Goal: Task Accomplishment & Management: Complete application form

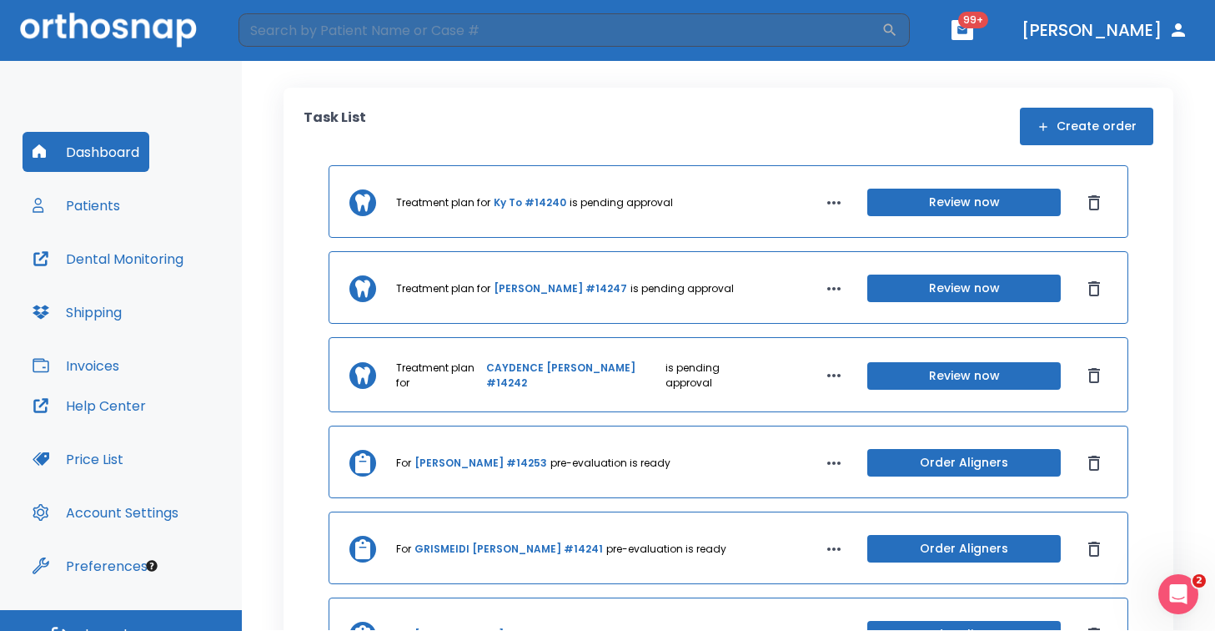
scroll to position [25, 0]
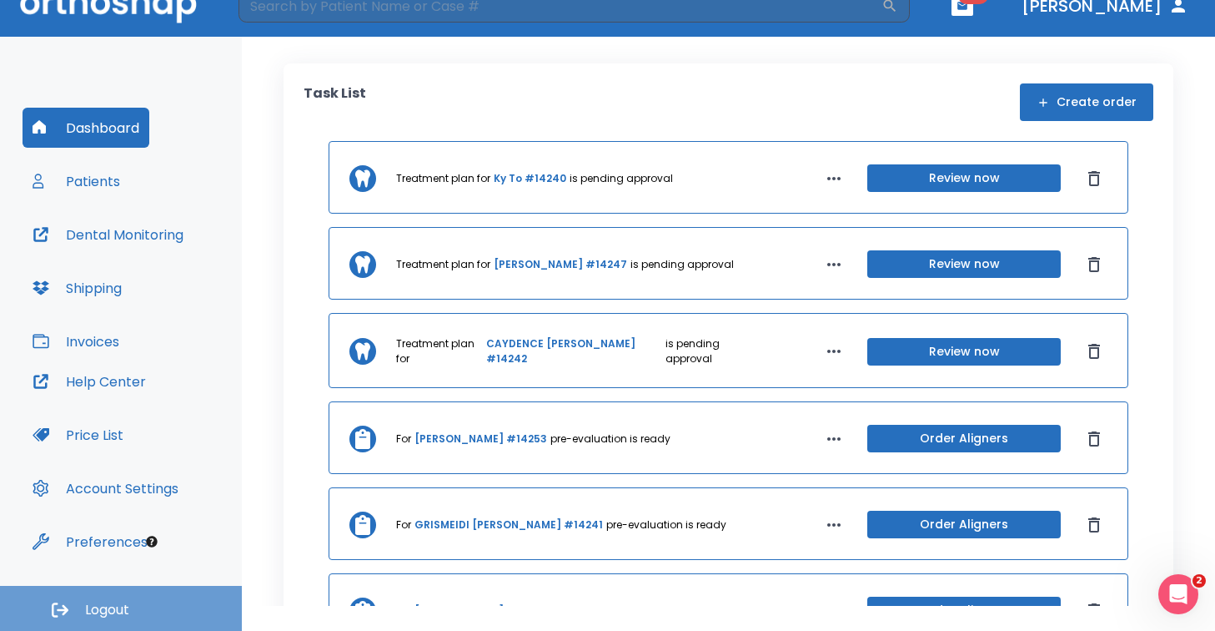
click at [100, 611] on span "Logout" at bounding box center [107, 610] width 44 height 18
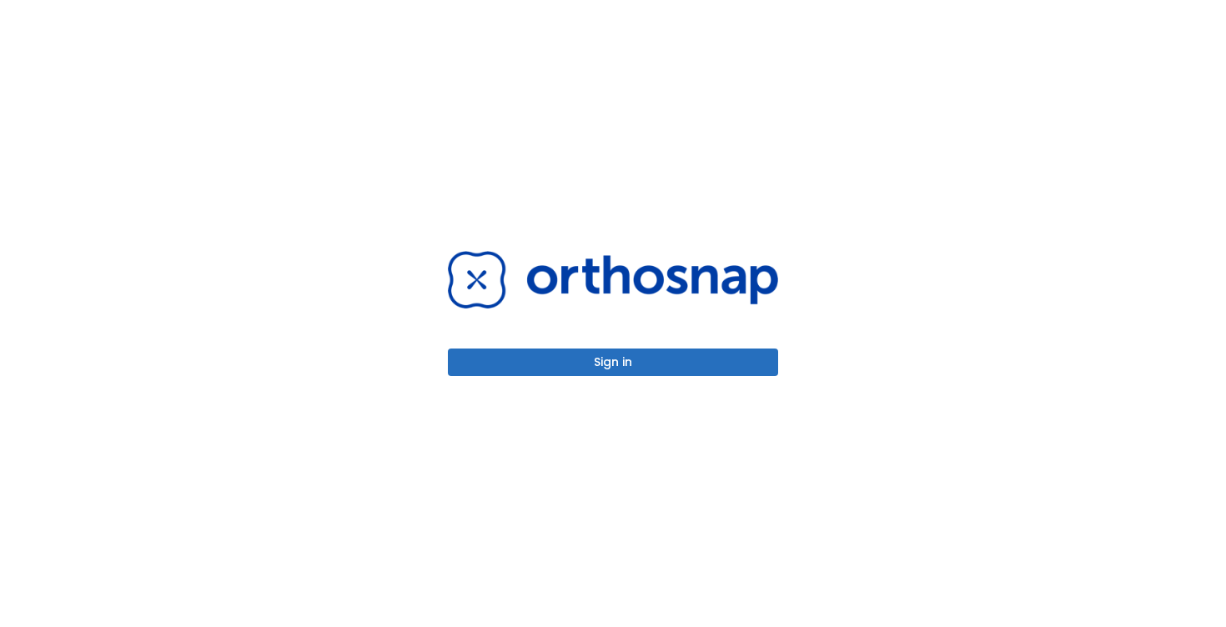
click at [658, 370] on button "Sign in" at bounding box center [613, 363] width 330 height 28
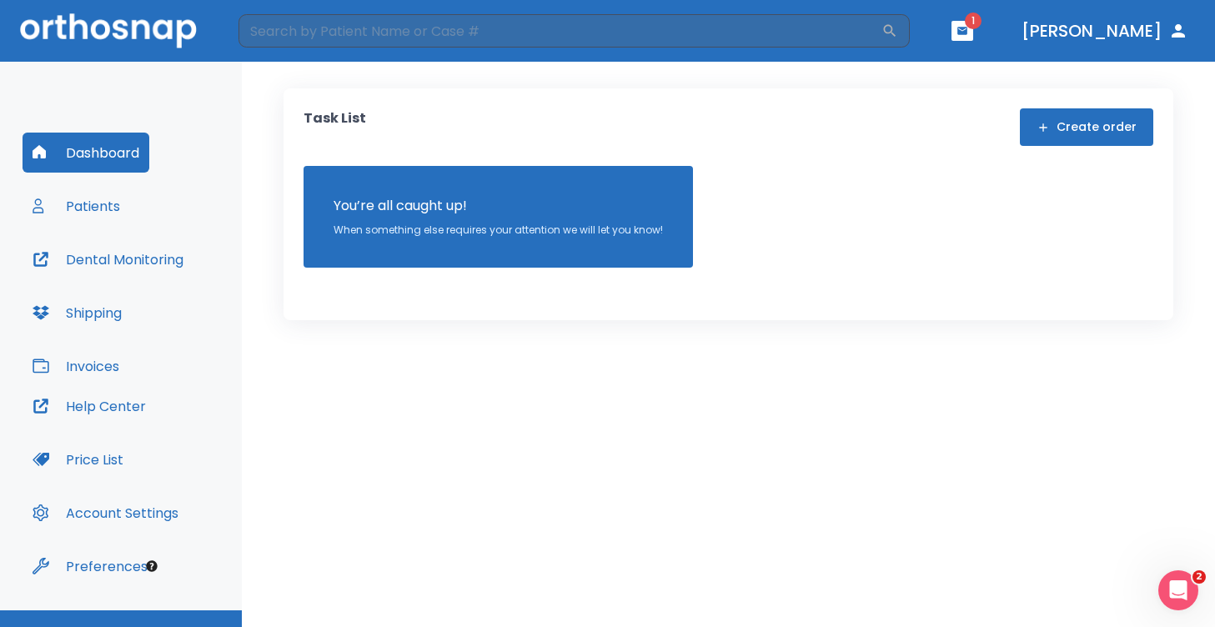
click at [568, 362] on div "Task List Create order You’re all caught up! When something else requires your …" at bounding box center [728, 344] width 973 height 565
click at [1079, 128] on button "Create order" at bounding box center [1086, 127] width 133 height 38
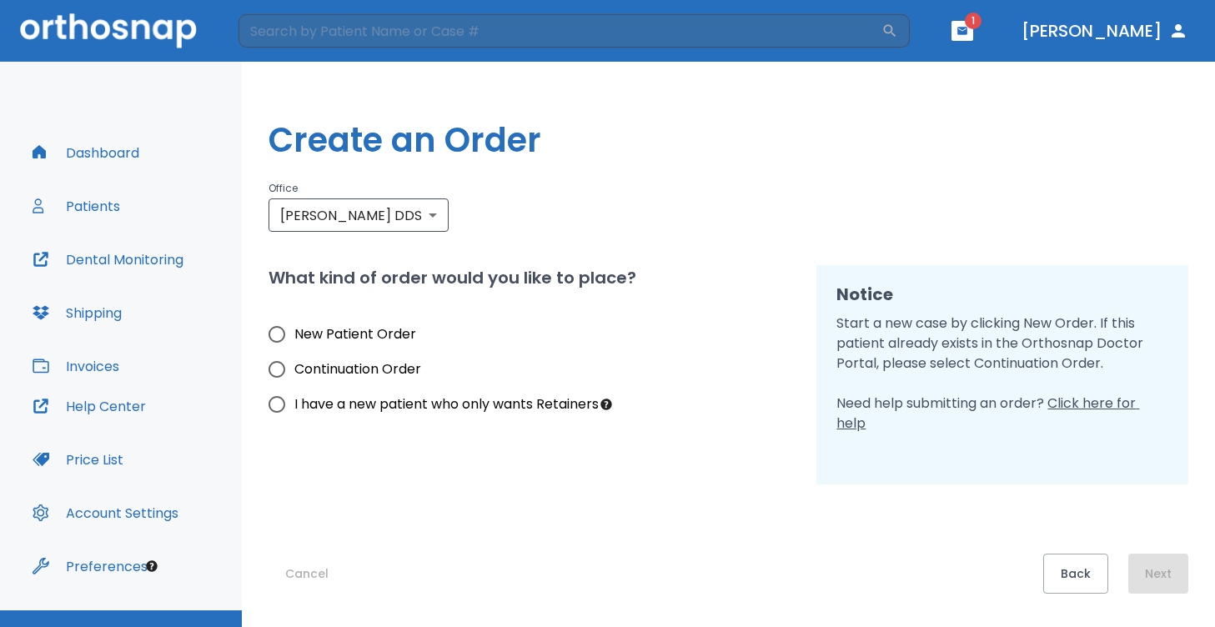
click at [109, 153] on button "Dashboard" at bounding box center [86, 153] width 127 height 40
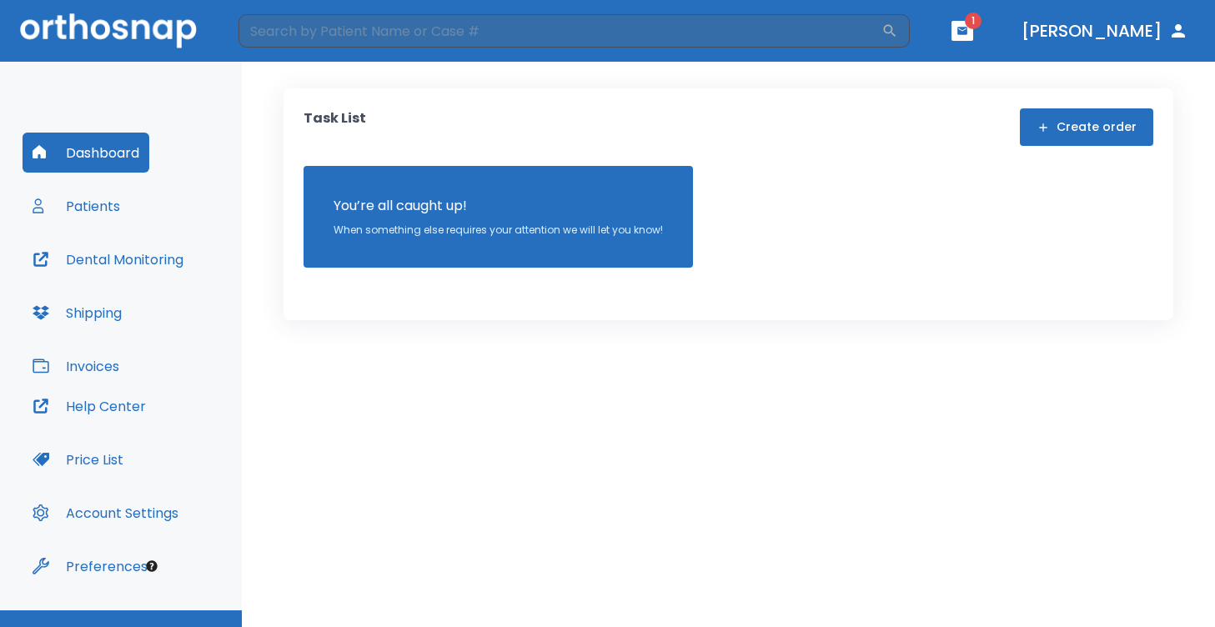
click at [1075, 128] on button "Create order" at bounding box center [1086, 127] width 133 height 38
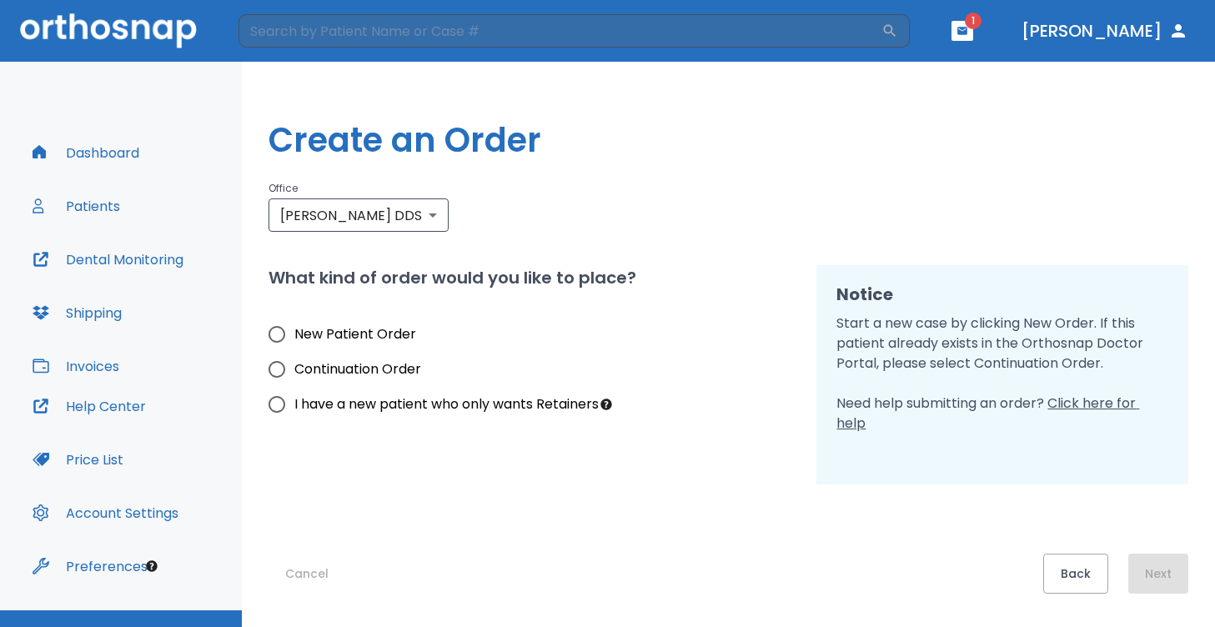
click at [276, 334] on input "New Patient Order" at bounding box center [276, 334] width 35 height 35
radio input "true"
click at [1163, 574] on button "Next" at bounding box center [1158, 574] width 60 height 40
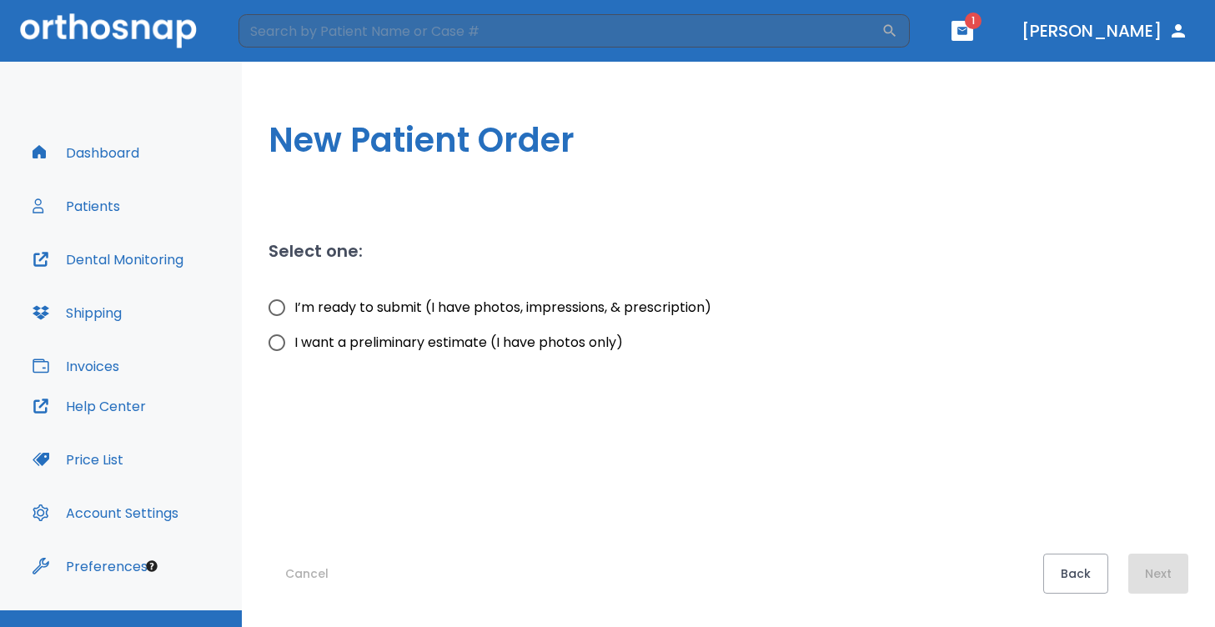
click at [494, 308] on span "I’m ready to submit (I have photos, impressions, & prescription)" at bounding box center [502, 308] width 417 height 20
click at [294, 308] on input "I’m ready to submit (I have photos, impressions, & prescription)" at bounding box center [276, 307] width 35 height 35
radio input "true"
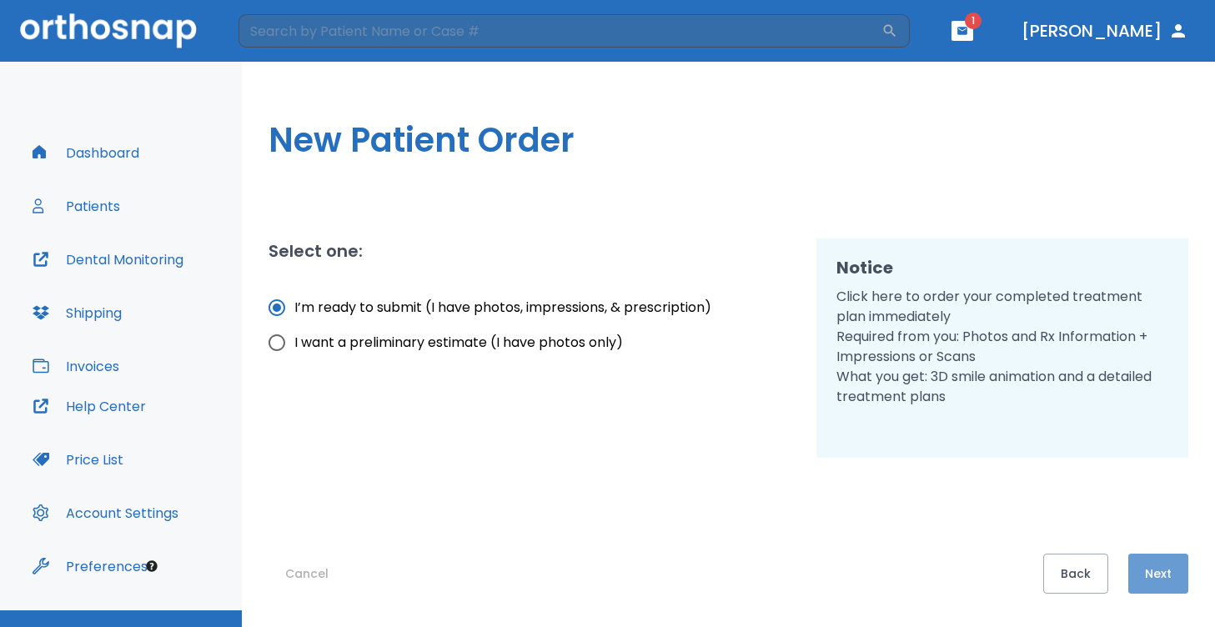
click at [1159, 574] on button "Next" at bounding box center [1158, 574] width 60 height 40
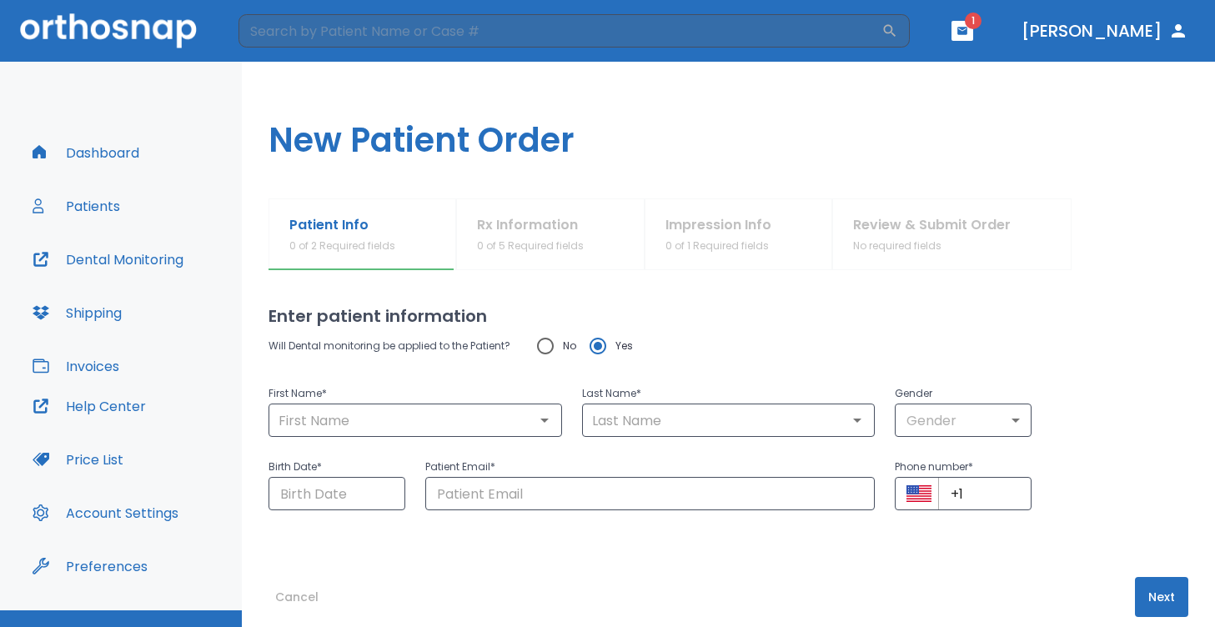
scroll to position [28, 0]
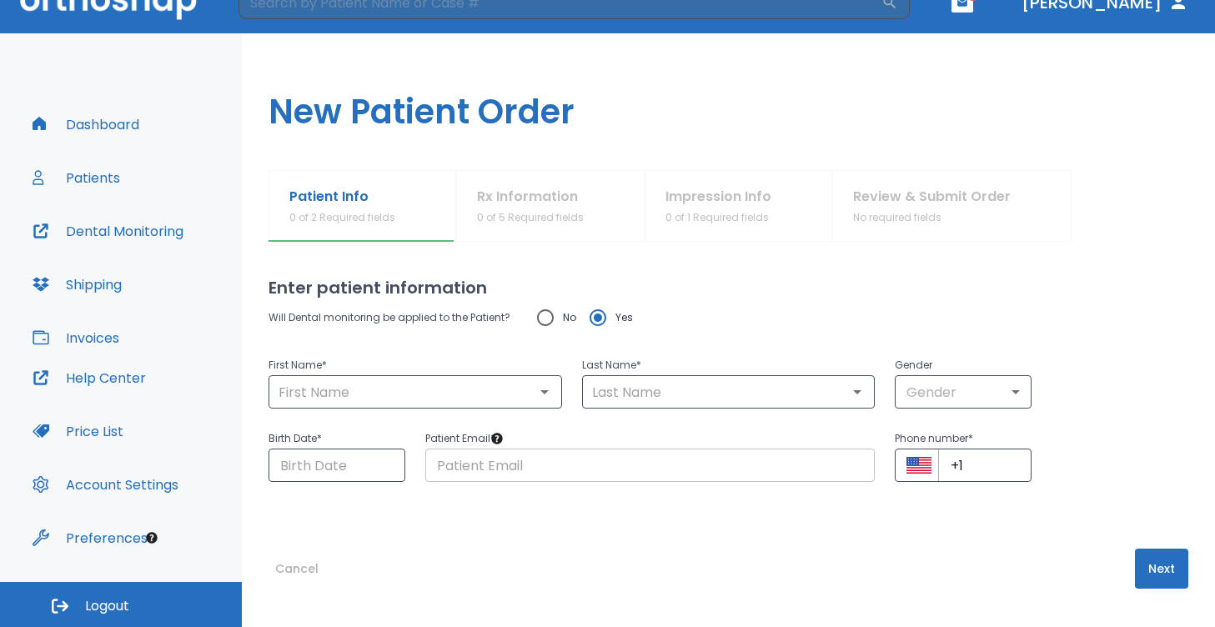
click at [509, 464] on input "text" at bounding box center [650, 465] width 450 height 33
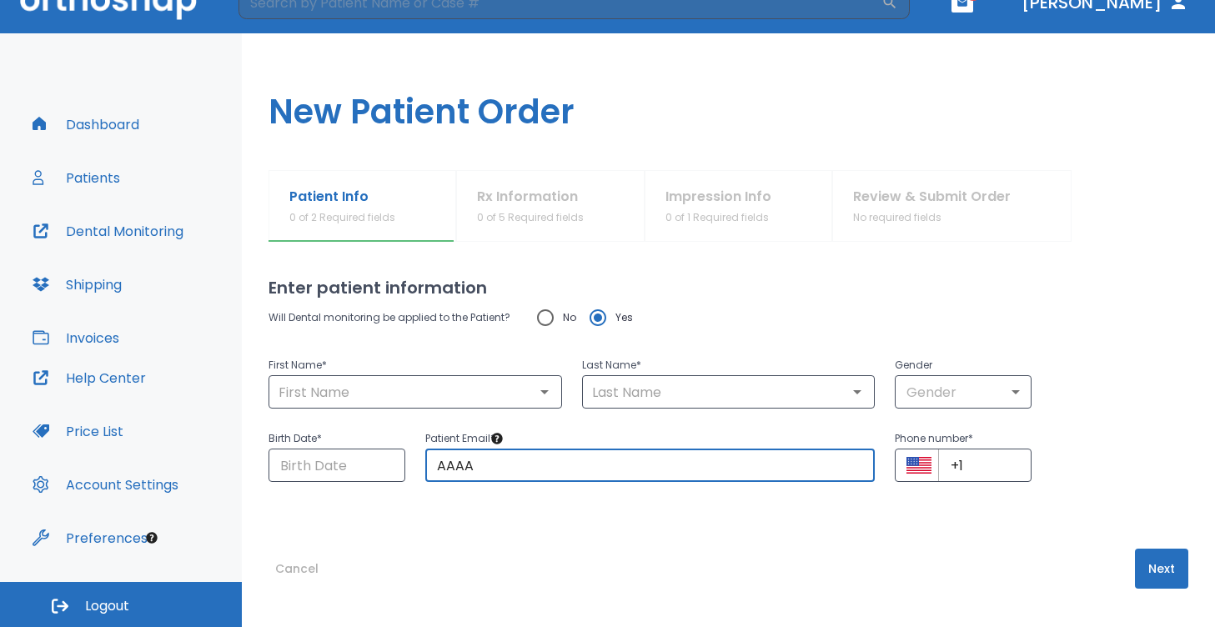
type input "[EMAIL_ADDRESS][DOMAIN_NAME]"
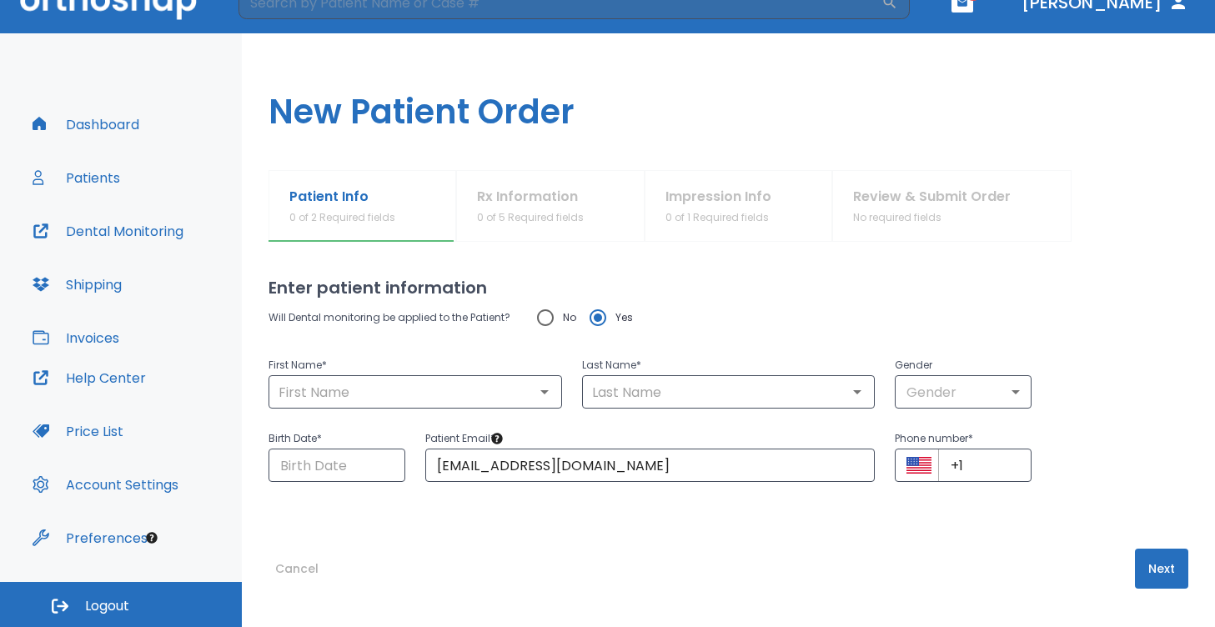
click at [579, 502] on div "Enter patient information Will Dental monitoring be applied to the Patient? No …" at bounding box center [729, 420] width 920 height 357
click at [356, 393] on input "text" at bounding box center [416, 391] width 284 height 23
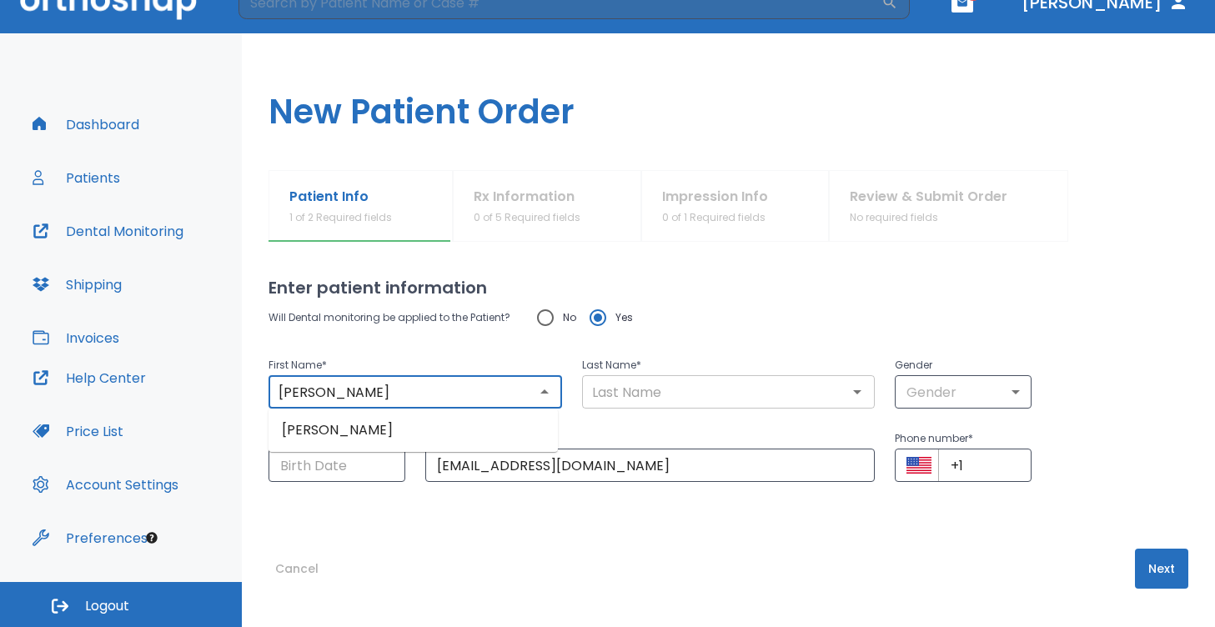
click at [660, 377] on div "​" at bounding box center [729, 391] width 294 height 33
type input "[PERSON_NAME]"
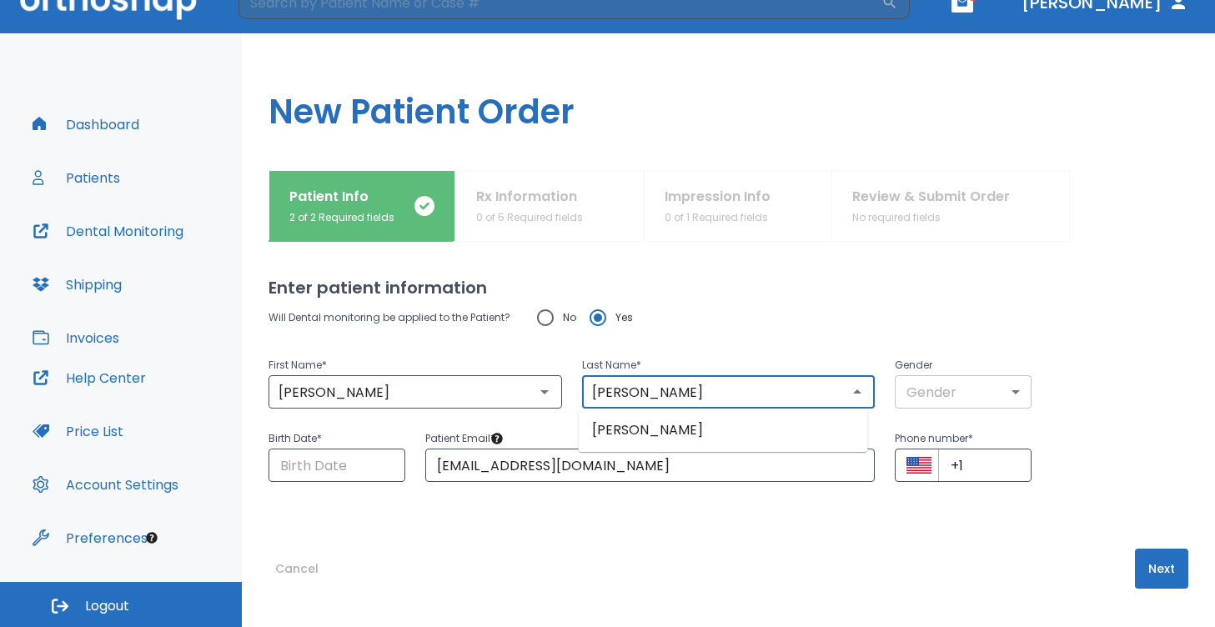
type input "[PERSON_NAME]"
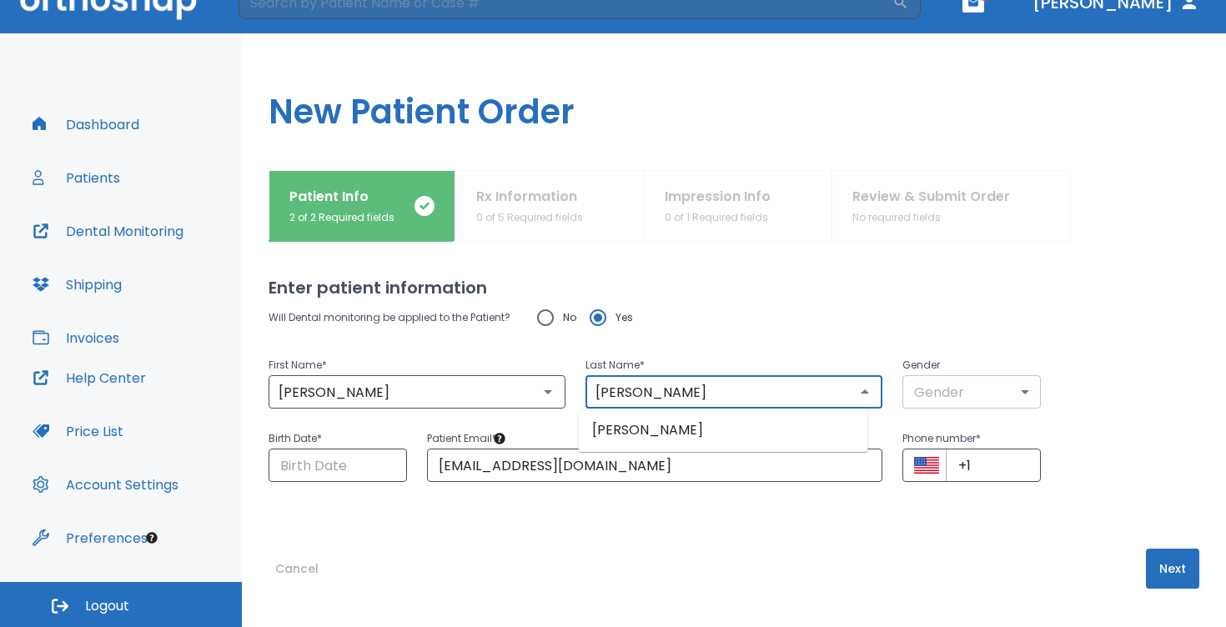
click at [952, 392] on body "​ 1 [PERSON_NAME] Dashboard Patients Dental Monitoring Shipping Invoices Help C…" at bounding box center [613, 285] width 1226 height 627
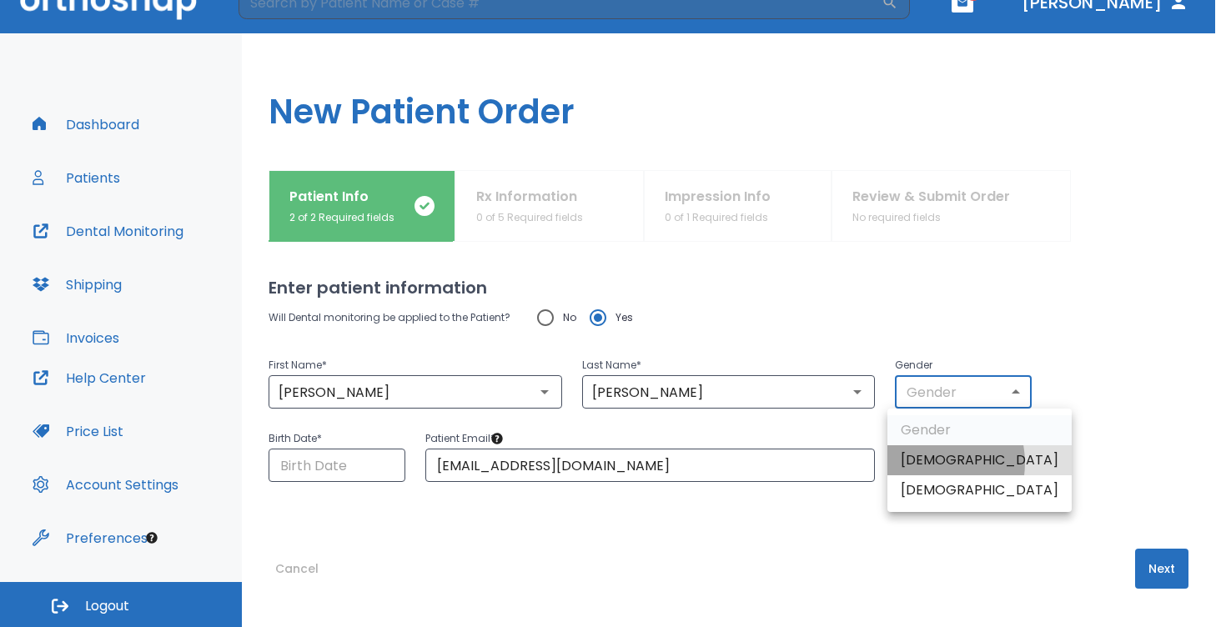
click at [926, 463] on li "[DEMOGRAPHIC_DATA]" at bounding box center [979, 460] width 184 height 30
type input "1"
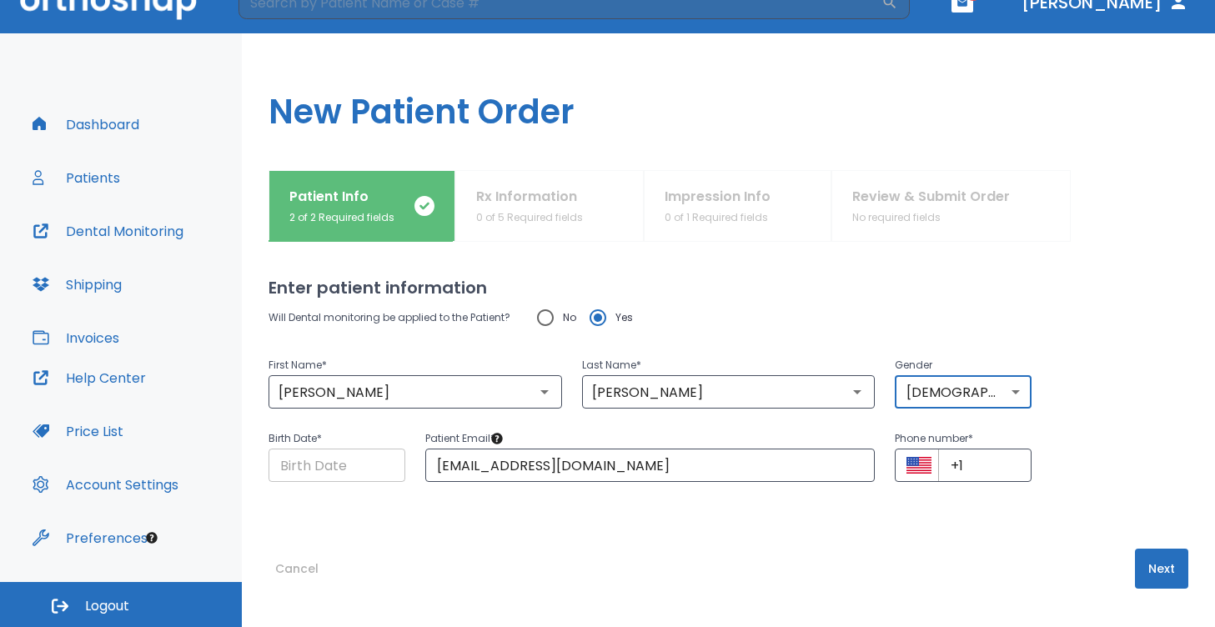
click at [331, 456] on input "Choose date" at bounding box center [337, 465] width 137 height 33
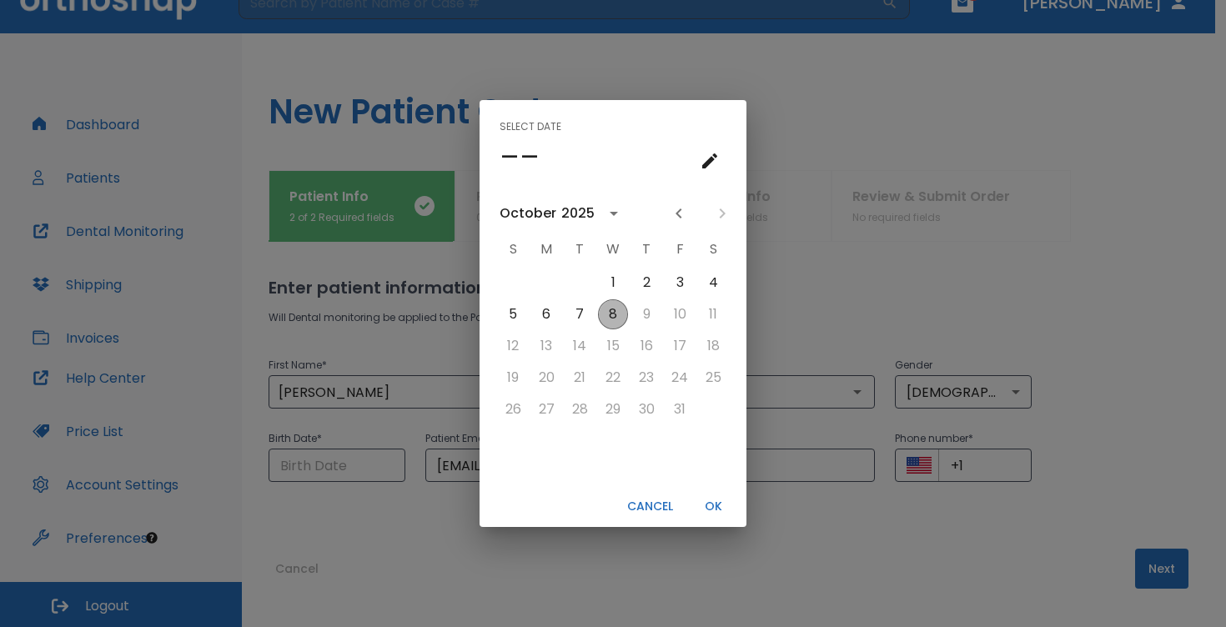
click at [610, 319] on button "8" at bounding box center [613, 314] width 30 height 30
type input "[DATE]"
click at [719, 510] on button "OK" at bounding box center [712, 507] width 53 height 28
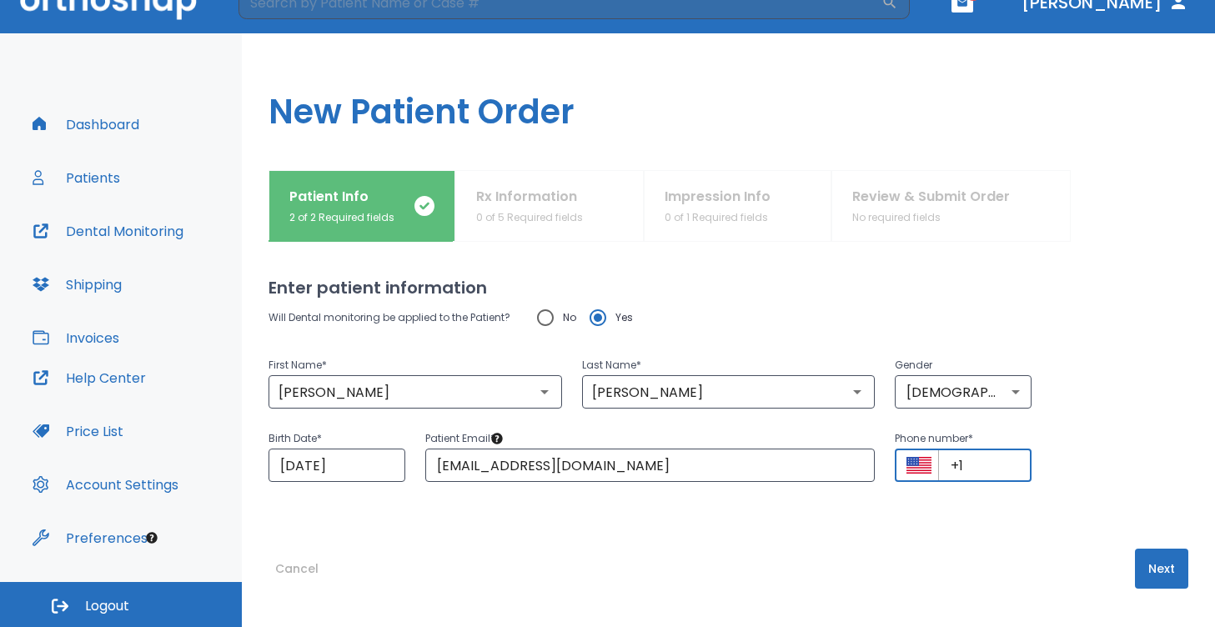
click at [983, 460] on input "+1" at bounding box center [984, 465] width 93 height 33
type input "+1 (000) 000-000"
click at [851, 535] on div "Enter patient information Will Dental monitoring be applied to the Patient? No …" at bounding box center [729, 420] width 920 height 357
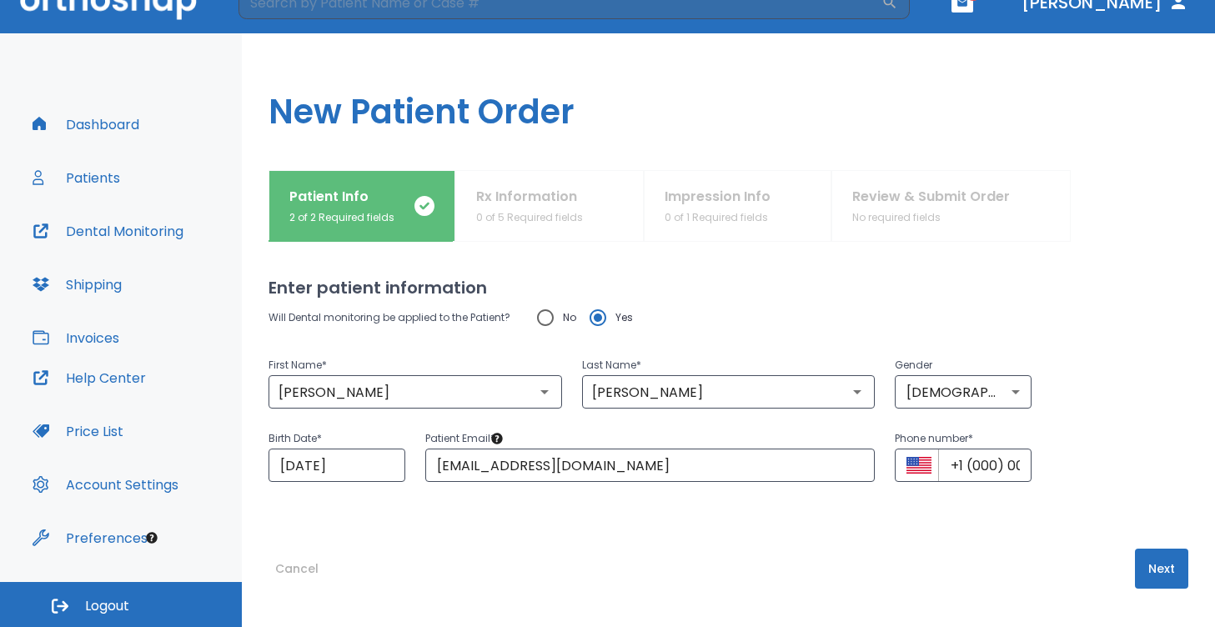
click at [1148, 571] on button "Next" at bounding box center [1161, 569] width 53 height 40
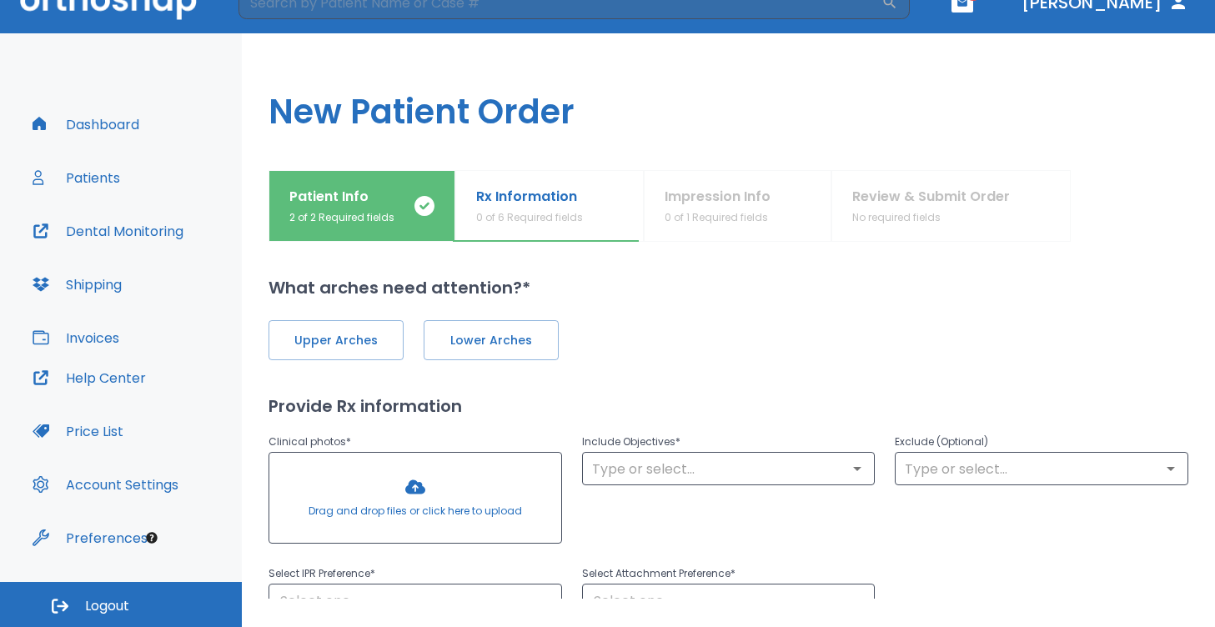
scroll to position [25, 0]
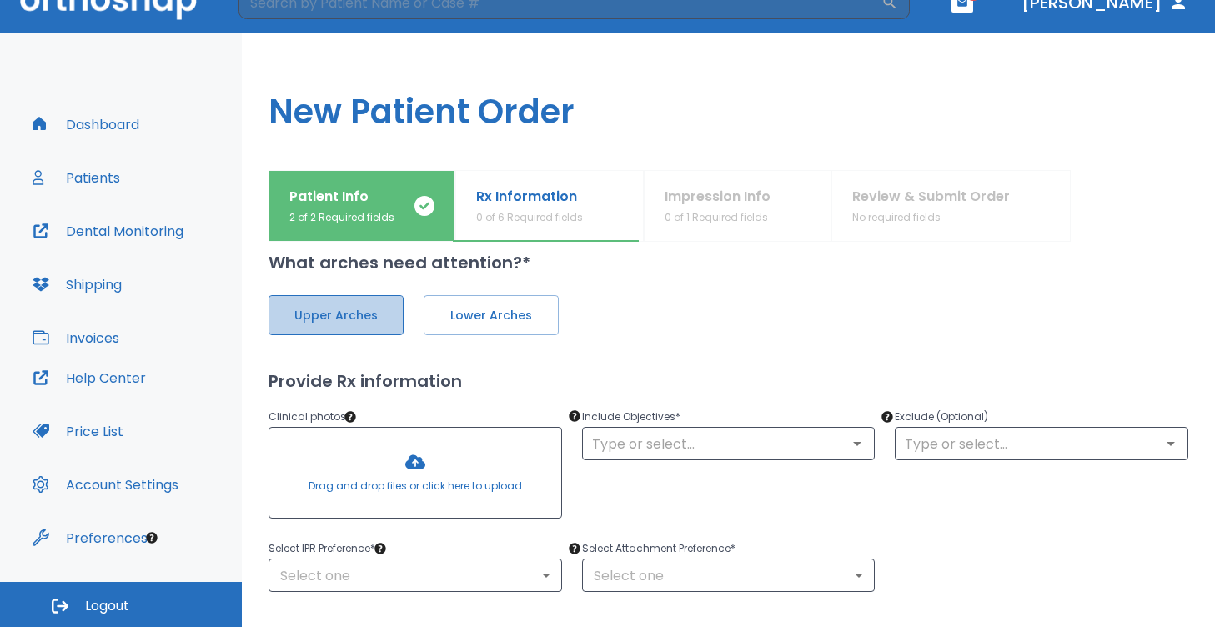
click at [334, 308] on span "Upper Arches" at bounding box center [336, 316] width 100 height 18
click at [506, 316] on span "Lower Arches" at bounding box center [490, 316] width 100 height 18
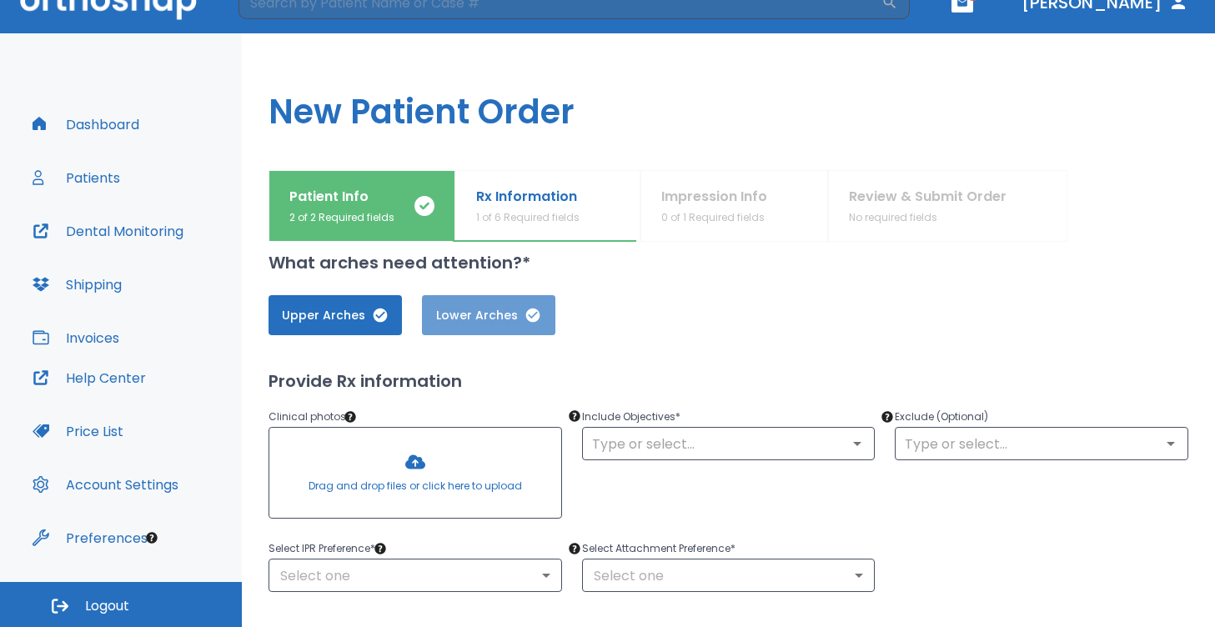
click at [467, 313] on span "Lower Arches" at bounding box center [489, 316] width 100 height 18
click at [467, 313] on span "Lower Arches" at bounding box center [490, 316] width 100 height 18
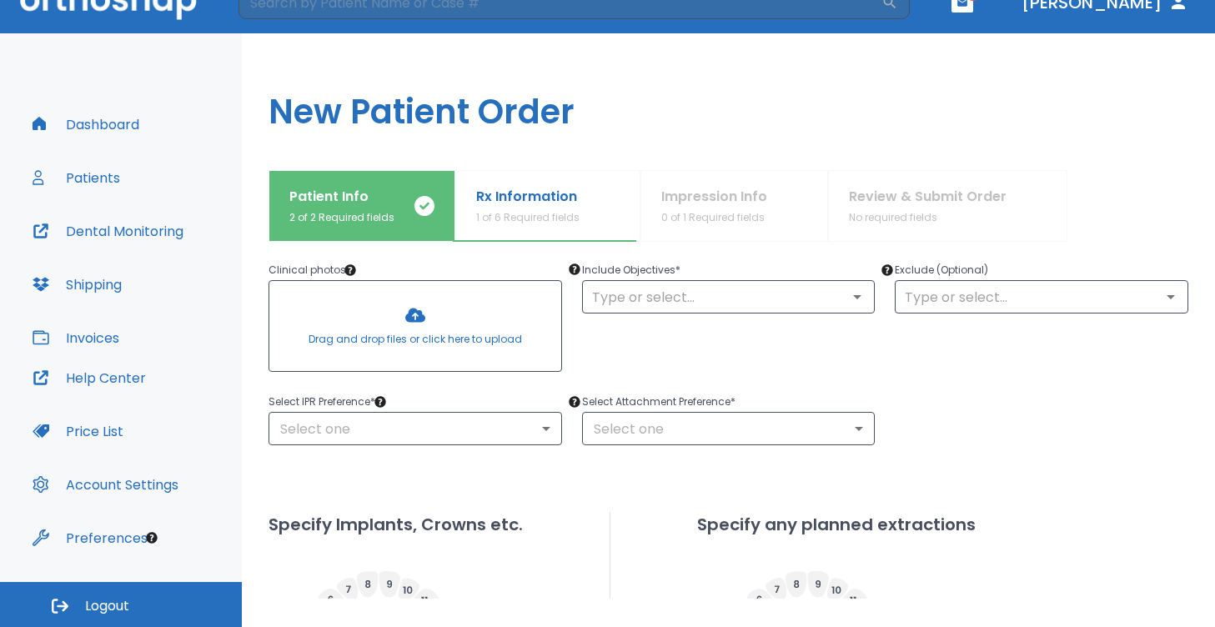
scroll to position [171, 0]
click at [406, 339] on div at bounding box center [415, 327] width 292 height 90
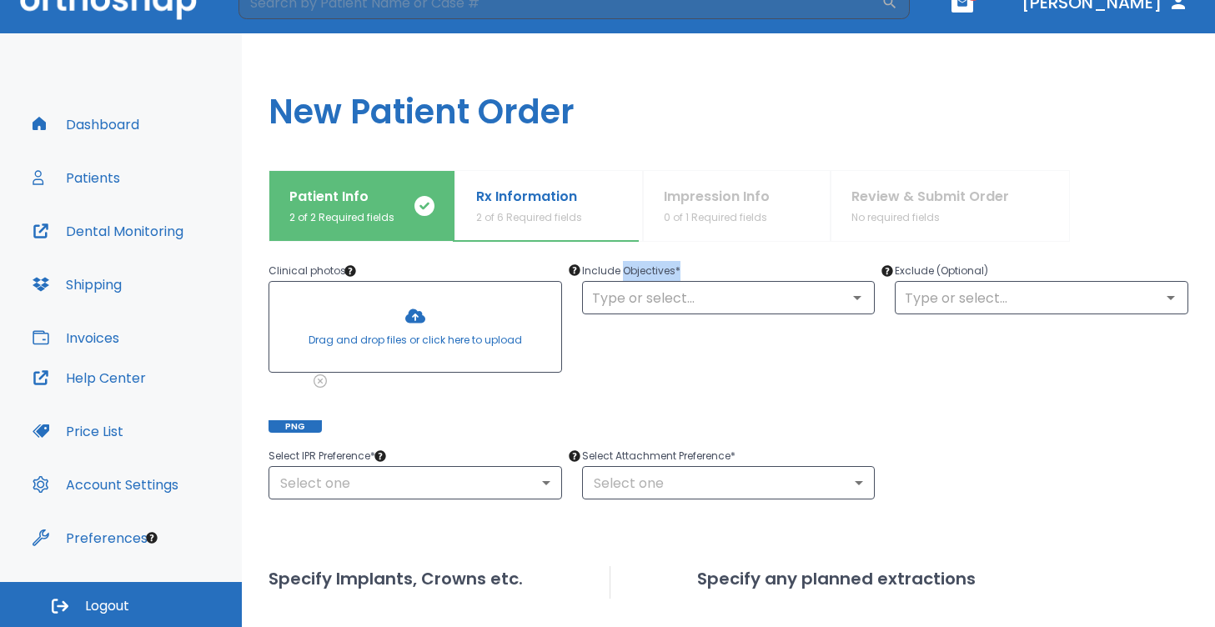
drag, startPoint x: 619, startPoint y: 270, endPoint x: 686, endPoint y: 271, distance: 66.7
click at [686, 271] on p "Include Objectives *" at bounding box center [729, 271] width 294 height 20
click at [699, 302] on input "text" at bounding box center [729, 297] width 284 height 23
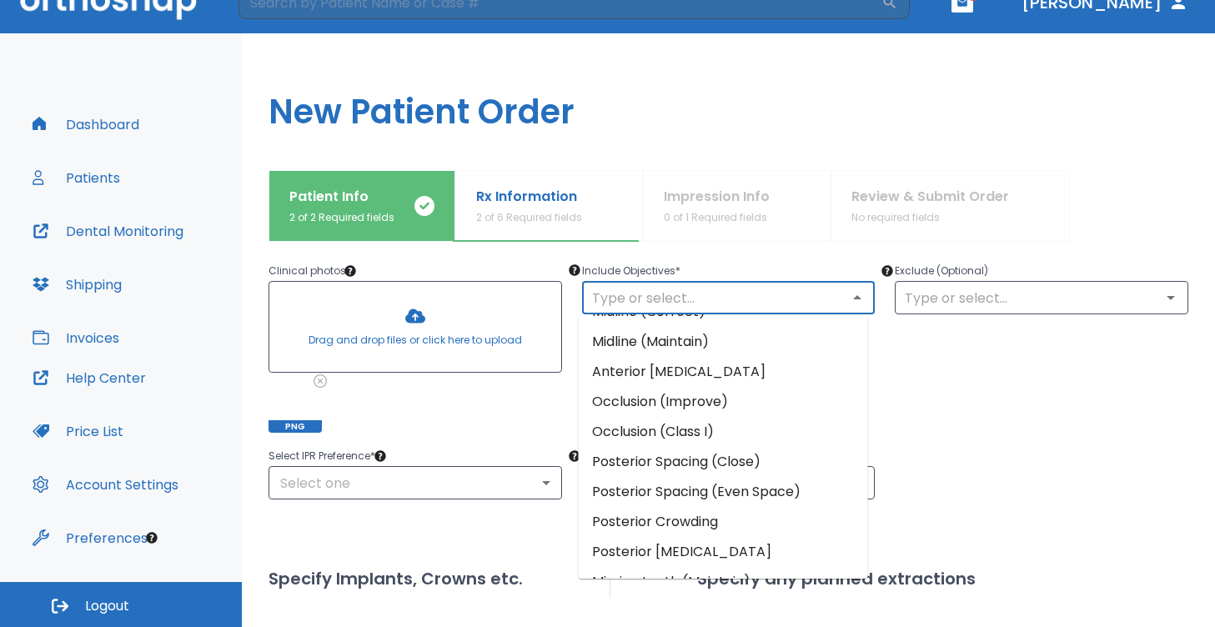
scroll to position [0, 0]
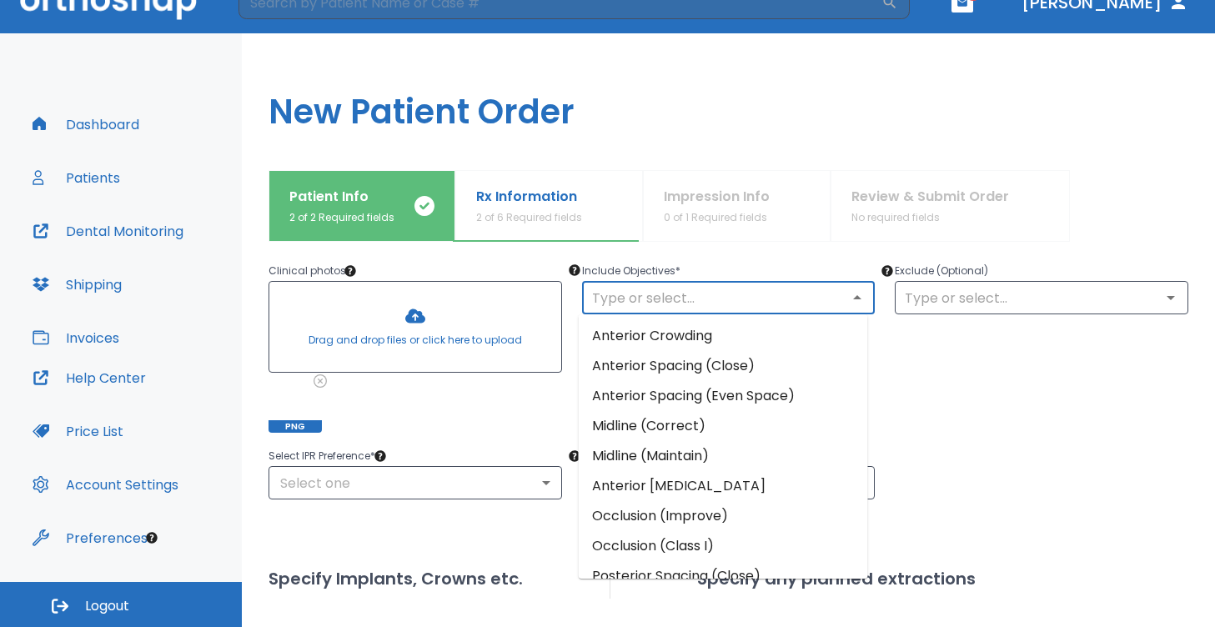
click at [677, 344] on li "Anterior Crowding" at bounding box center [723, 336] width 289 height 30
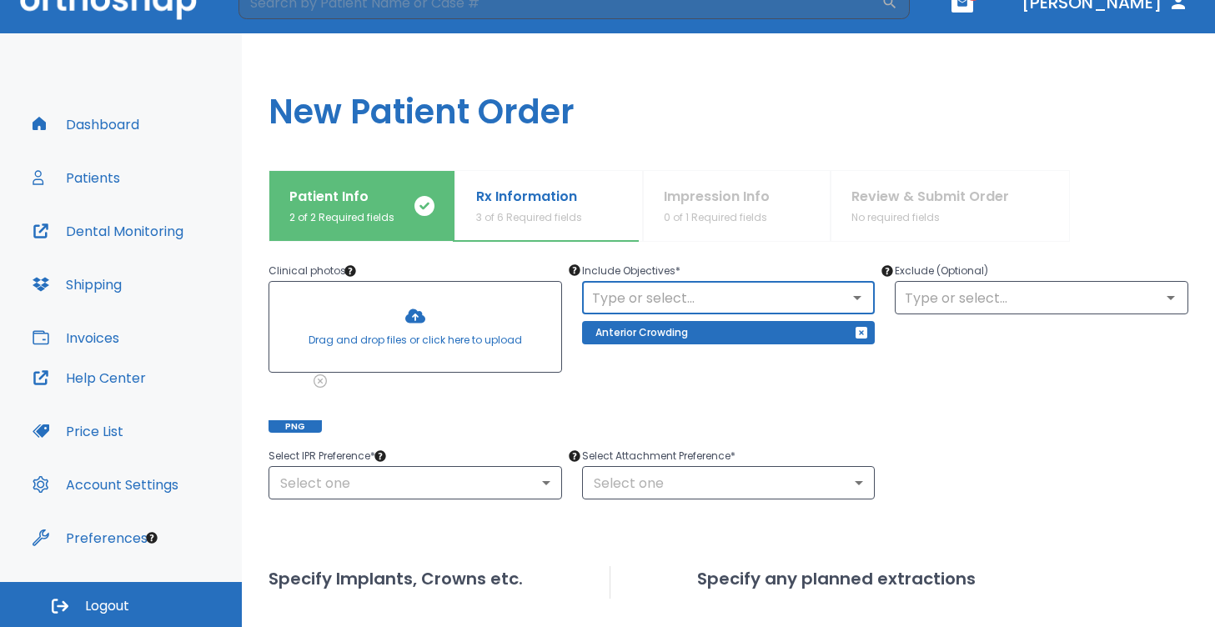
click at [674, 299] on input "text" at bounding box center [729, 297] width 284 height 23
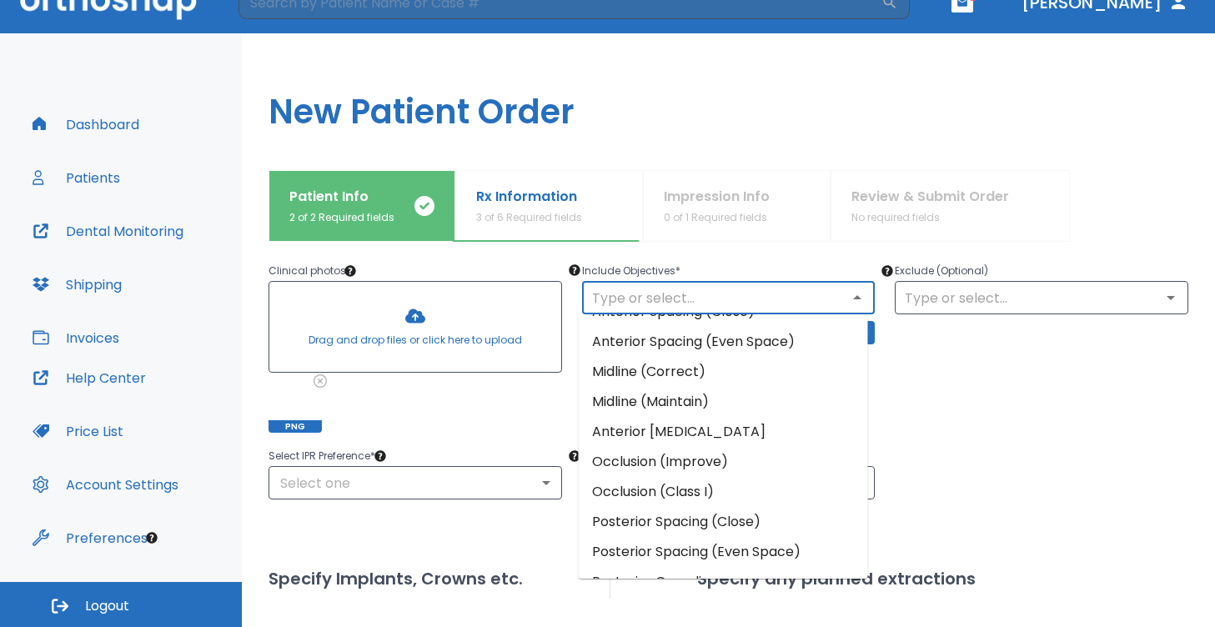
scroll to position [57, 0]
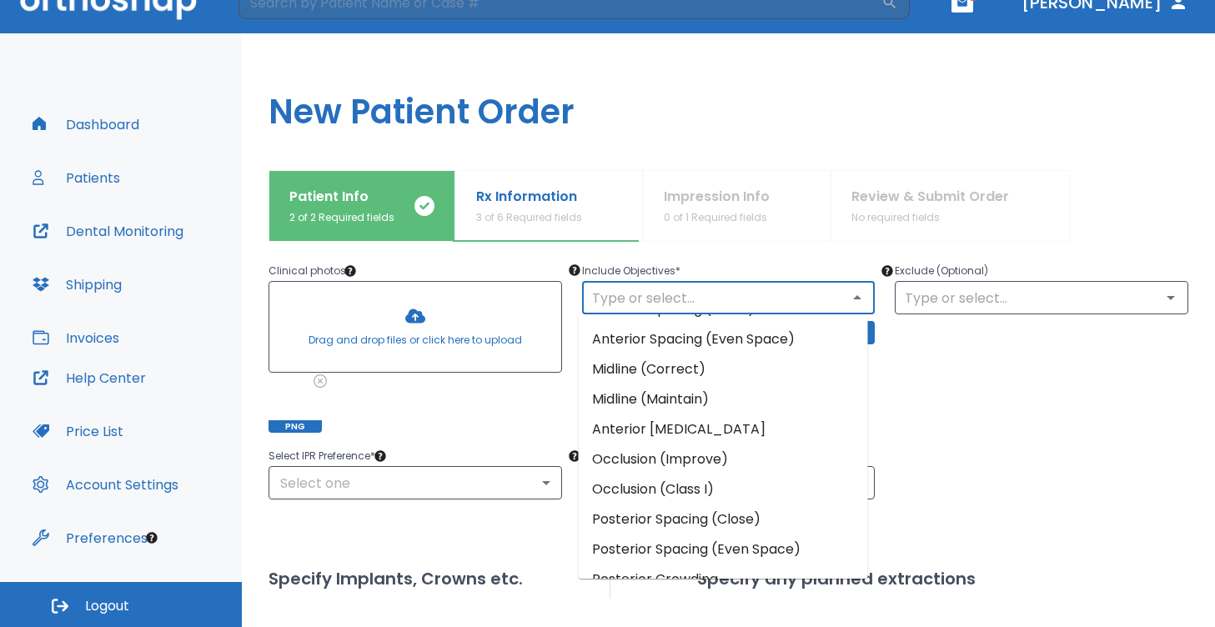
click at [651, 460] on li "Occlusion (Improve)" at bounding box center [723, 460] width 289 height 30
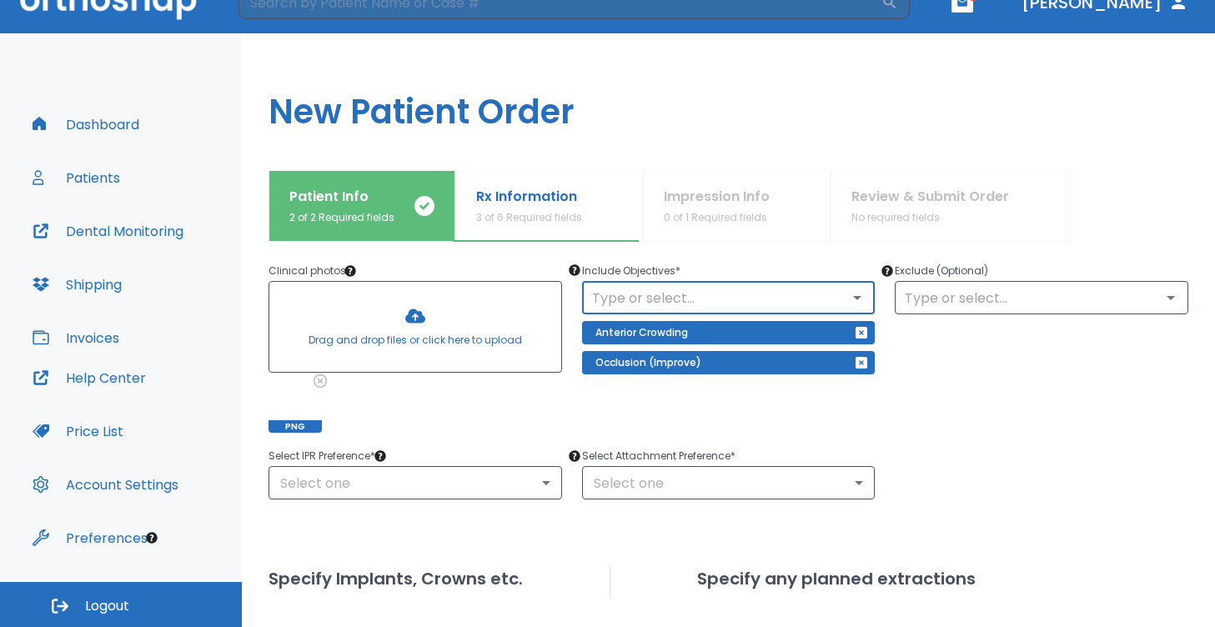
click at [718, 307] on input "text" at bounding box center [729, 297] width 284 height 23
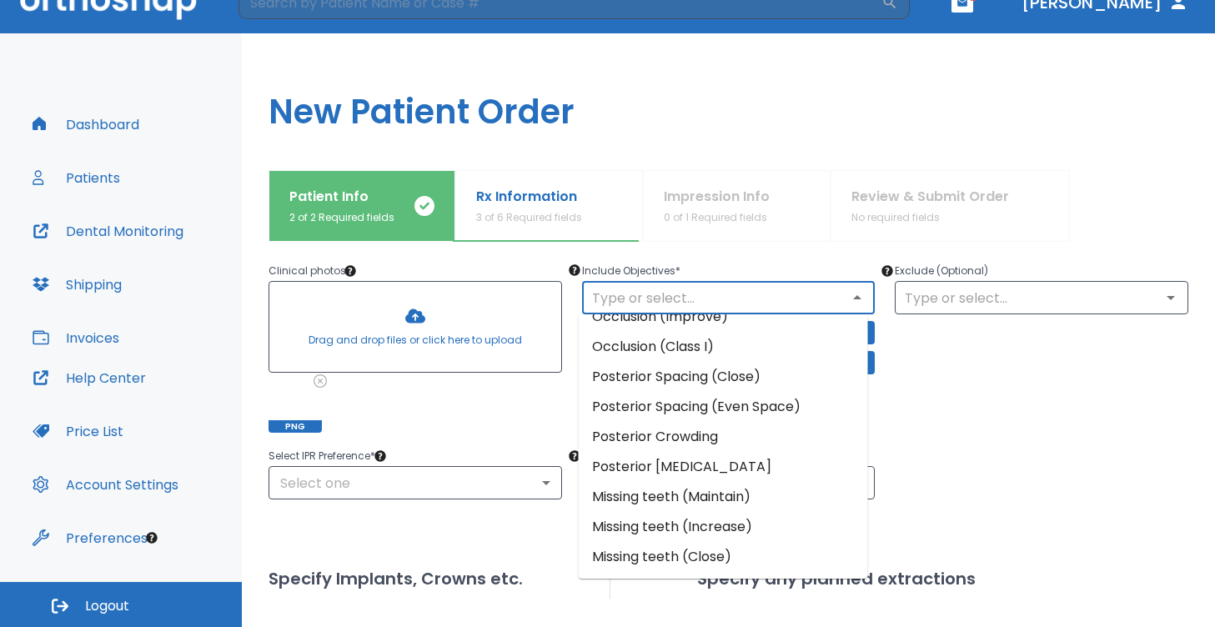
scroll to position [199, 0]
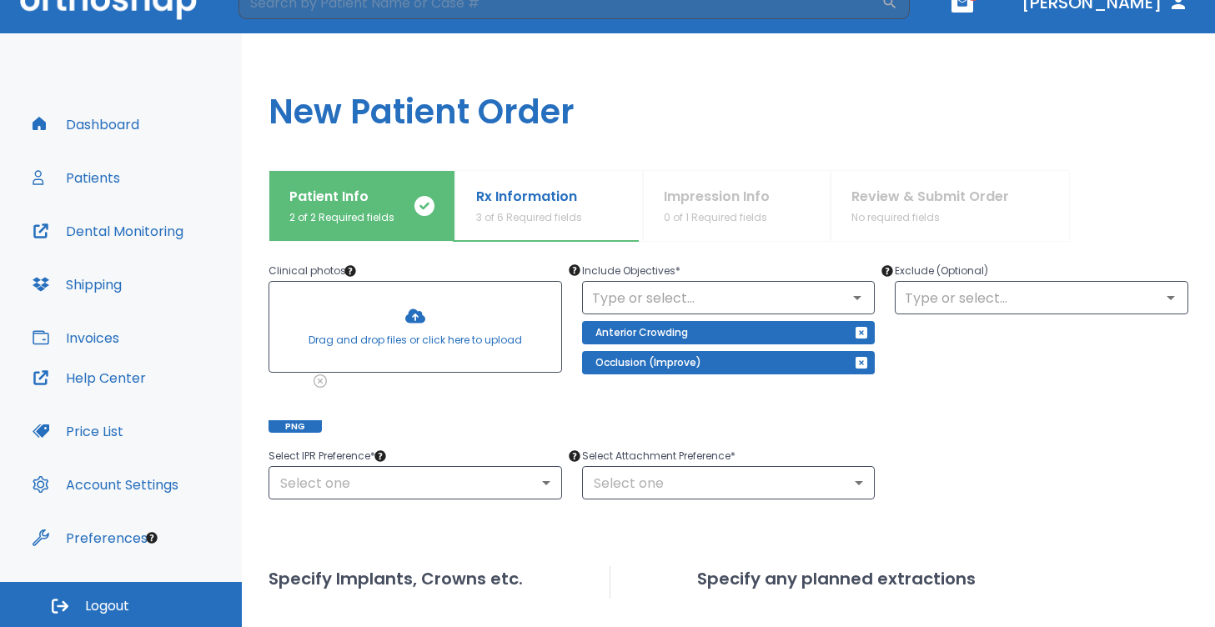
click at [1009, 431] on div "Exclude (Optional) ​" at bounding box center [1032, 337] width 314 height 192
drag, startPoint x: 908, startPoint y: 269, endPoint x: 952, endPoint y: 272, distance: 43.4
click at [952, 272] on p "Exclude (Optional)" at bounding box center [1042, 271] width 294 height 20
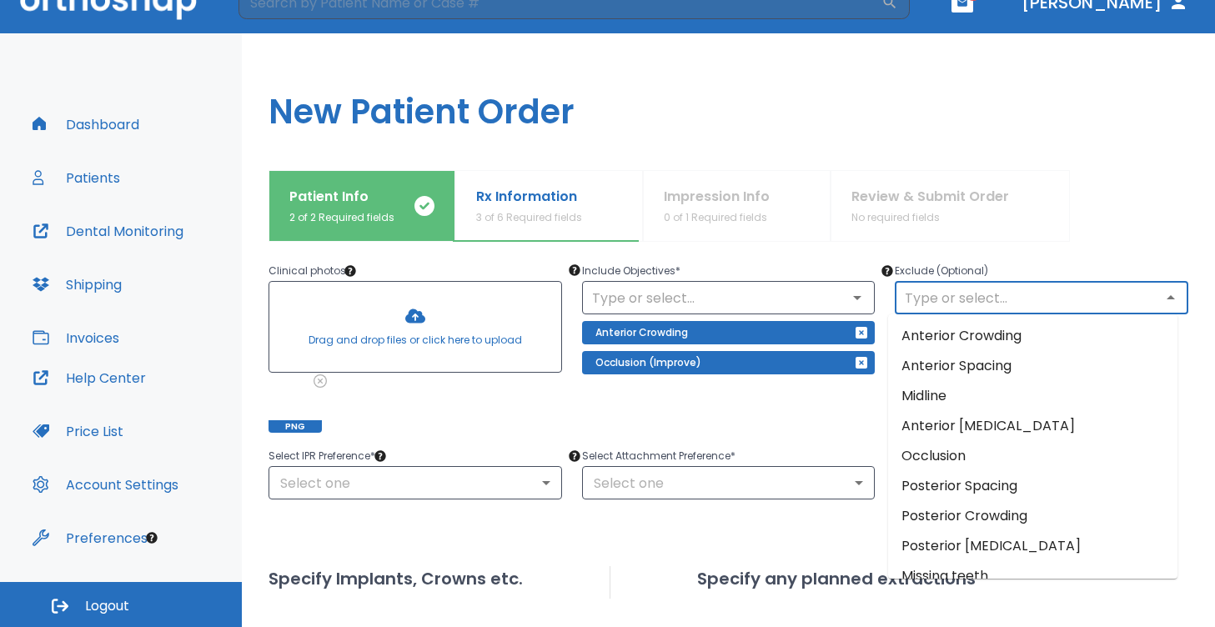
click at [975, 299] on input "text" at bounding box center [1042, 297] width 284 height 23
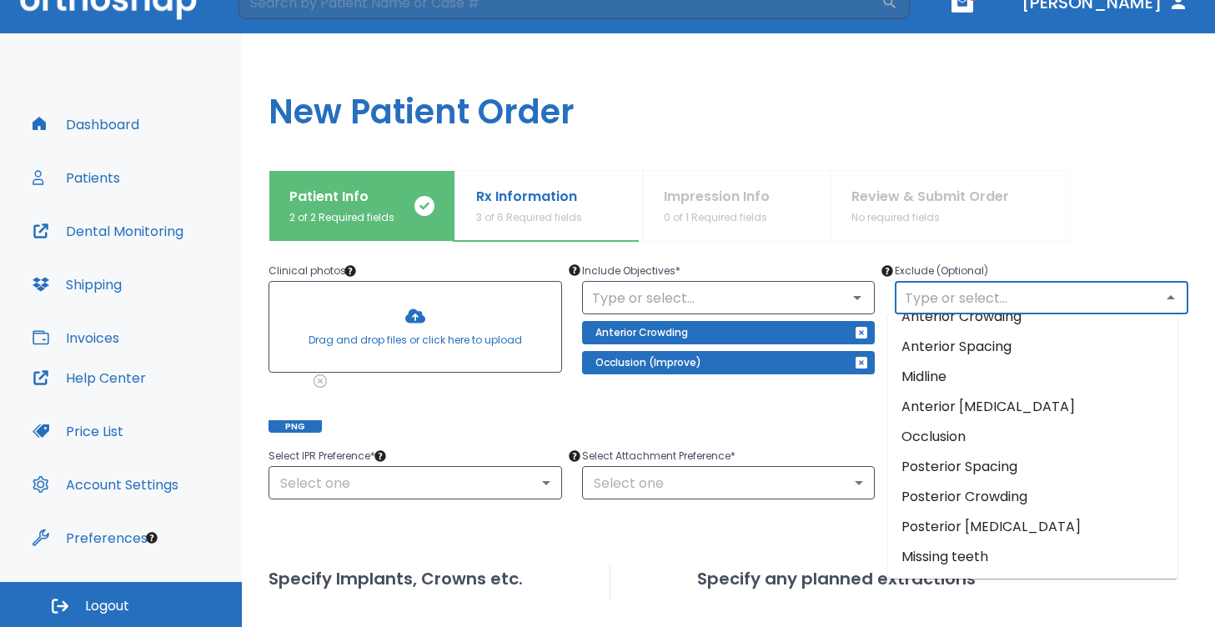
click at [935, 375] on li "Midline" at bounding box center [1032, 377] width 289 height 30
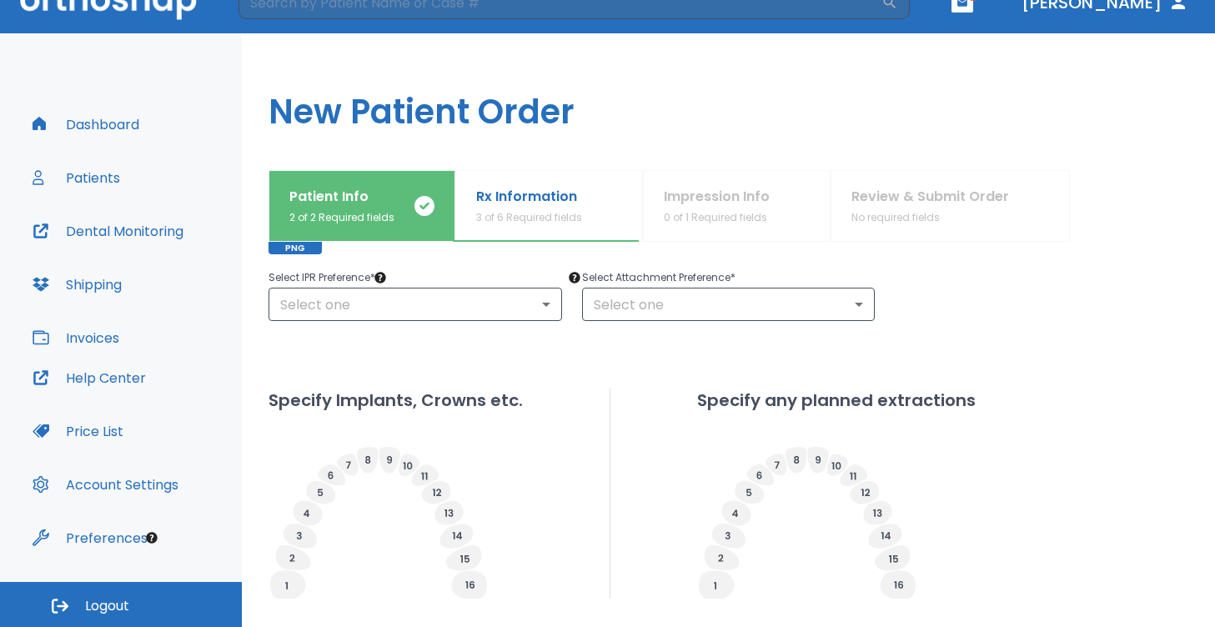
scroll to position [351, 0]
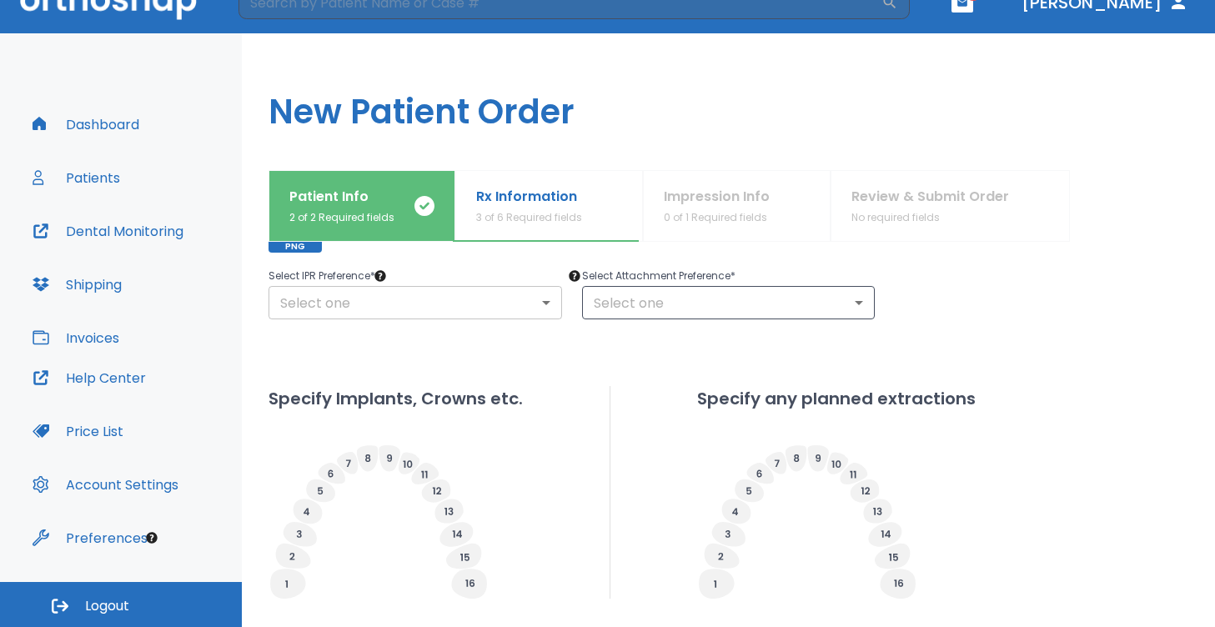
click at [361, 306] on body "​ 1 [PERSON_NAME] Dashboard Patients Dental Monitoring Shipping Invoices Help C…" at bounding box center [607, 285] width 1215 height 627
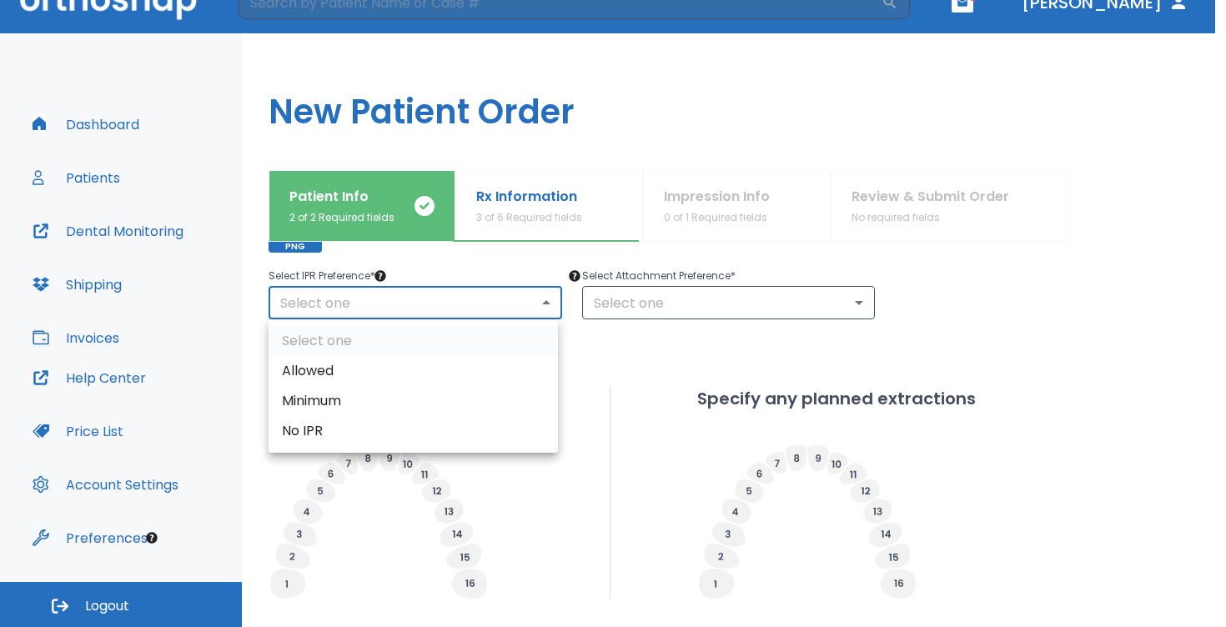
click at [444, 266] on div at bounding box center [613, 313] width 1226 height 627
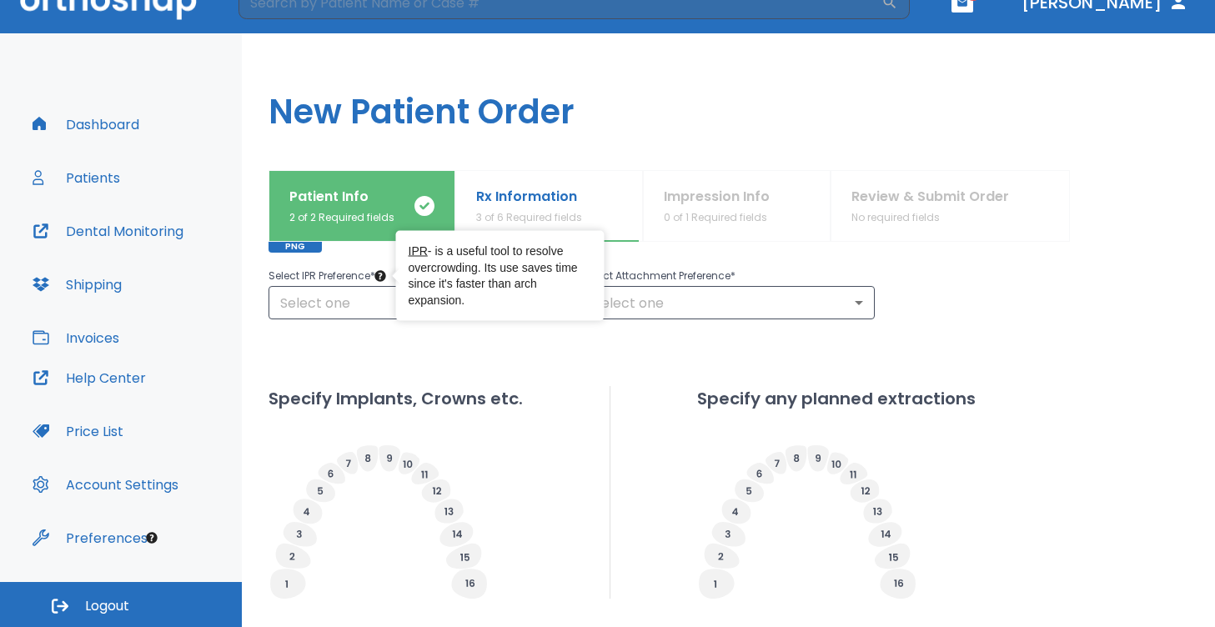
click at [405, 312] on div "IPR - is a useful tool to resolve overcrowding. Its use saves time since it's f…" at bounding box center [500, 276] width 209 height 90
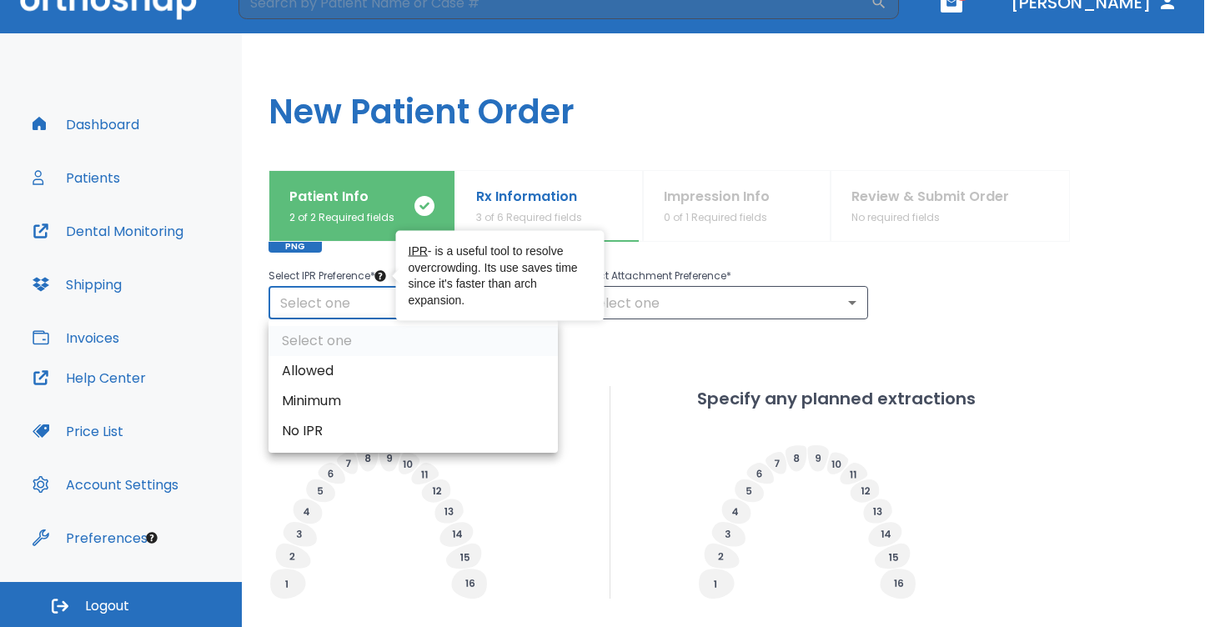
click at [341, 307] on body "​ 1 [PERSON_NAME] Dashboard Patients Dental Monitoring Shipping Invoices Help C…" at bounding box center [607, 285] width 1215 height 627
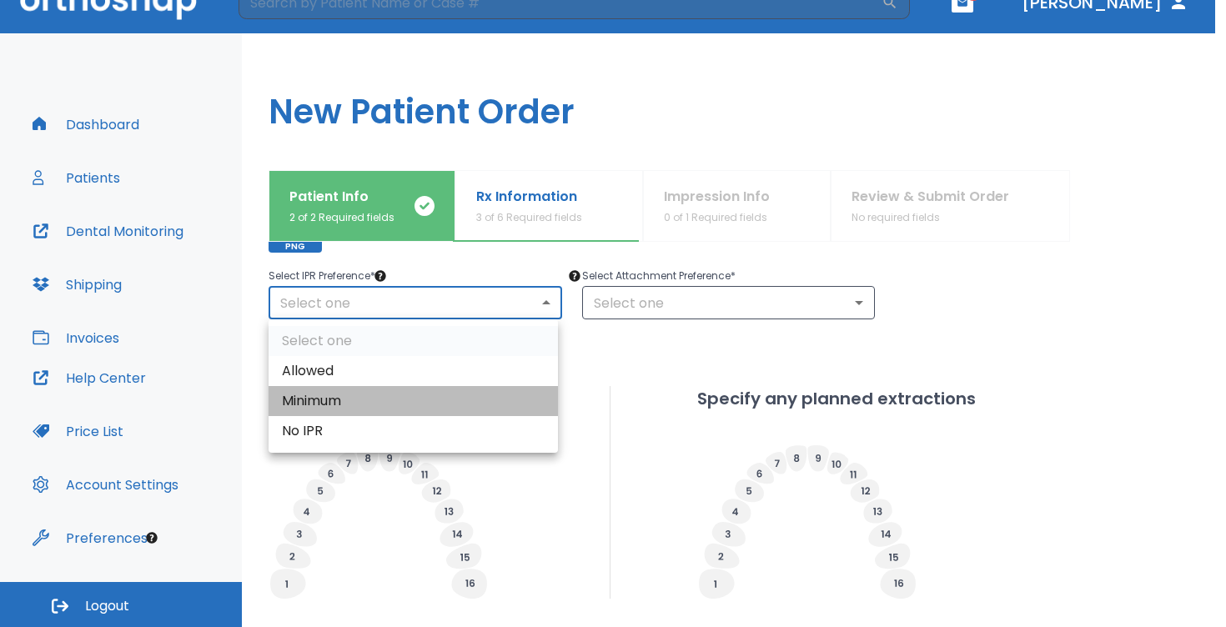
click at [364, 400] on li "Minimum" at bounding box center [413, 401] width 289 height 30
type input "2"
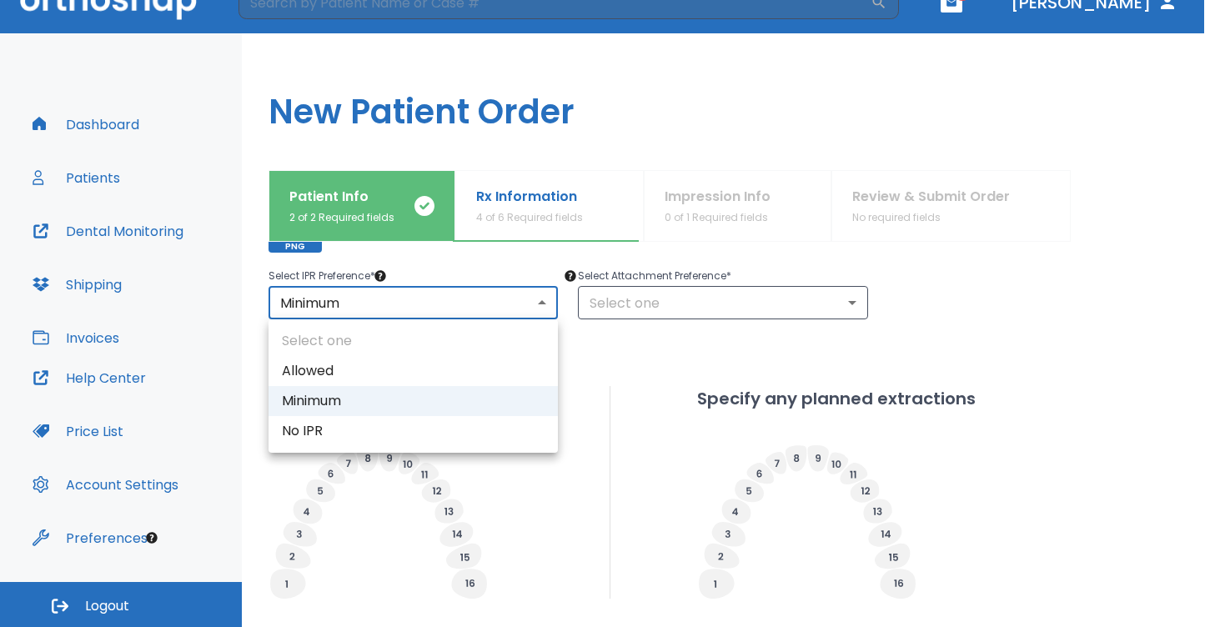
click at [464, 289] on body "​ 1 [PERSON_NAME] Dashboard Patients Dental Monitoring Shipping Invoices Help C…" at bounding box center [607, 285] width 1215 height 627
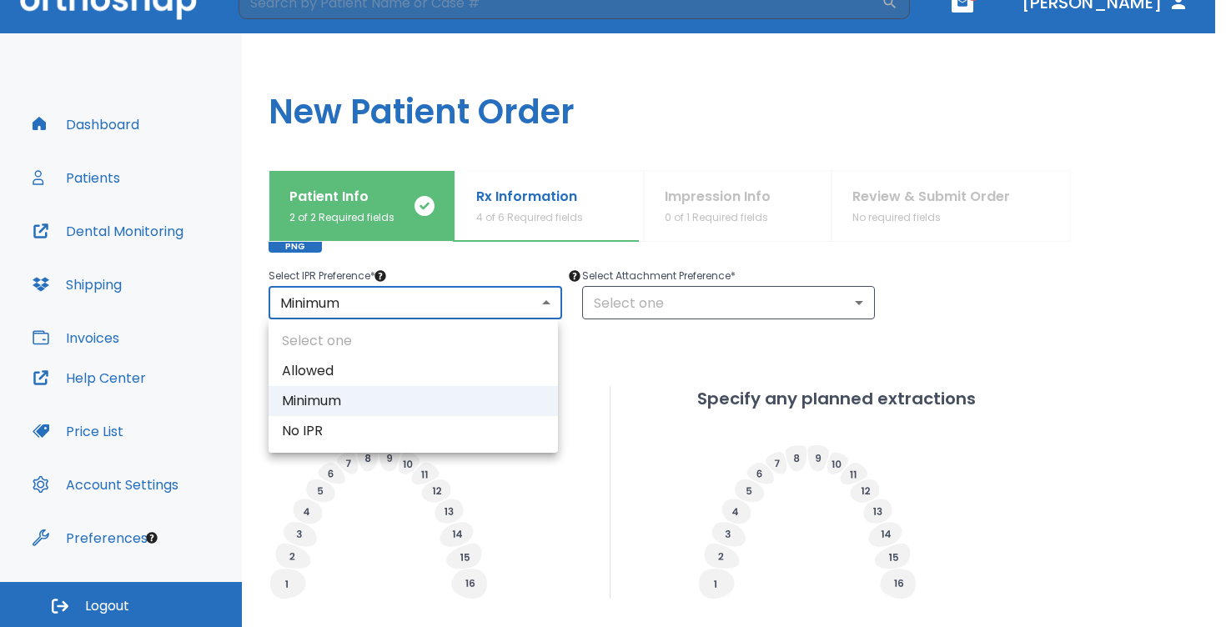
click at [322, 400] on li "Minimum" at bounding box center [413, 401] width 289 height 30
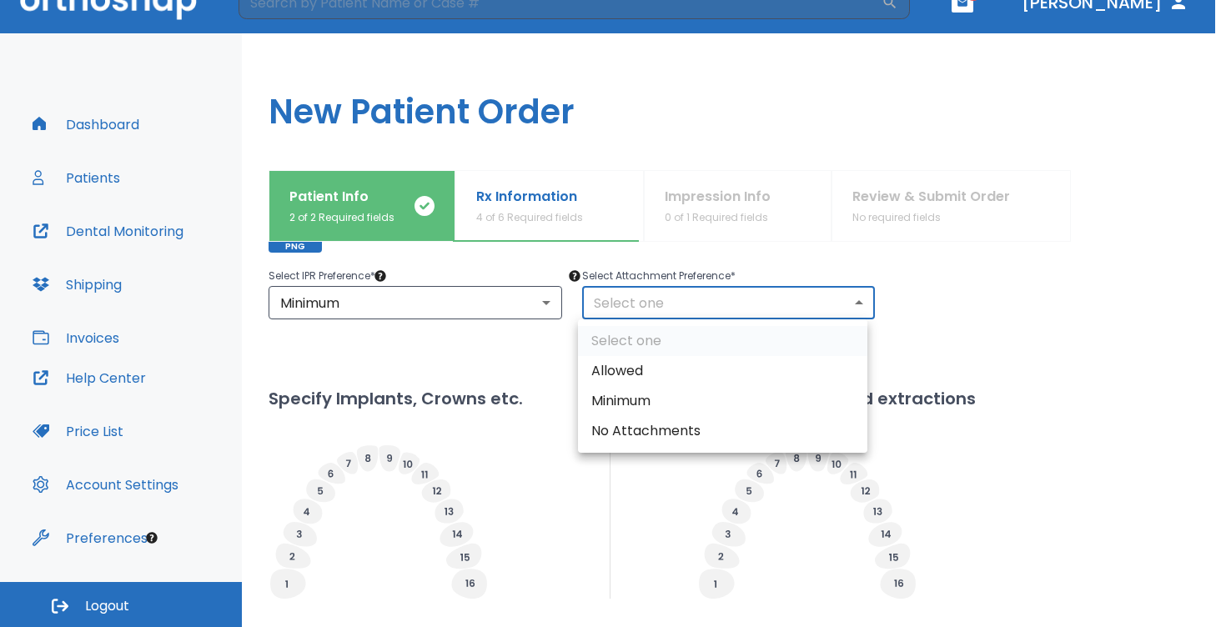
click at [671, 307] on body "​ 1 [PERSON_NAME] Dashboard Patients Dental Monitoring Shipping Invoices Help C…" at bounding box center [613, 285] width 1226 height 627
click at [638, 406] on li "Minimum" at bounding box center [722, 401] width 289 height 30
type input "2"
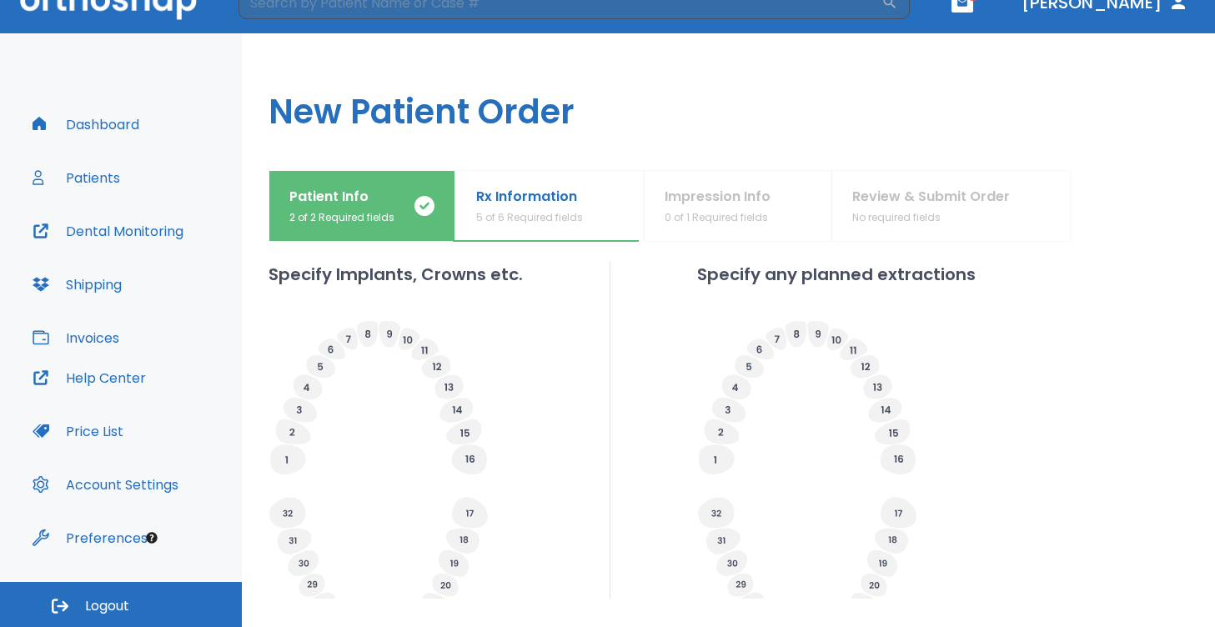
scroll to position [475, 0]
drag, startPoint x: 338, startPoint y: 280, endPoint x: 481, endPoint y: 277, distance: 143.5
click at [482, 277] on h2 "Specify Implants, Crowns etc." at bounding box center [396, 274] width 254 height 25
click at [481, 277] on h2 "Specify Implants, Crowns etc." at bounding box center [396, 274] width 254 height 25
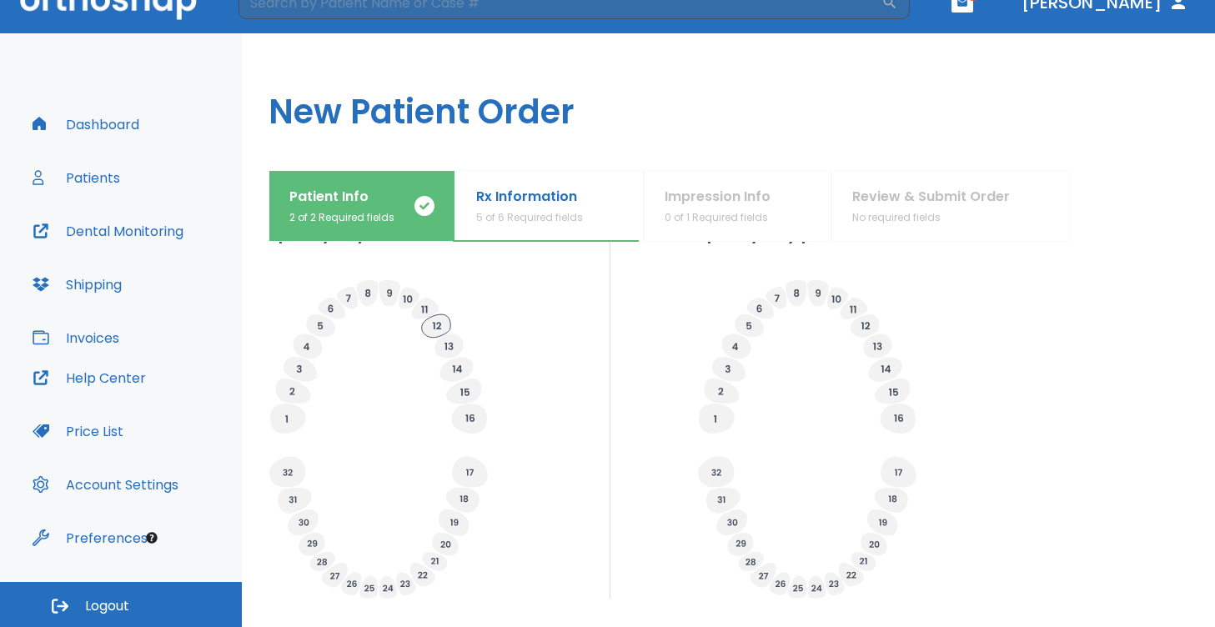
click at [435, 333] on icon at bounding box center [436, 325] width 29 height 23
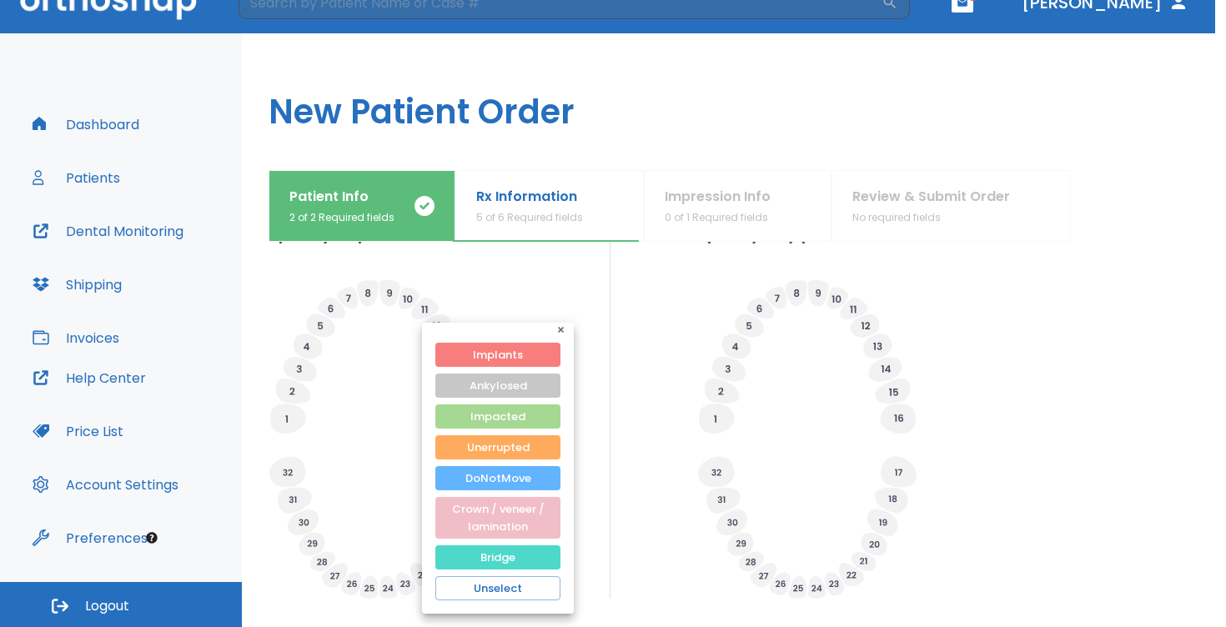
click at [510, 556] on button "Bridge" at bounding box center [497, 557] width 125 height 24
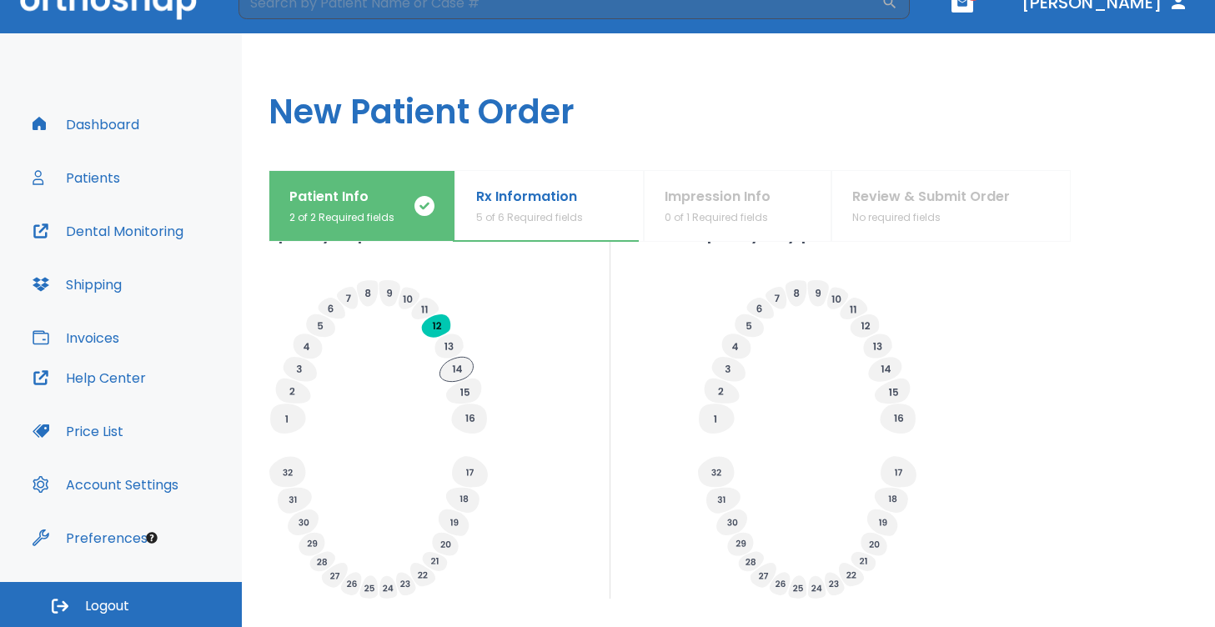
click at [458, 366] on icon at bounding box center [456, 369] width 33 height 24
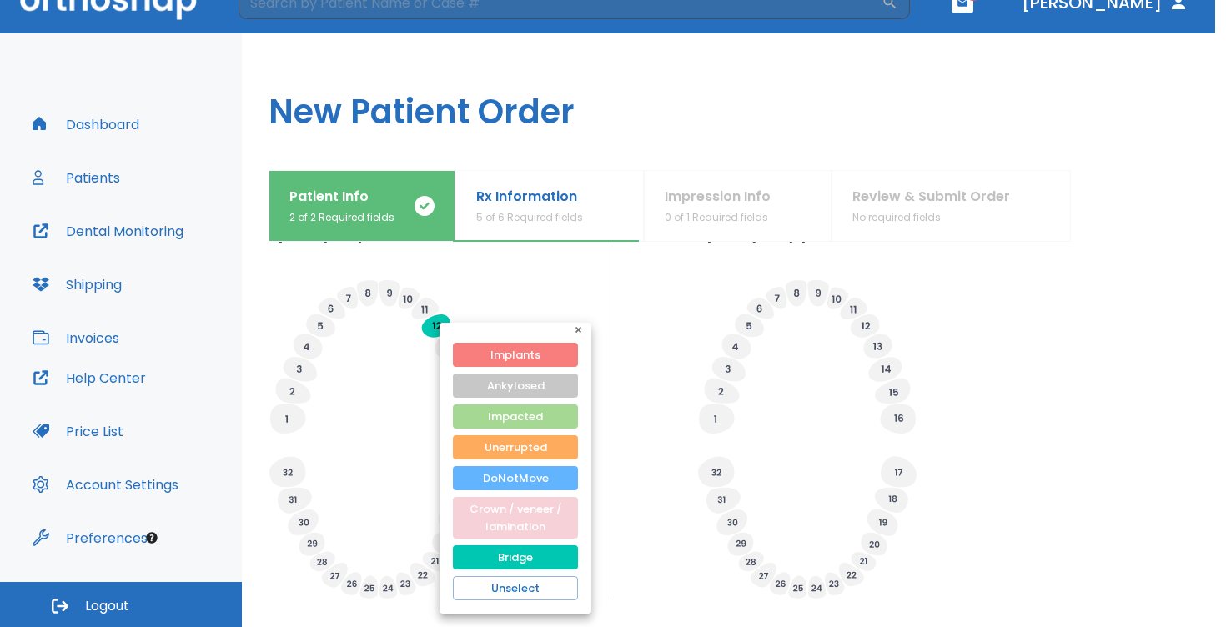
click at [512, 510] on button "Crown / veneer / lamination" at bounding box center [515, 518] width 125 height 42
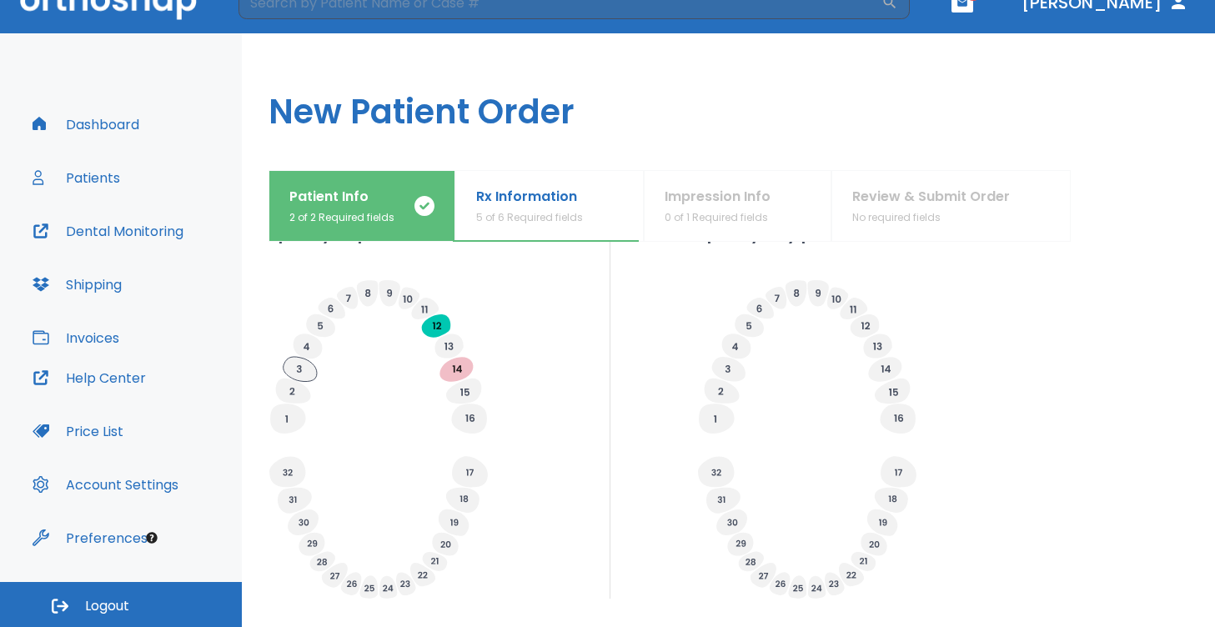
click at [295, 366] on icon at bounding box center [300, 369] width 33 height 25
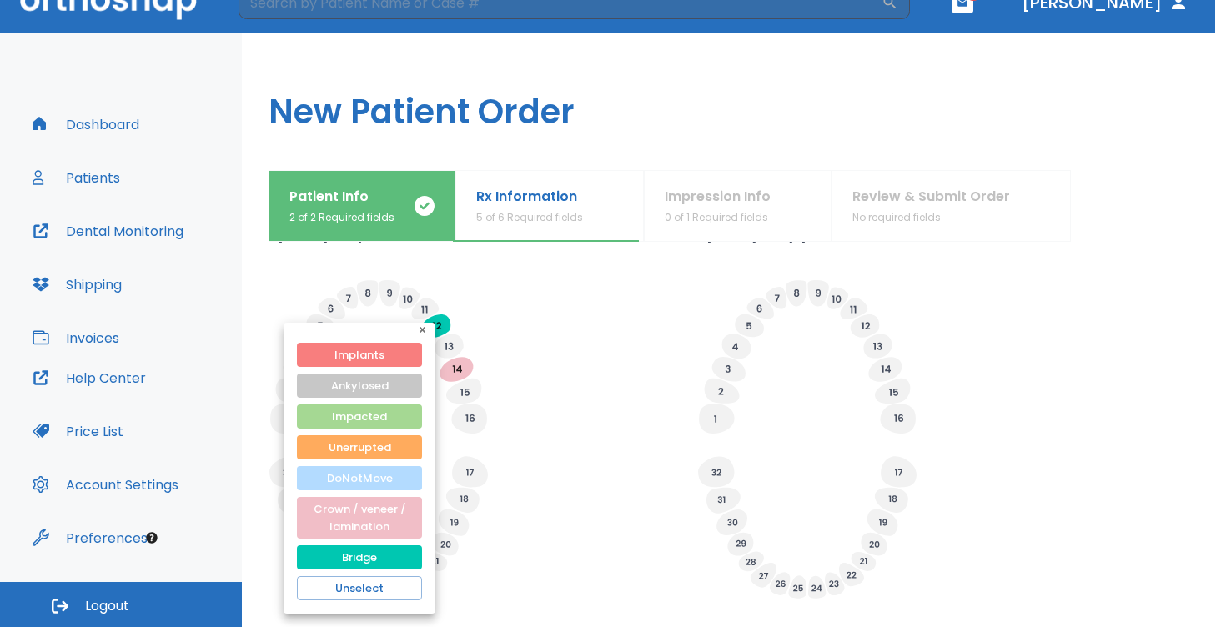
click at [361, 475] on button "DoNotMove" at bounding box center [359, 478] width 125 height 24
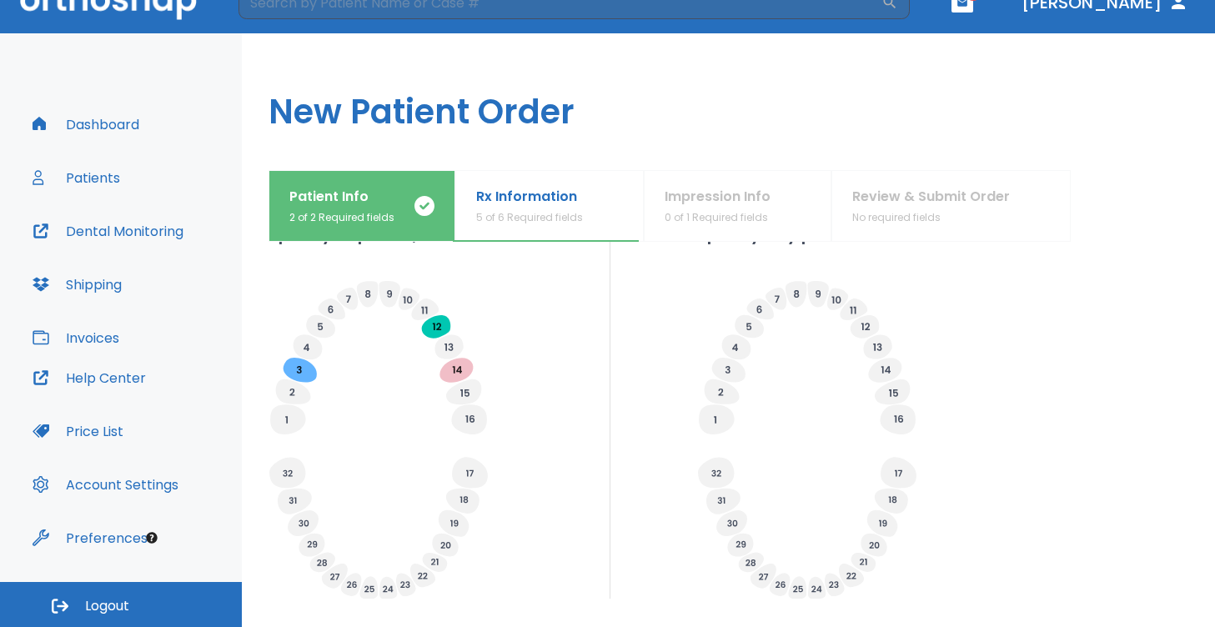
scroll to position [514, 0]
click at [888, 373] on icon at bounding box center [884, 371] width 33 height 24
click at [918, 425] on input "Planned" at bounding box center [913, 419] width 23 height 23
radio input "false"
click at [884, 374] on icon at bounding box center [886, 372] width 9 height 8
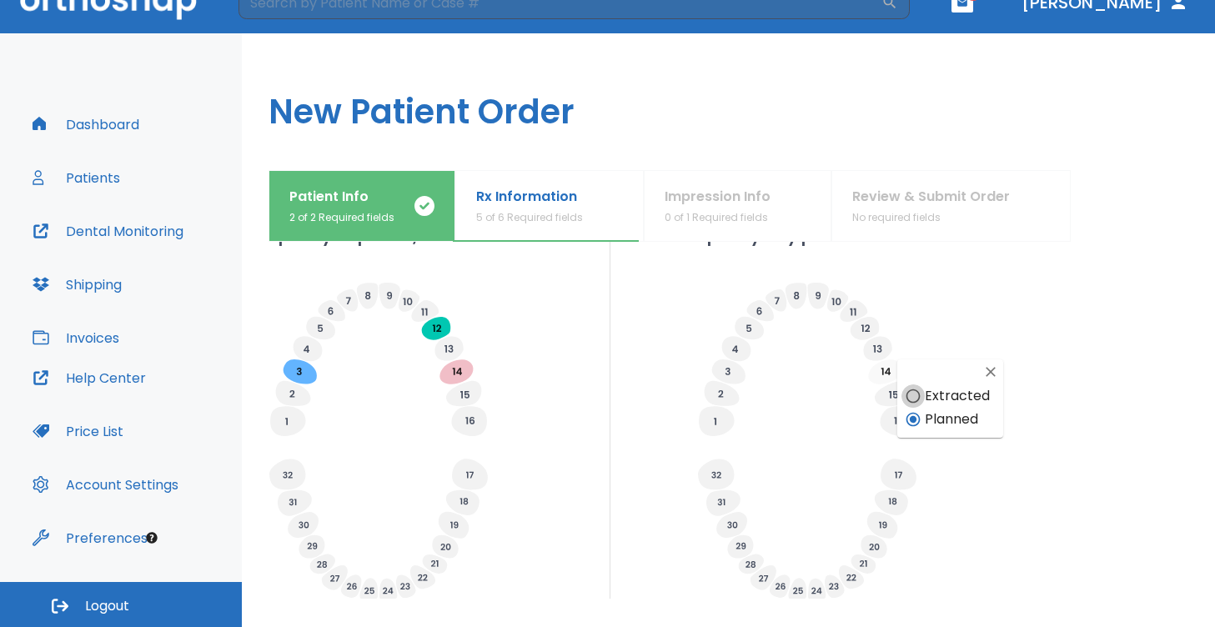
click at [907, 395] on input "Extracted" at bounding box center [913, 395] width 23 height 23
radio input "false"
click at [993, 396] on div "Specify Implants, Crowns etc. Specify any planned extractions" at bounding box center [729, 416] width 920 height 384
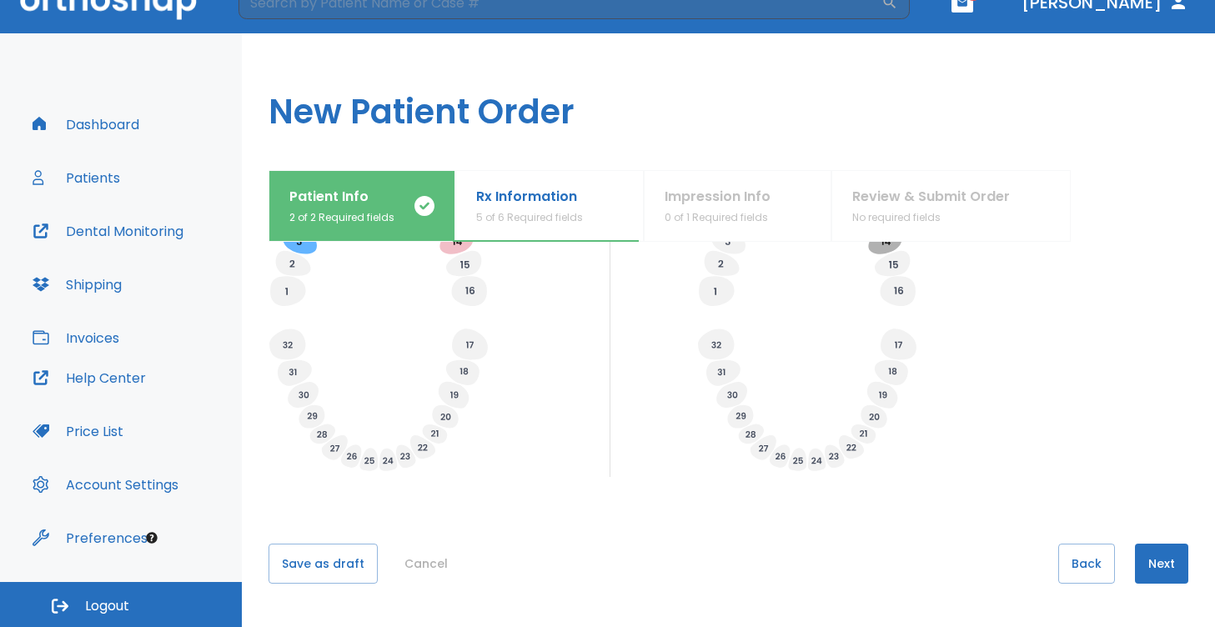
scroll to position [662, 0]
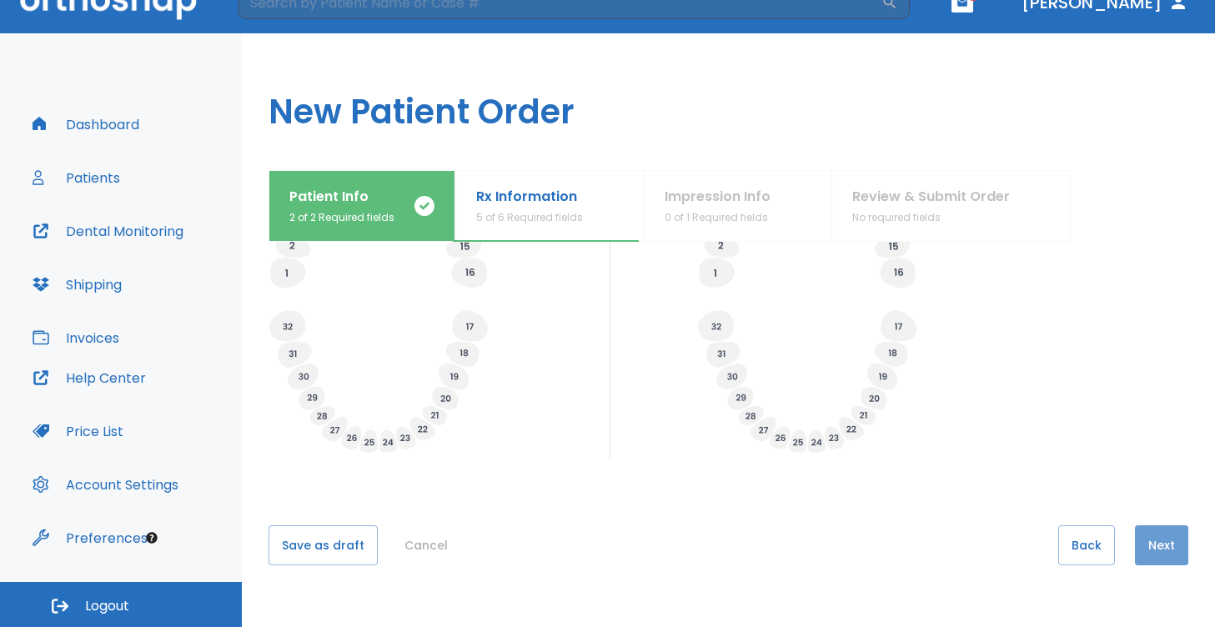
click at [1157, 543] on button "Next" at bounding box center [1161, 545] width 53 height 40
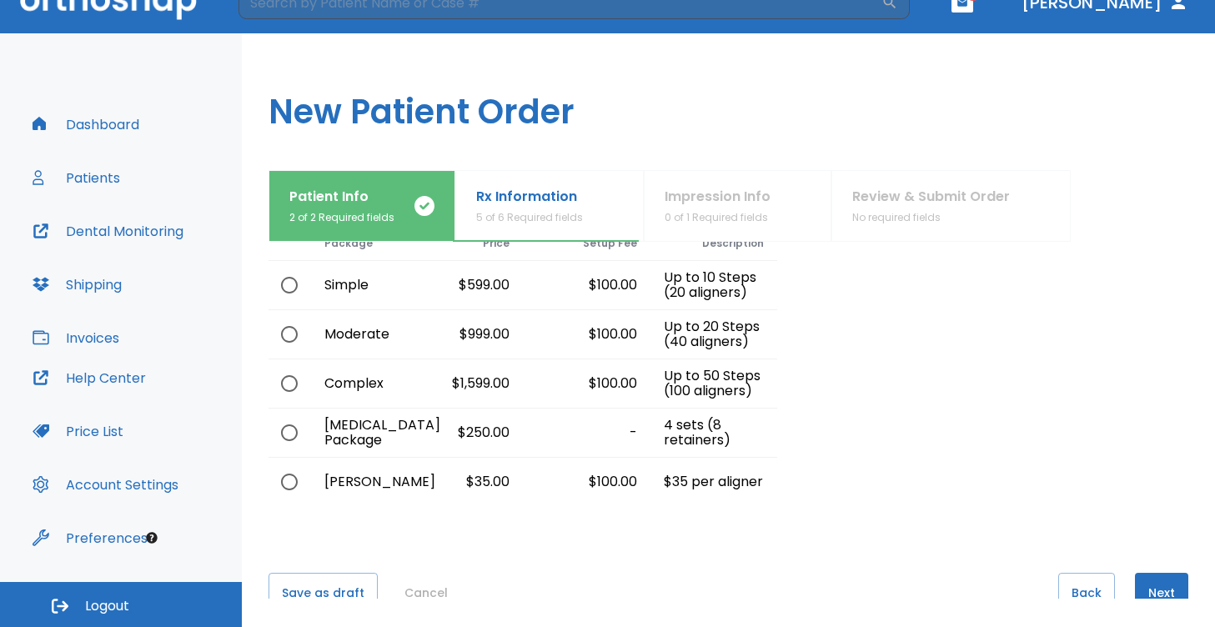
scroll to position [59, 0]
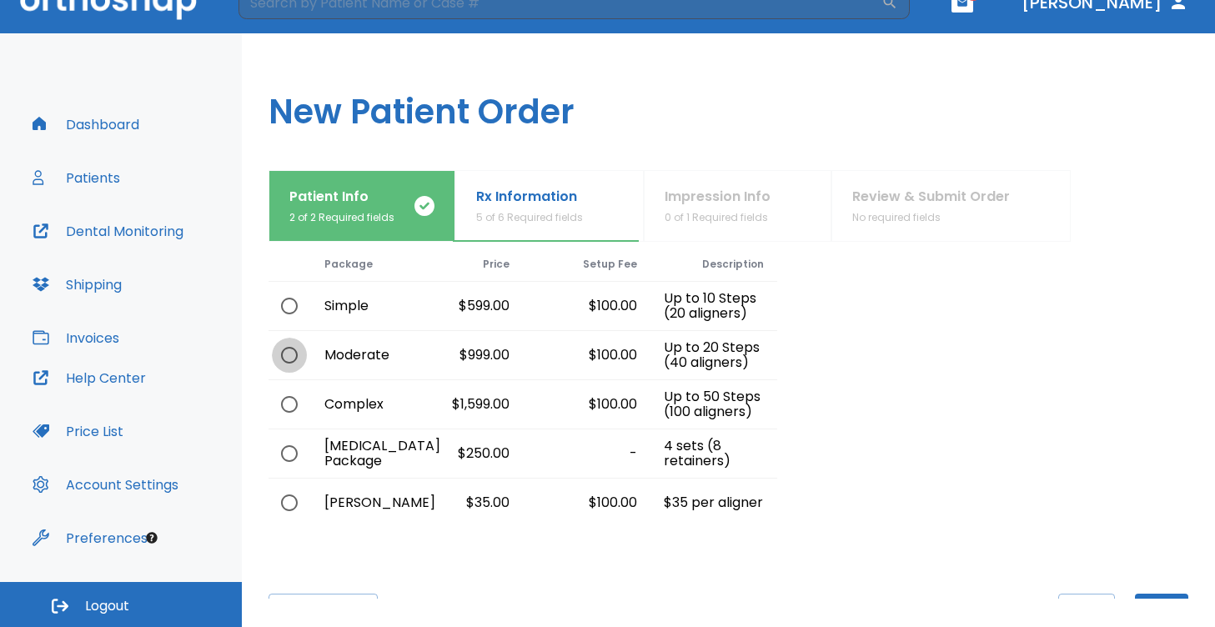
click at [289, 352] on input "radio" at bounding box center [289, 355] width 35 height 35
radio input "true"
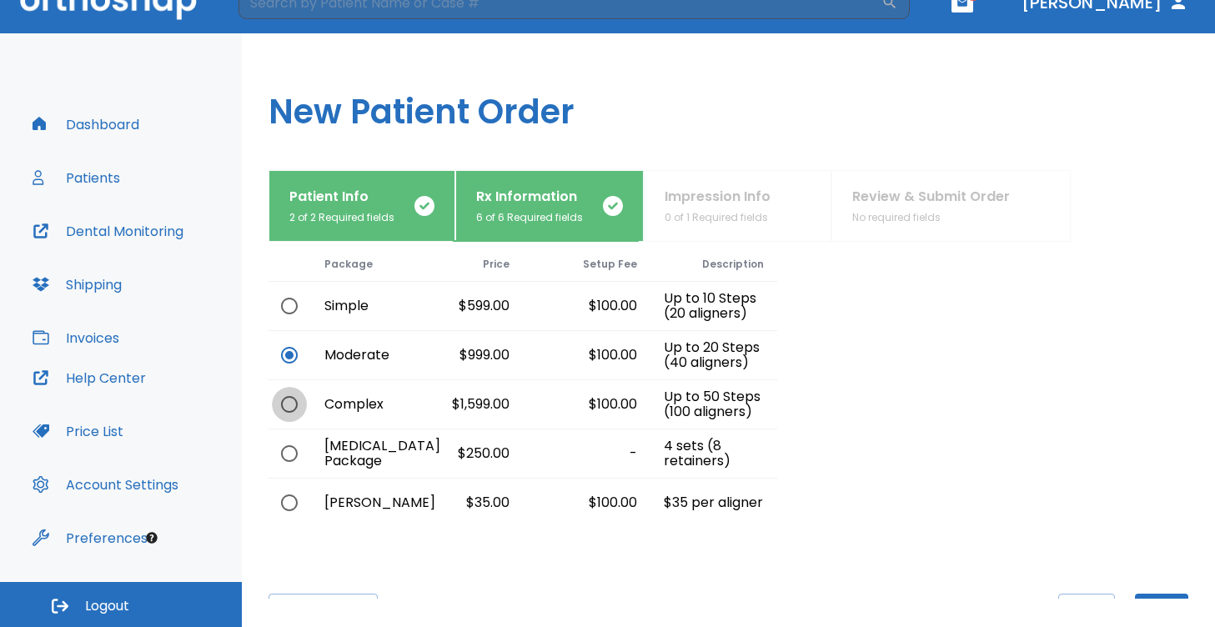
click at [289, 410] on input "radio" at bounding box center [289, 404] width 35 height 35
radio input "true"
click at [291, 359] on input "radio" at bounding box center [289, 355] width 35 height 35
radio input "true"
click at [287, 404] on input "radio" at bounding box center [289, 404] width 35 height 35
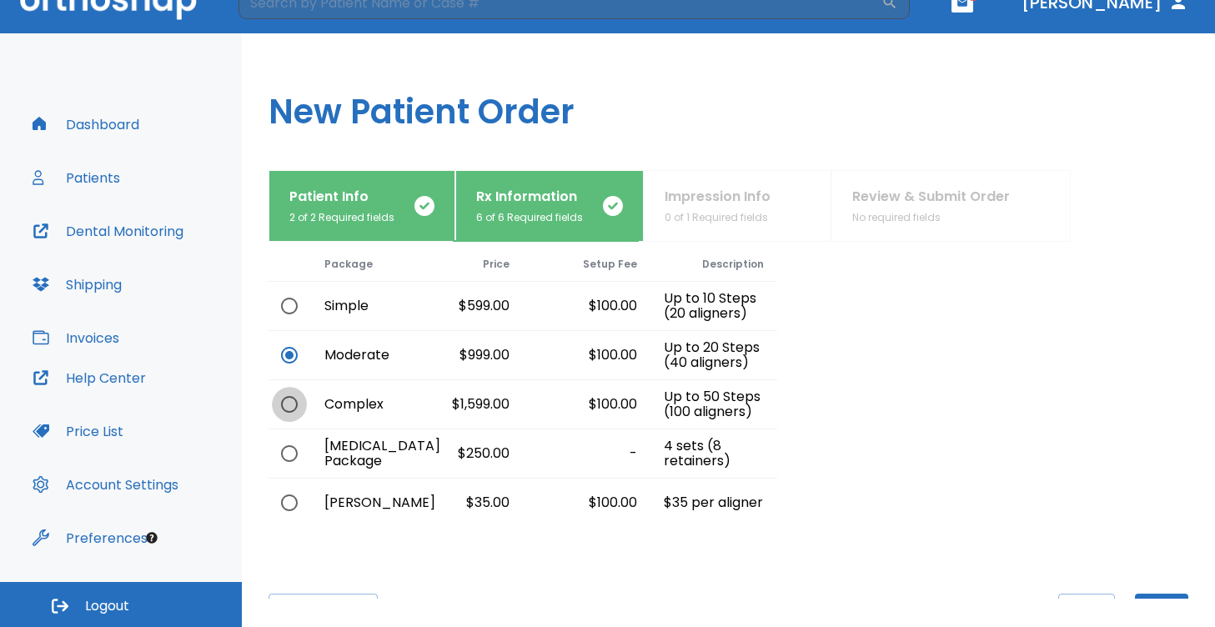
radio input "true"
radio input "false"
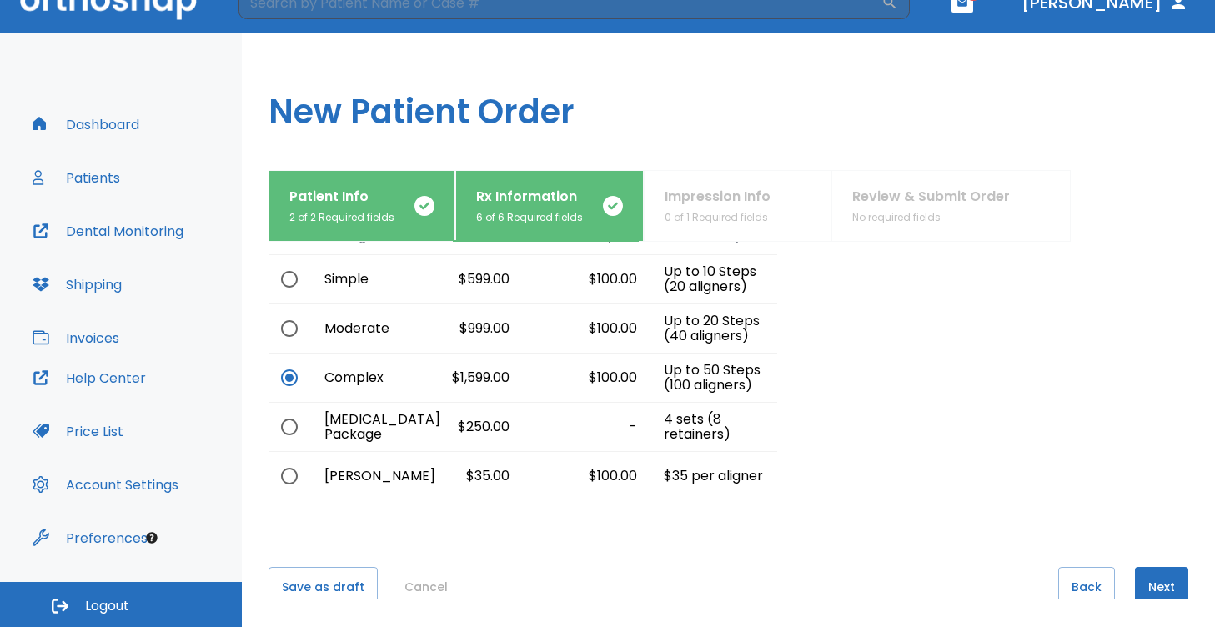
scroll to position [128, 0]
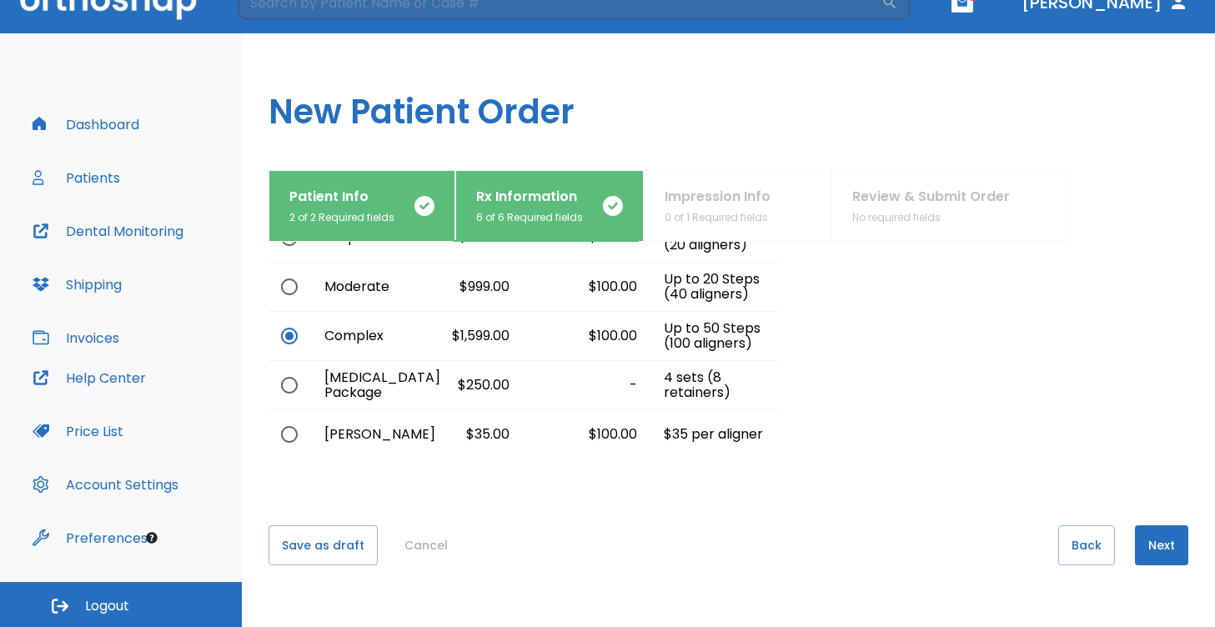
click at [1163, 545] on button "Next" at bounding box center [1161, 545] width 53 height 40
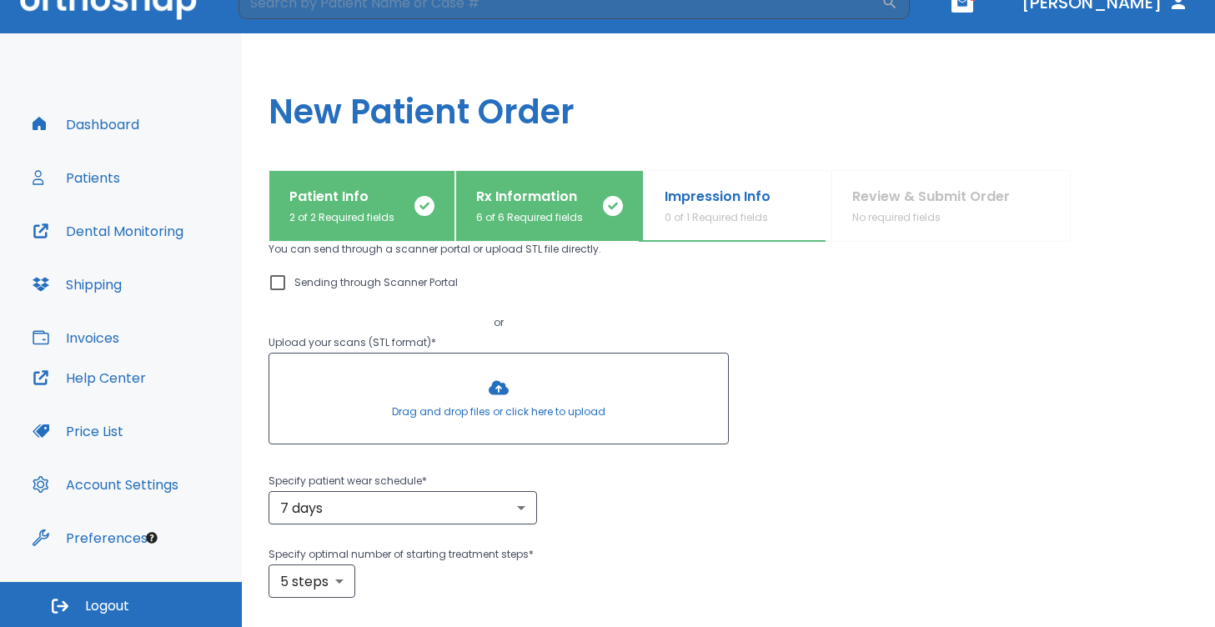
scroll to position [0, 0]
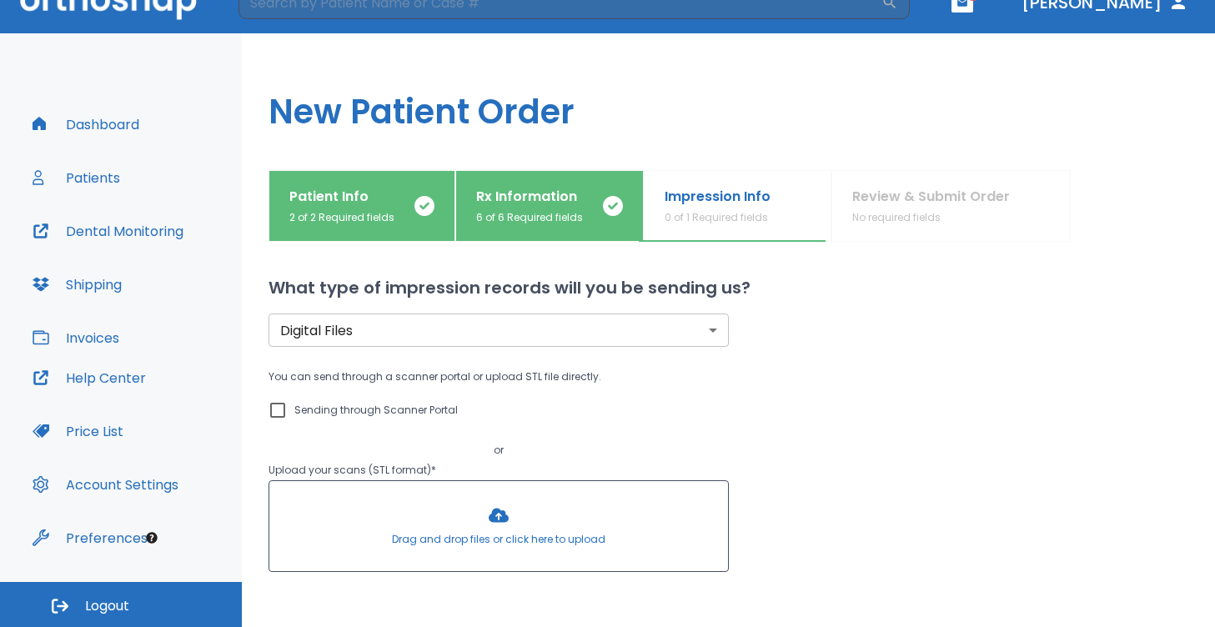
click at [560, 330] on body "​ 1 [PERSON_NAME] Dashboard Patients Dental Monitoring Shipping Invoices Help C…" at bounding box center [607, 285] width 1215 height 627
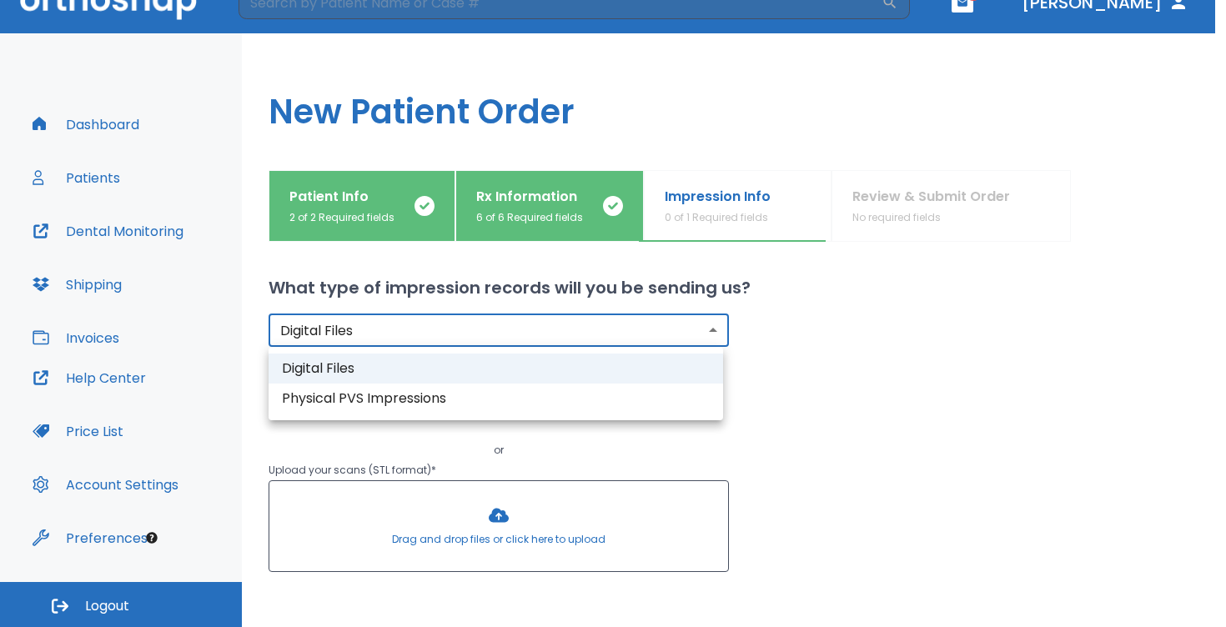
click at [410, 365] on li "Digital Files" at bounding box center [496, 369] width 455 height 30
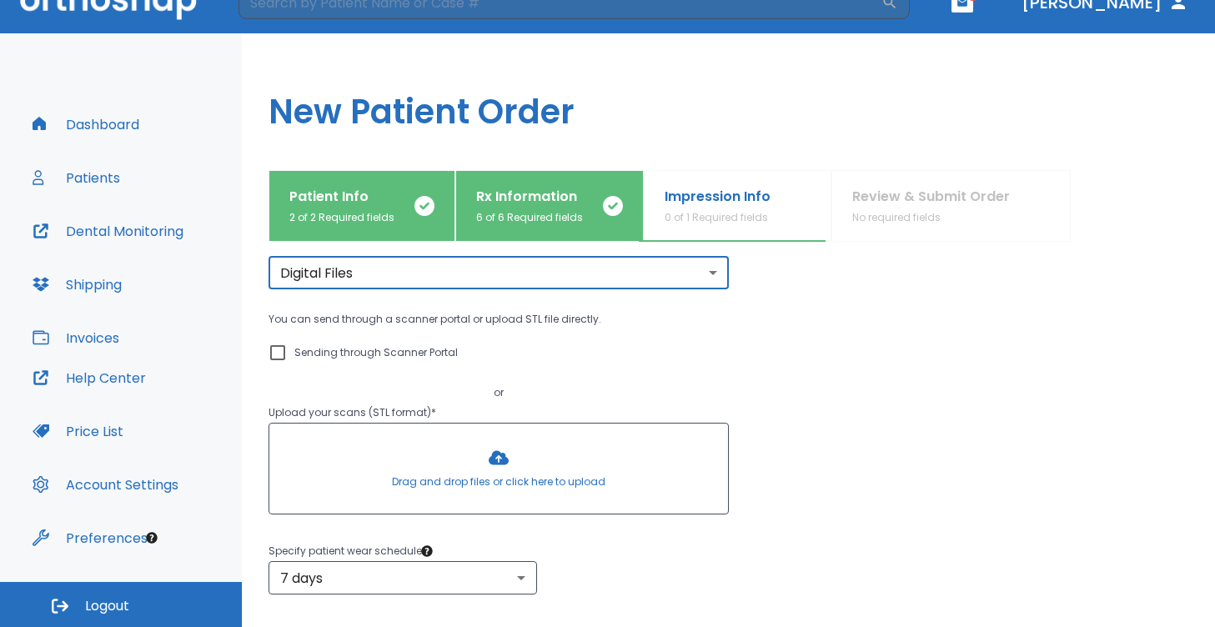
scroll to position [64, 0]
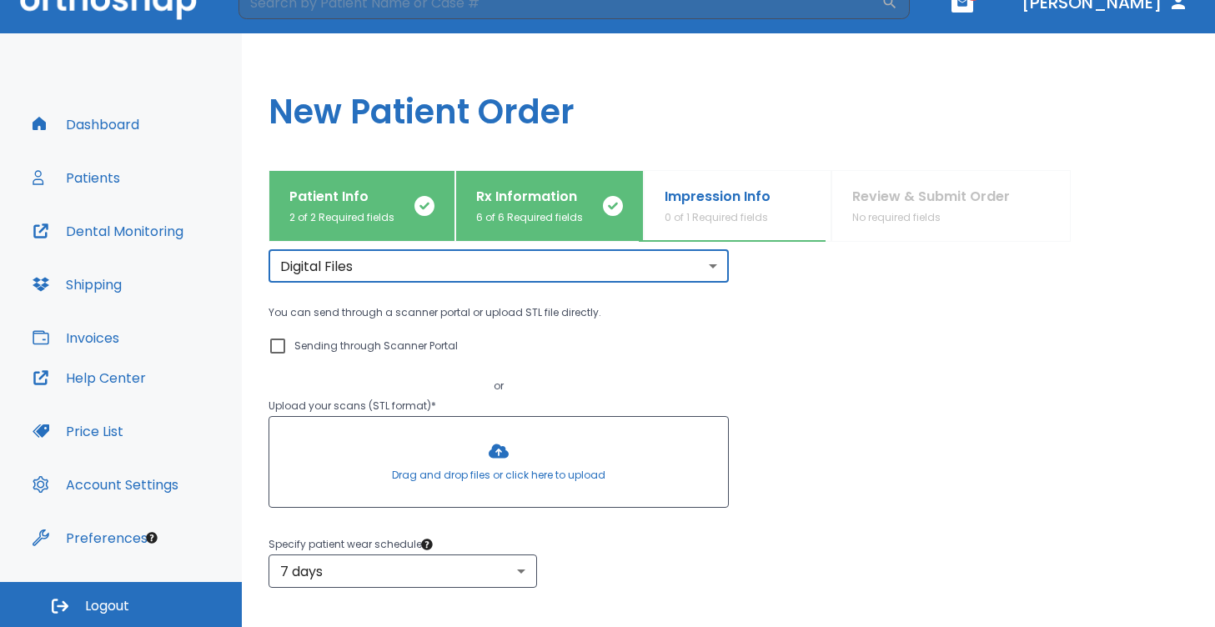
click at [495, 468] on div at bounding box center [498, 462] width 459 height 90
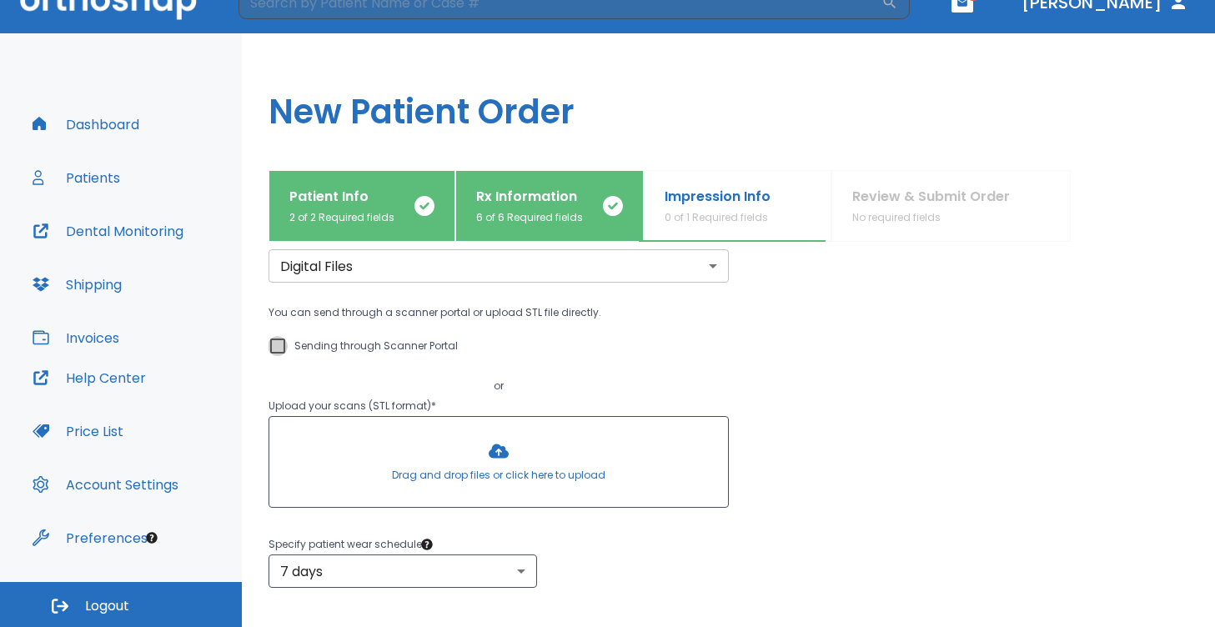
click at [281, 347] on input "Sending through Scanner Portal" at bounding box center [278, 346] width 20 height 20
checkbox input "true"
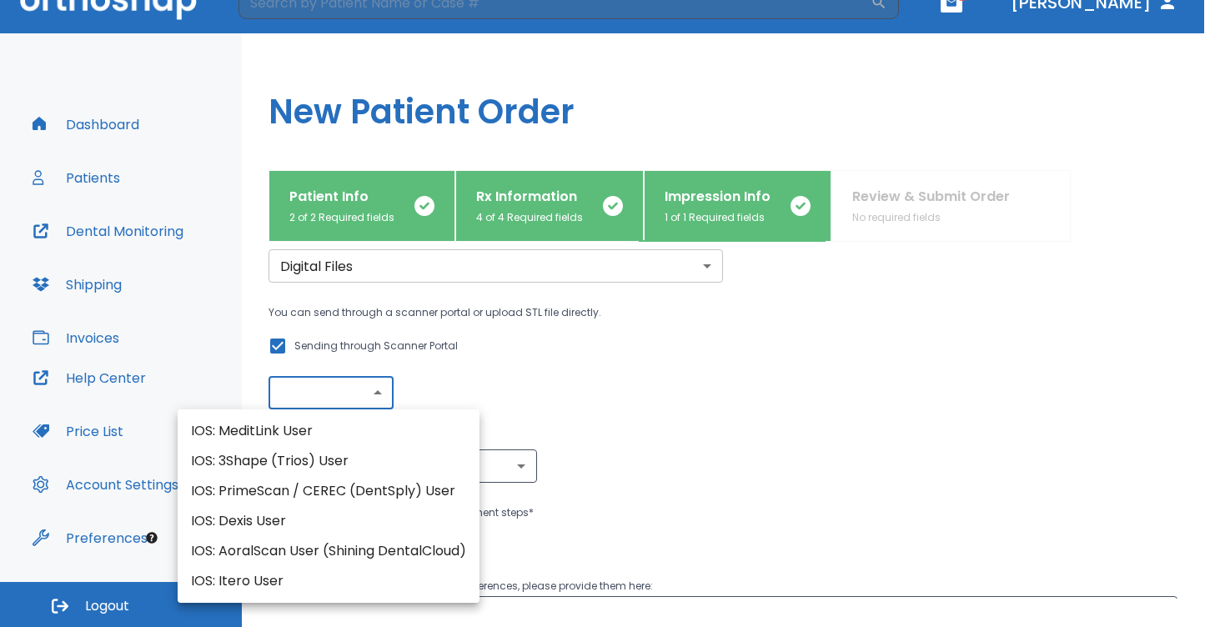
click at [364, 396] on body "​ 1 [PERSON_NAME] Dashboard Patients Dental Monitoring Shipping Invoices Help C…" at bounding box center [607, 285] width 1215 height 627
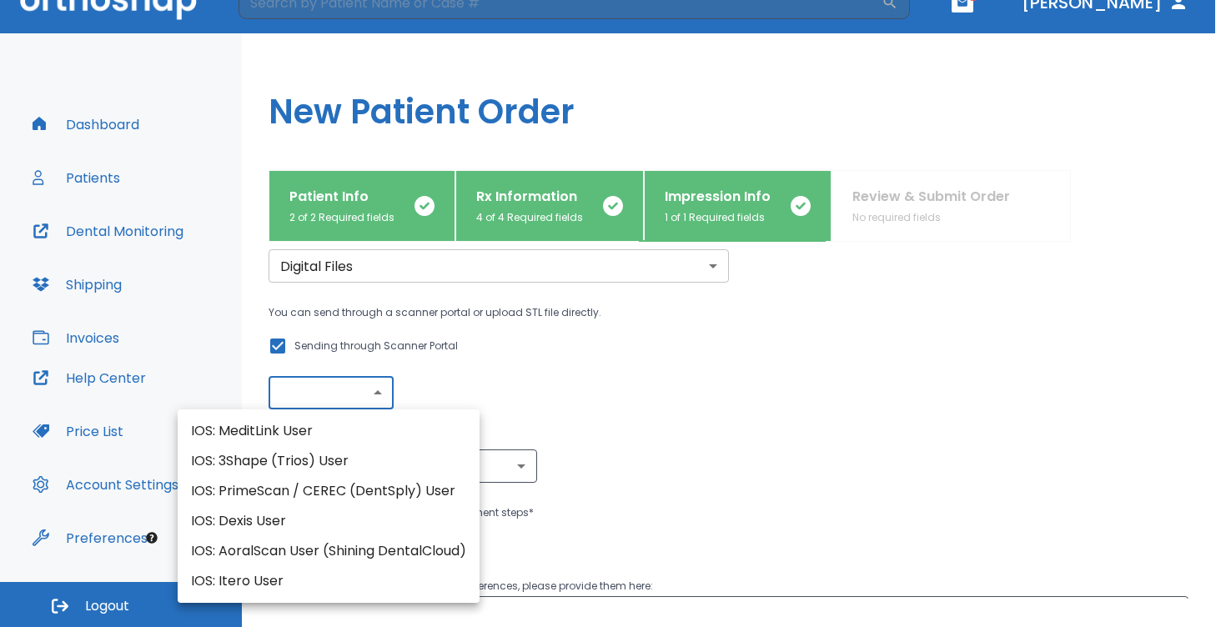
click at [364, 395] on div at bounding box center [613, 313] width 1226 height 627
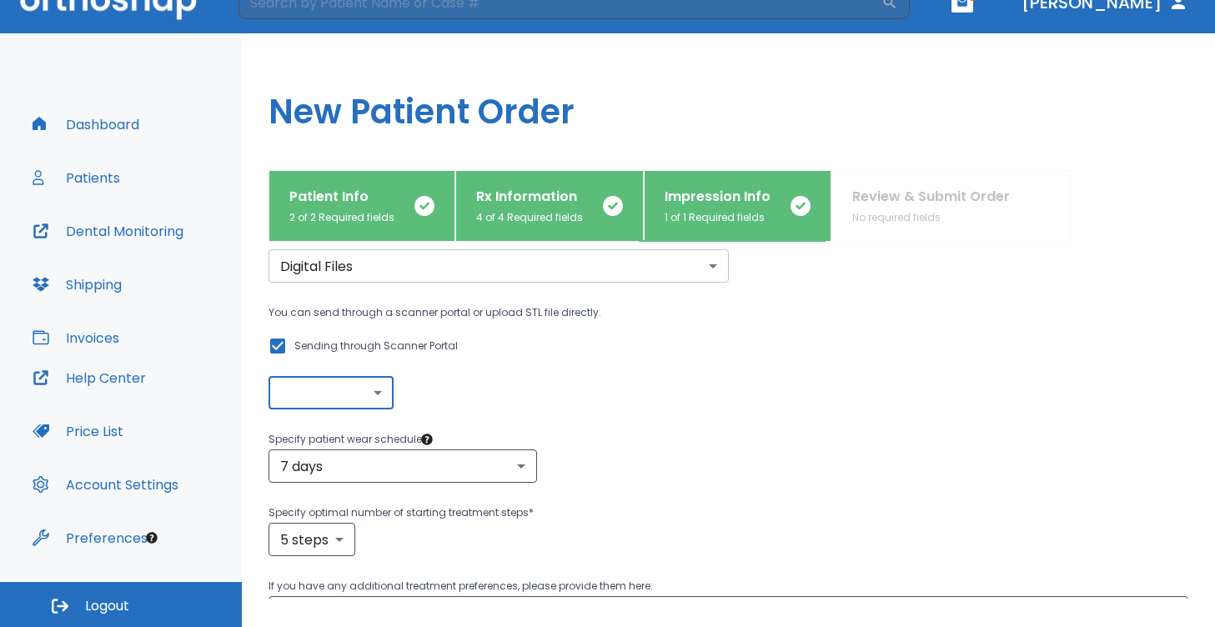
click at [340, 384] on body "​ 1 [PERSON_NAME] Dashboard Patients Dental Monitoring Shipping Invoices Help C…" at bounding box center [607, 285] width 1215 height 627
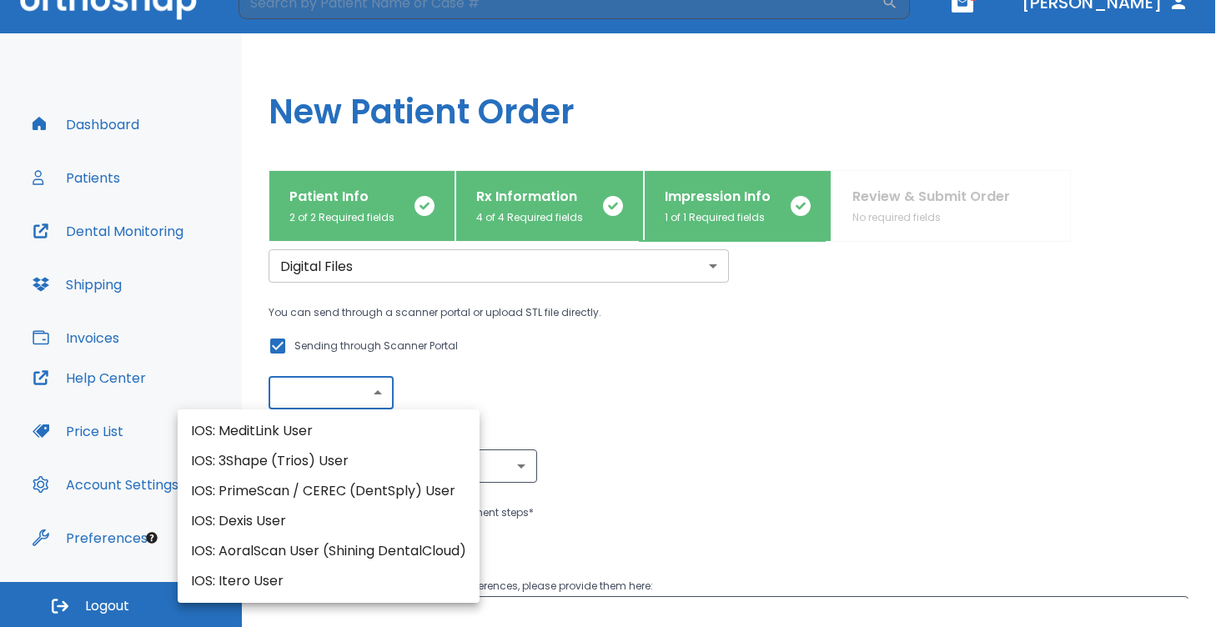
click at [329, 461] on li "IOS: 3Shape (Trios) User" at bounding box center [329, 461] width 302 height 30
type input "IOS: 3Shape (Trios) User"
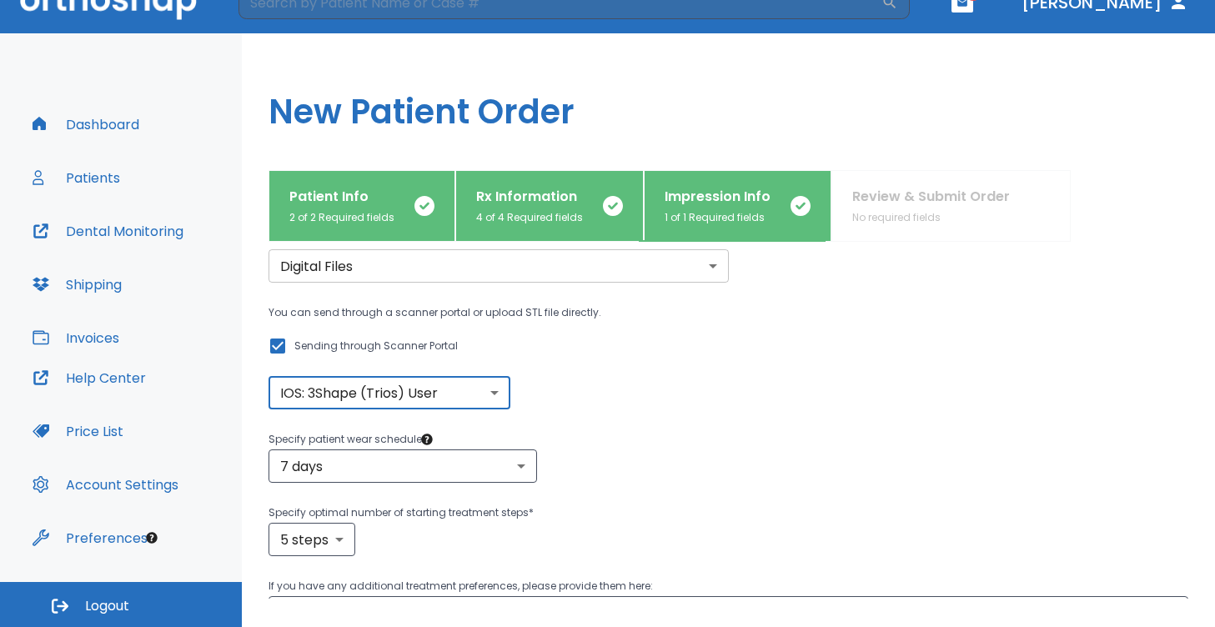
click at [680, 396] on div "You can send through a scanner portal or upload STL file directly. Sending thro…" at bounding box center [499, 356] width 460 height 107
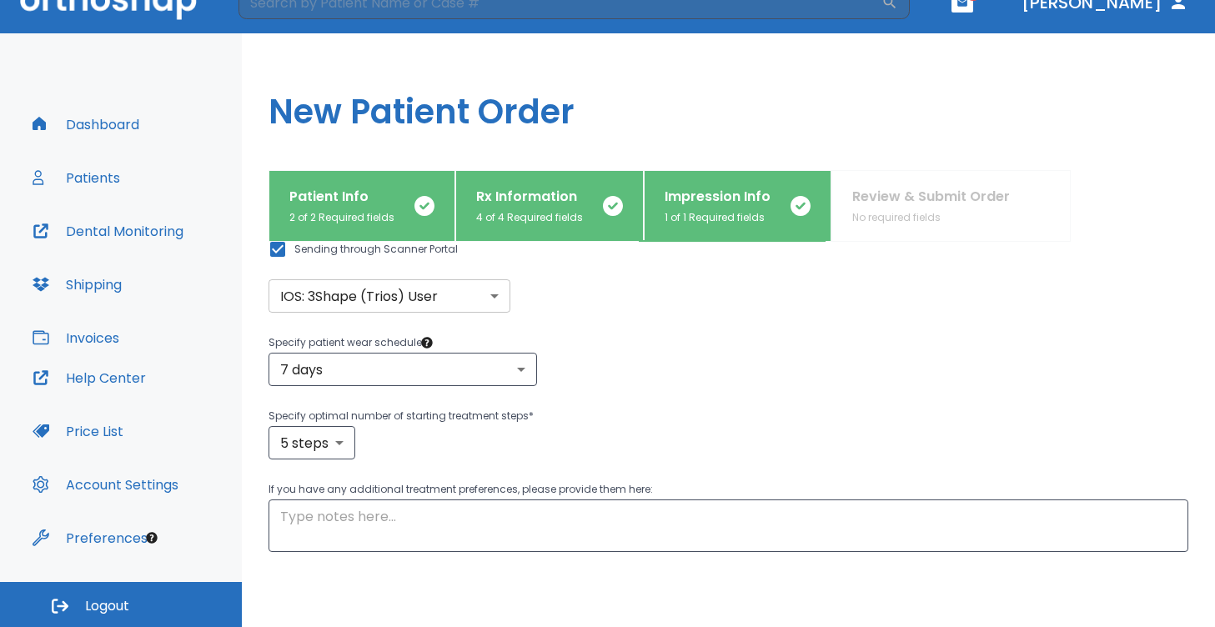
scroll to position [159, 0]
drag, startPoint x: 293, startPoint y: 336, endPoint x: 417, endPoint y: 346, distance: 124.7
click at [417, 346] on p "Specify patient wear schedule *" at bounding box center [729, 344] width 920 height 20
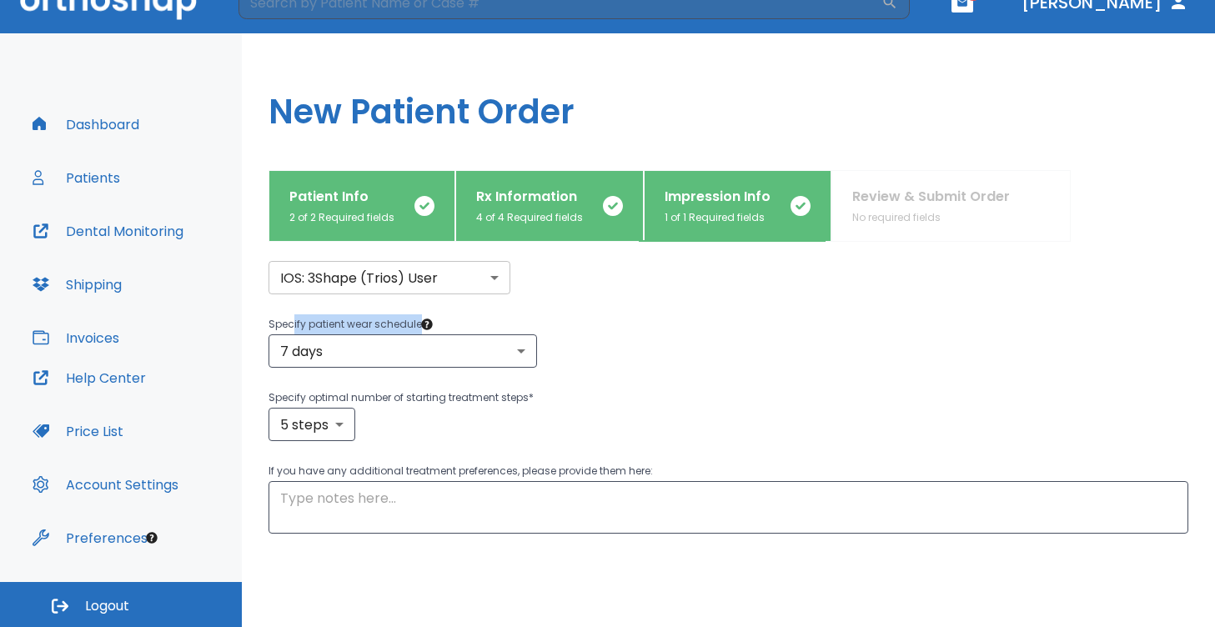
scroll to position [185, 0]
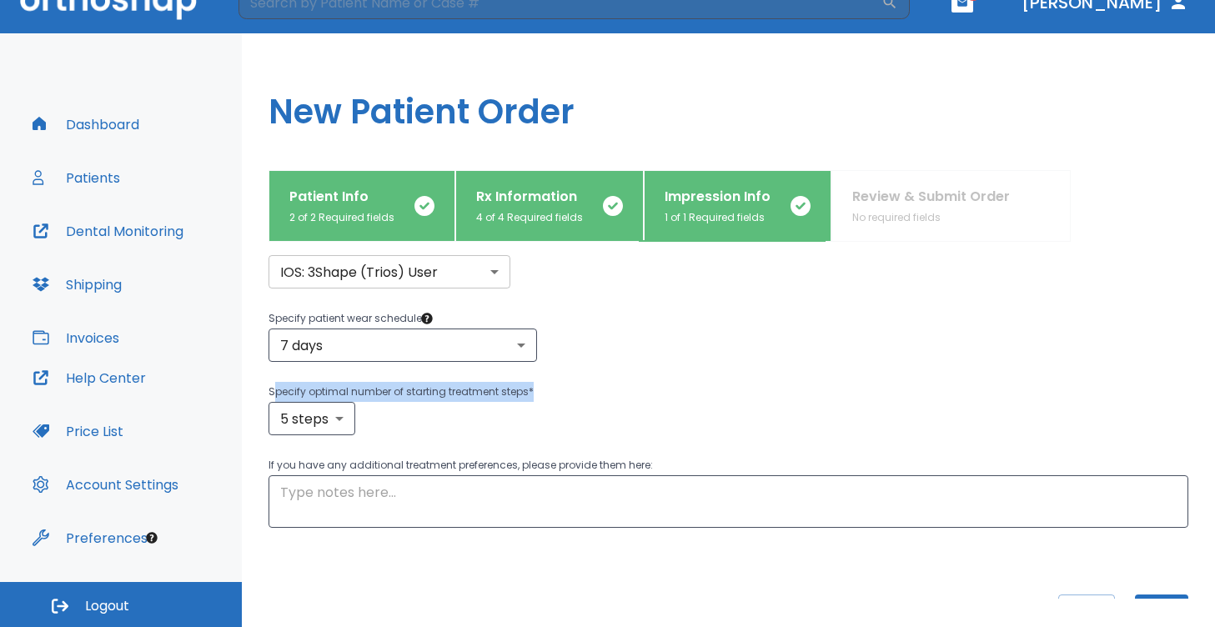
drag, startPoint x: 272, startPoint y: 393, endPoint x: 535, endPoint y: 397, distance: 263.6
click at [535, 397] on p "Specify optimal number of starting treatment steps *" at bounding box center [729, 392] width 920 height 20
click at [296, 440] on div "Digital Files digital ​ You can send through a scanner portal or upload STL fil…" at bounding box center [709, 301] width 960 height 453
click at [315, 427] on body "​ 1 [PERSON_NAME] Dashboard Patients Dental Monitoring Shipping Invoices Help C…" at bounding box center [607, 285] width 1215 height 627
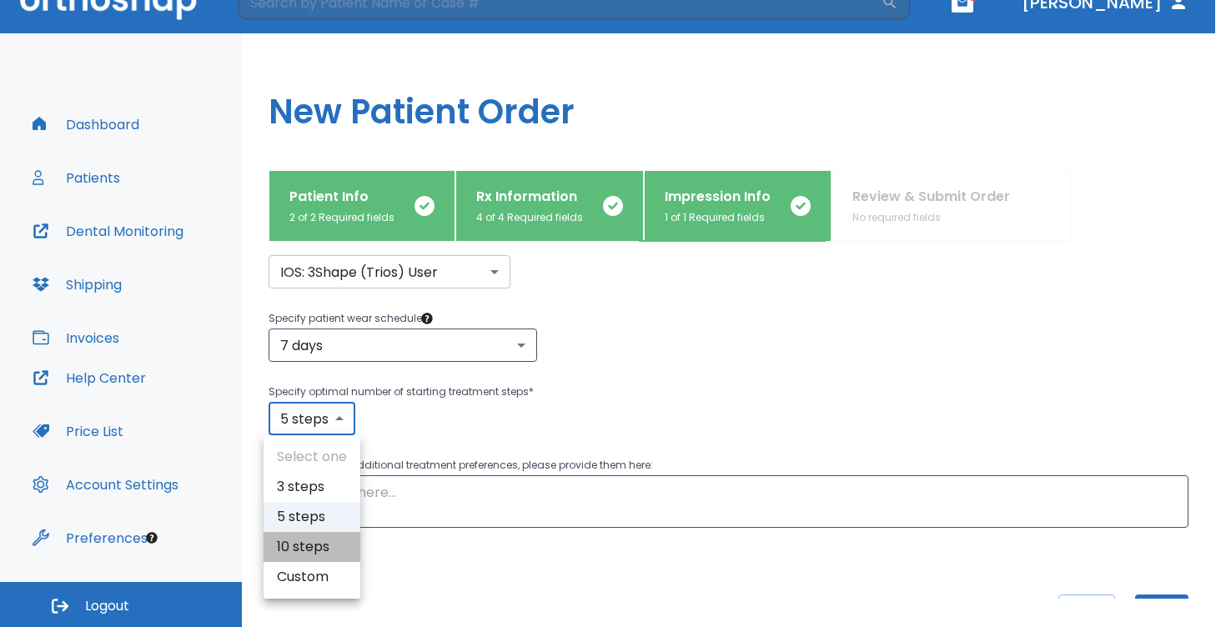
click at [340, 547] on li "10 steps" at bounding box center [312, 547] width 97 height 30
type input "10"
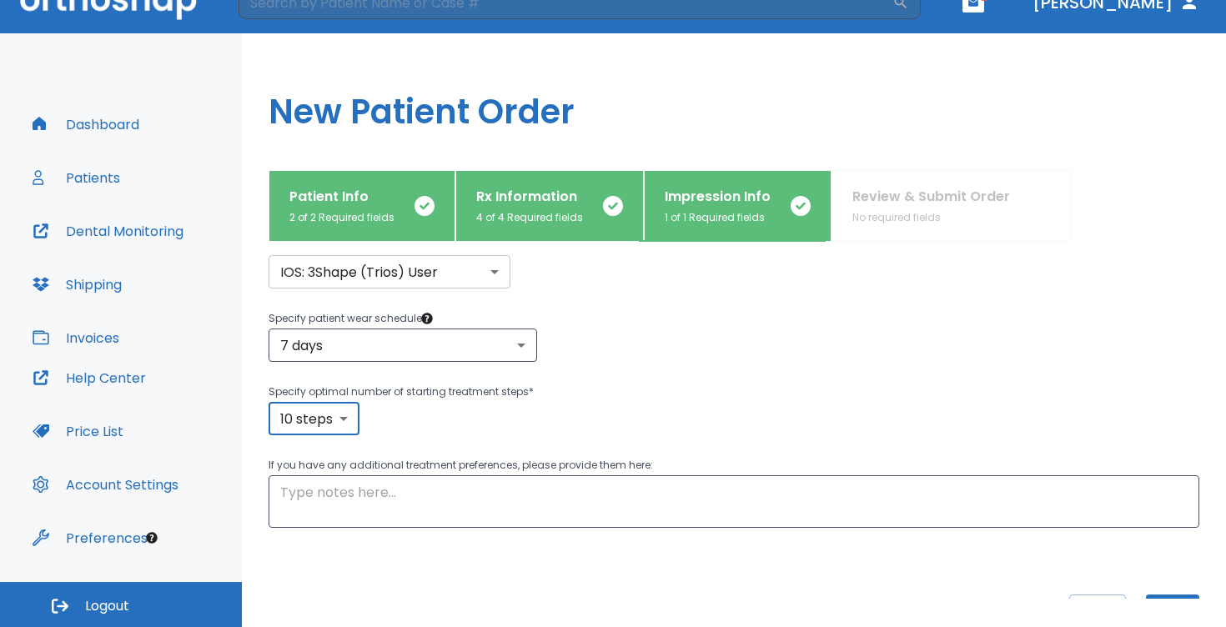
click at [354, 416] on body "​ 1 [PERSON_NAME] Dashboard Patients Dental Monitoring Shipping Invoices Help C…" at bounding box center [613, 285] width 1226 height 627
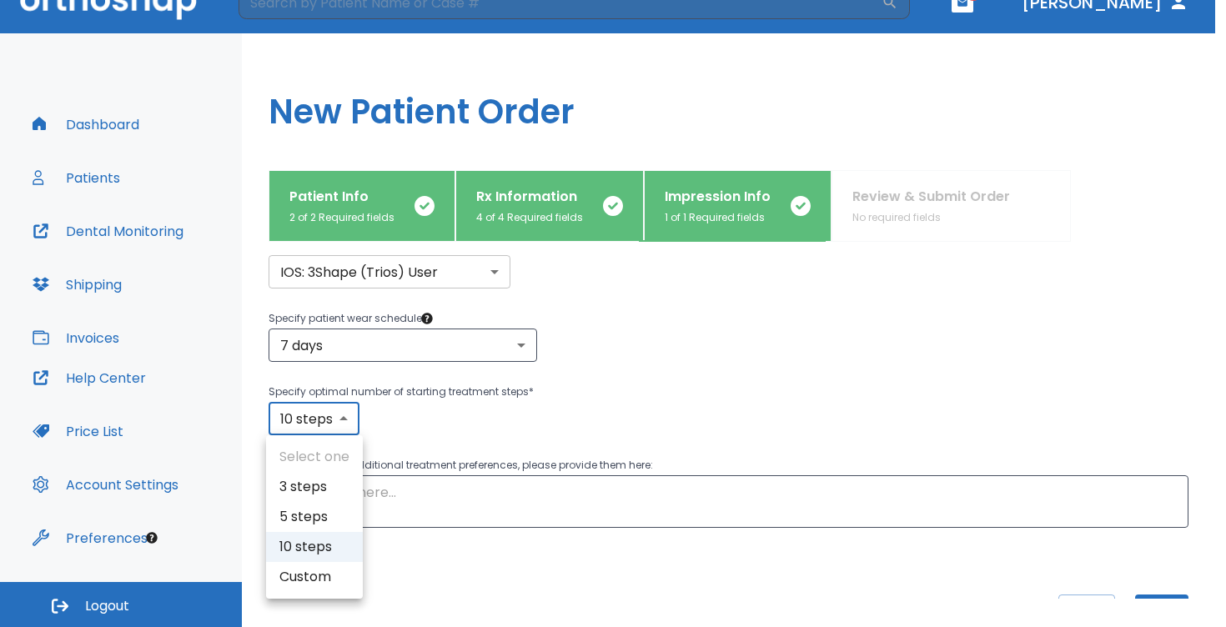
click at [491, 580] on div at bounding box center [613, 313] width 1226 height 627
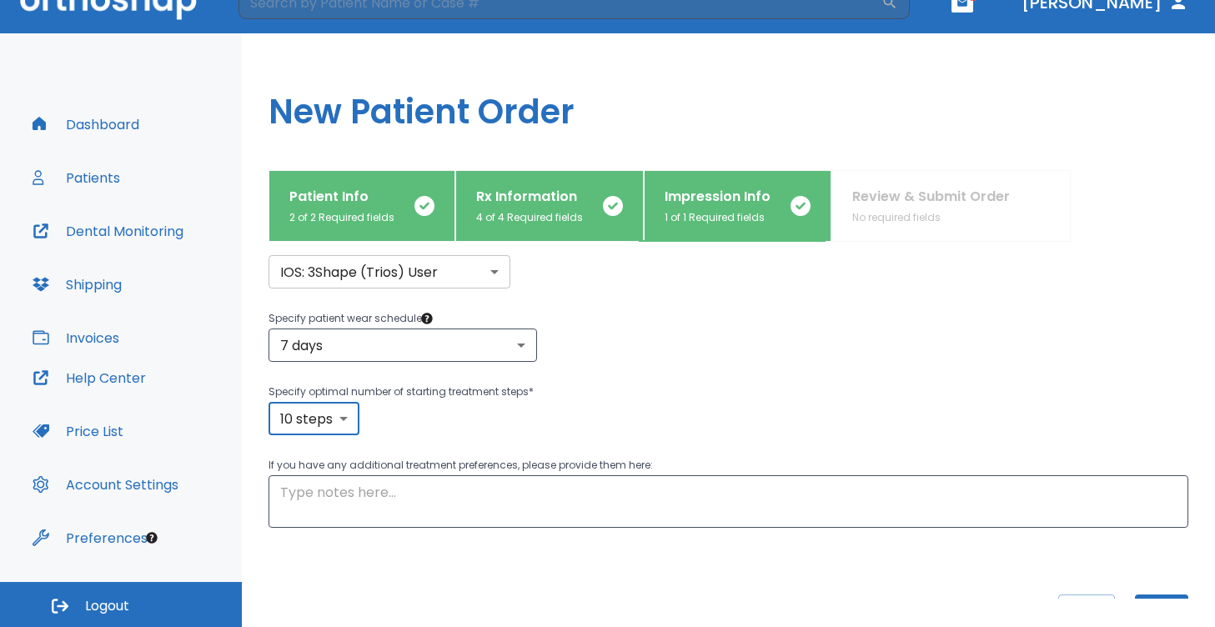
click at [395, 469] on p "If you have any additional treatment preferences, please provide them here:" at bounding box center [729, 465] width 920 height 20
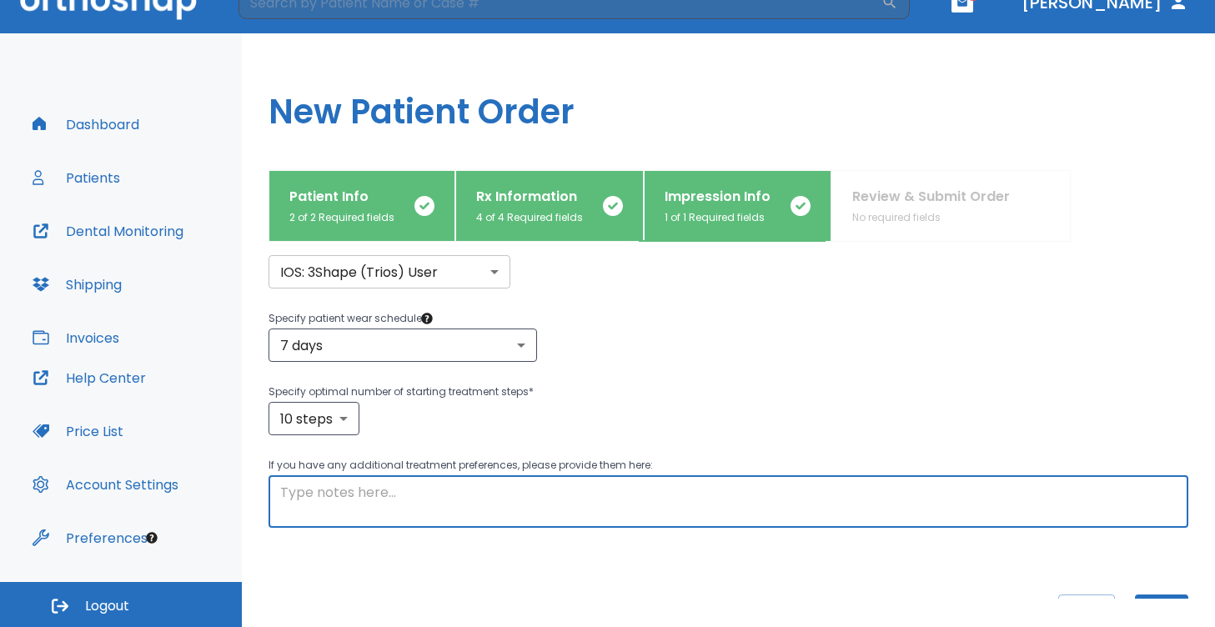
click at [451, 503] on textarea at bounding box center [728, 502] width 897 height 38
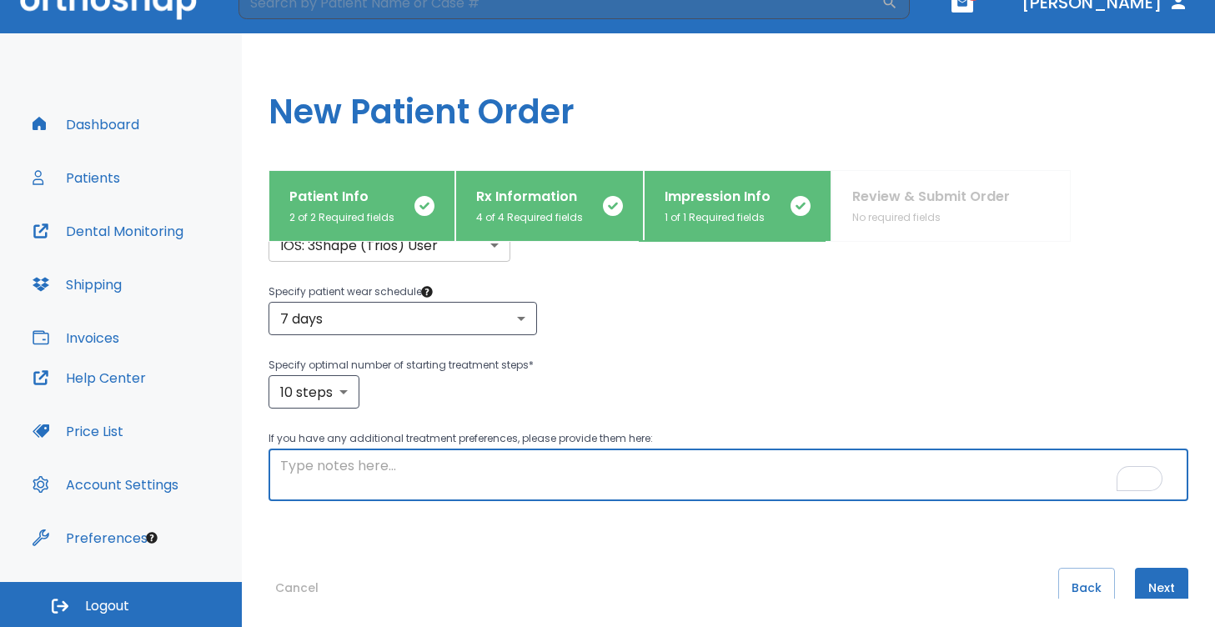
scroll to position [214, 0]
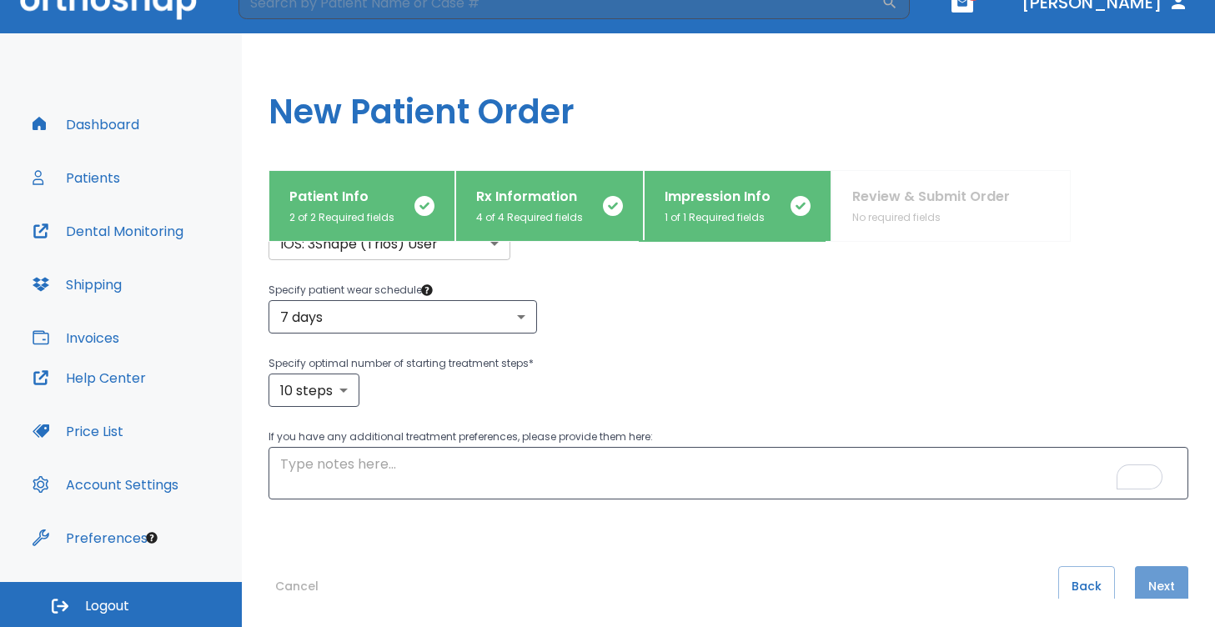
click at [1141, 573] on button "Next" at bounding box center [1161, 586] width 53 height 40
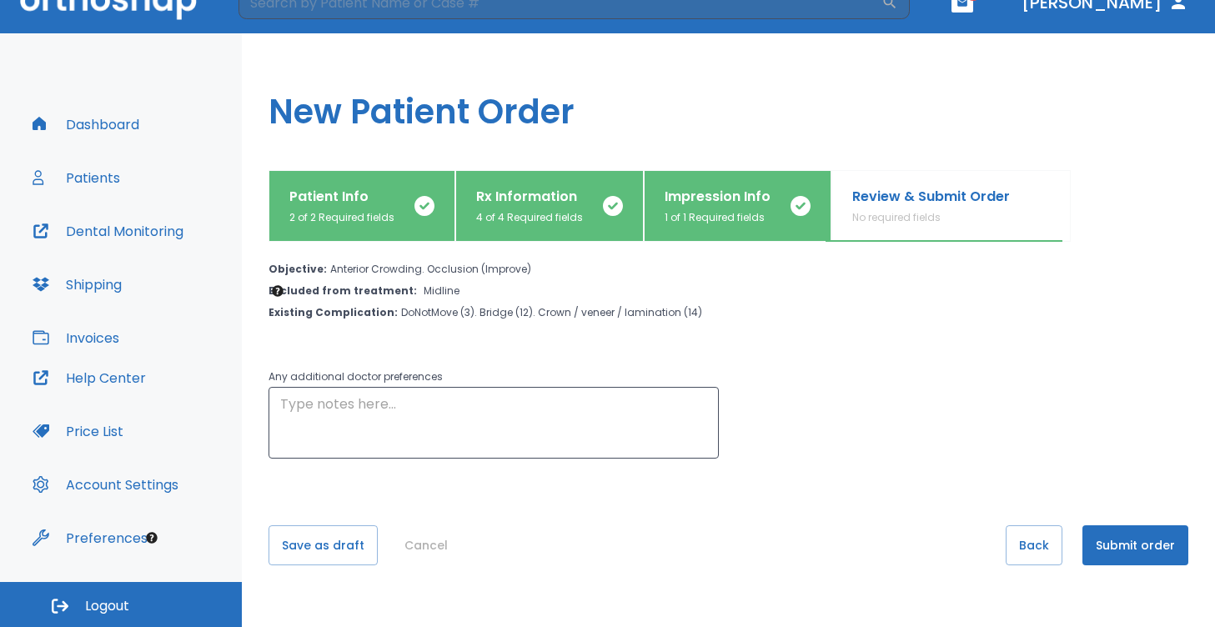
scroll to position [47, 0]
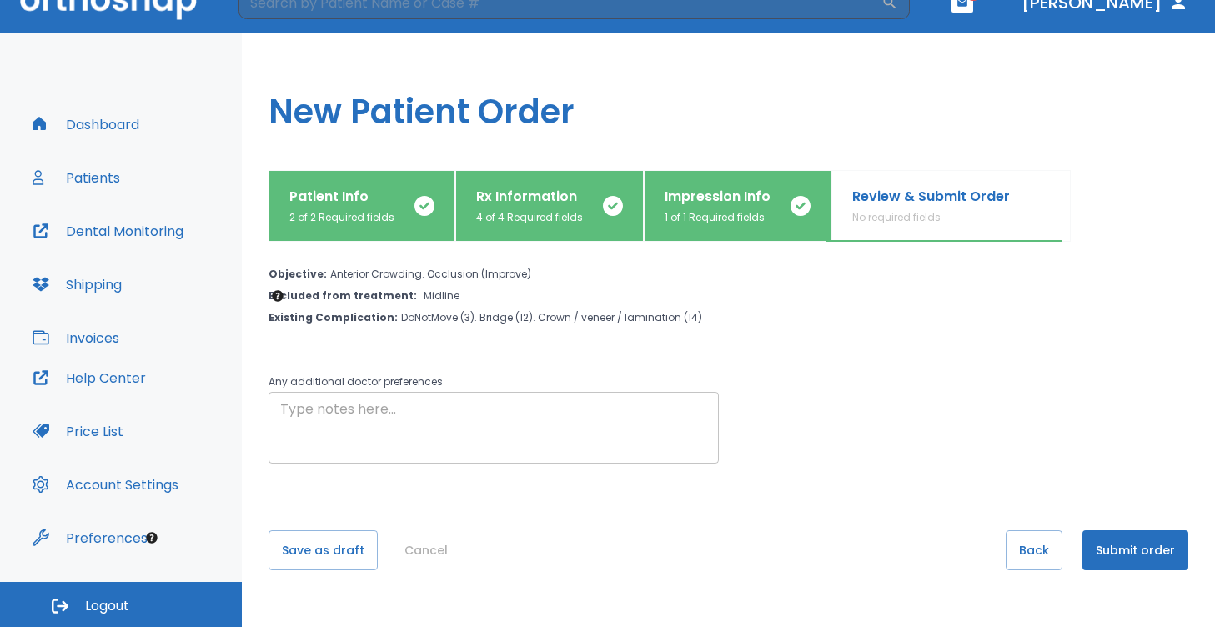
click at [375, 433] on textarea at bounding box center [493, 429] width 427 height 58
click at [425, 545] on button "Cancel" at bounding box center [426, 550] width 57 height 40
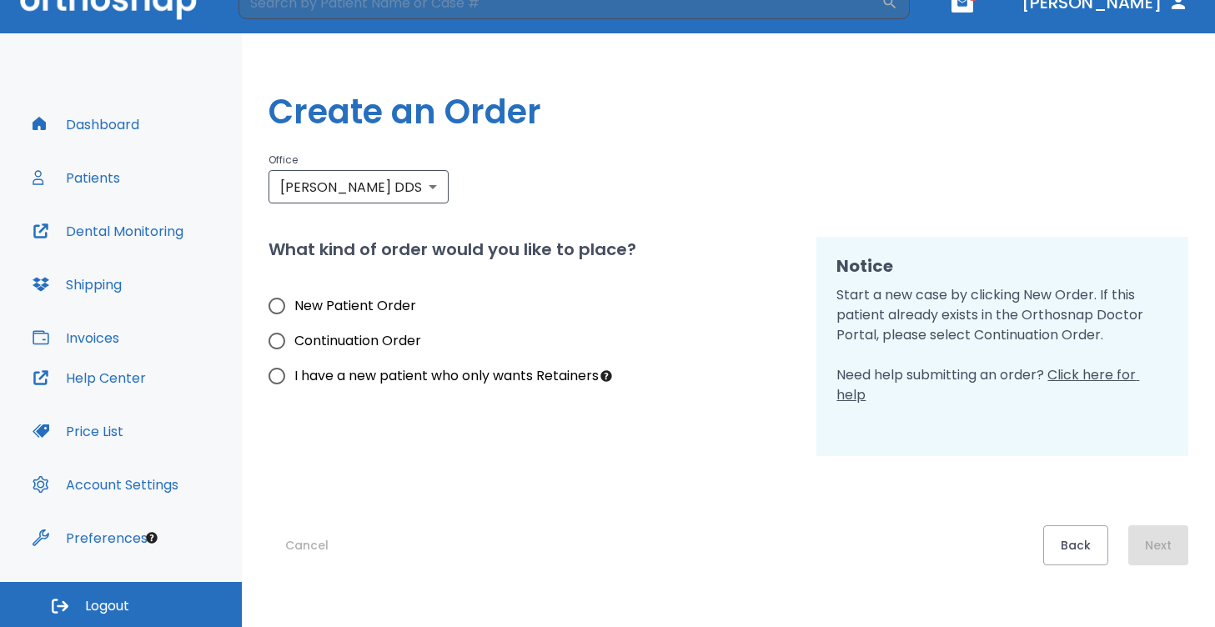
click at [103, 173] on button "Patients" at bounding box center [77, 178] width 108 height 40
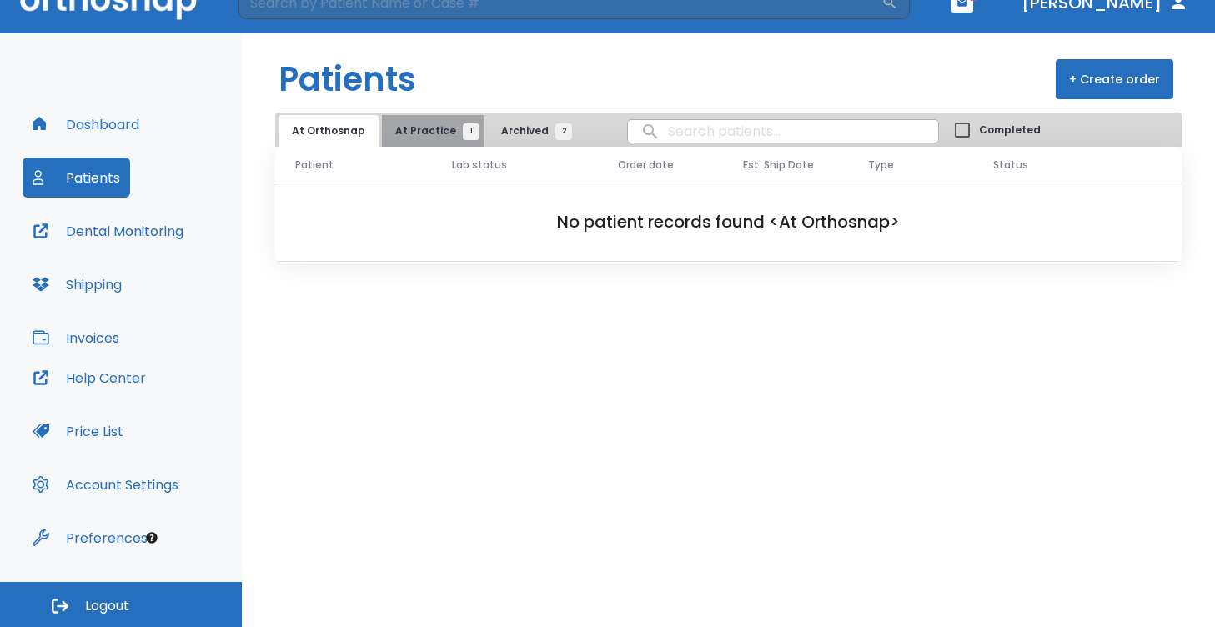
click at [429, 132] on span "At Practice 1" at bounding box center [433, 130] width 76 height 15
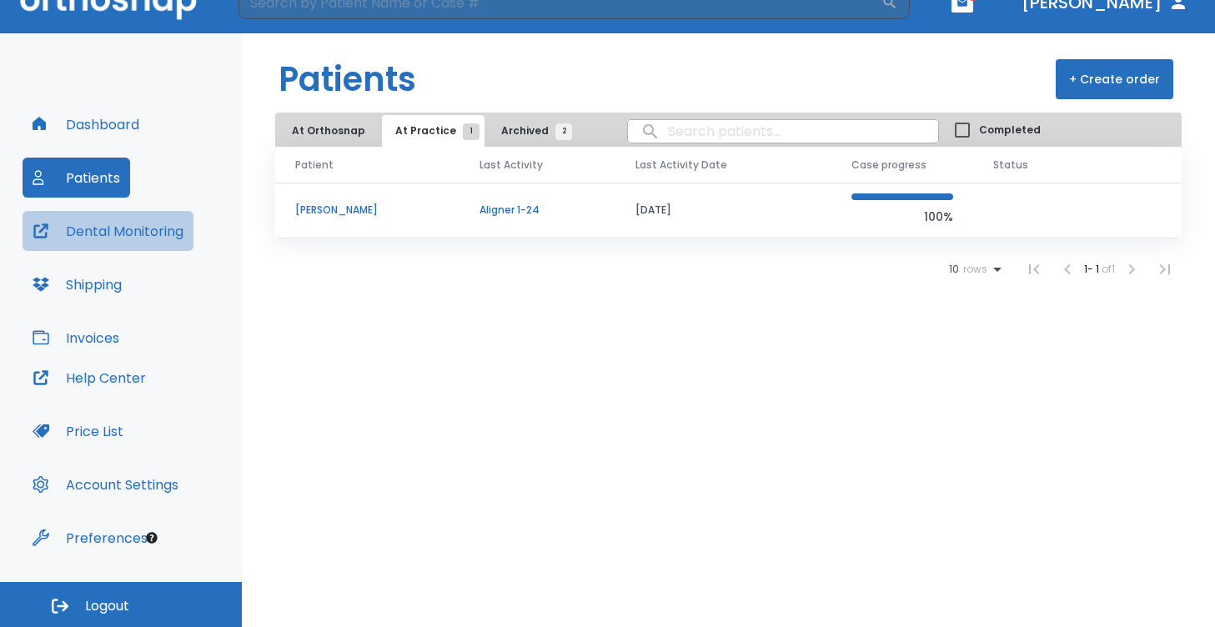
click at [158, 225] on button "Dental Monitoring" at bounding box center [108, 231] width 171 height 40
click at [413, 204] on p "[PERSON_NAME]" at bounding box center [367, 210] width 144 height 15
